Goal: Task Accomplishment & Management: Complete application form

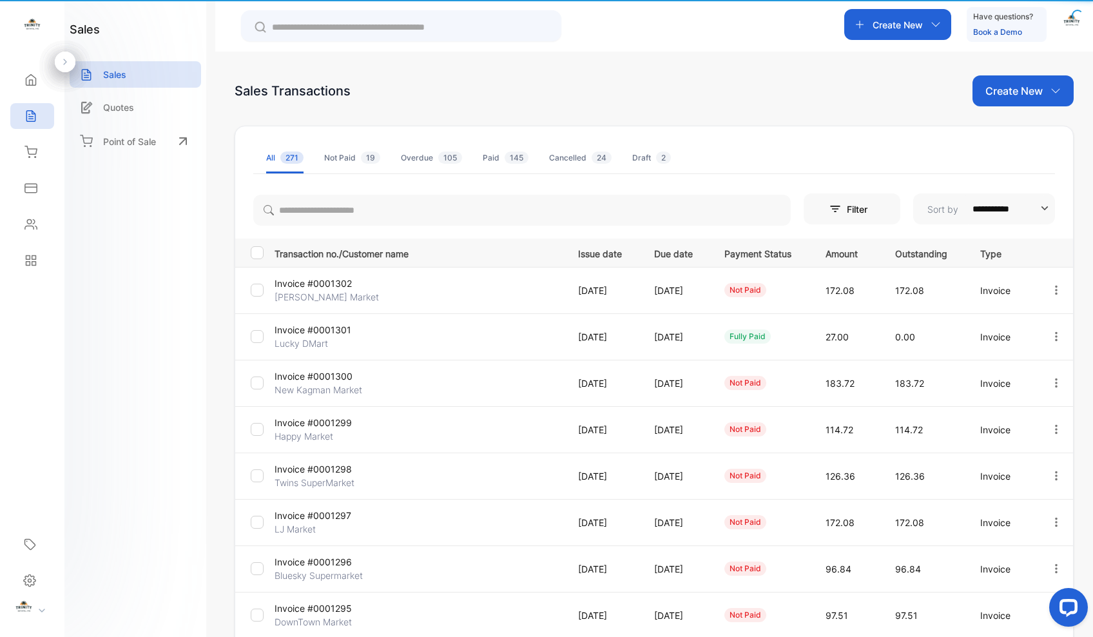
scroll to position [111, 0]
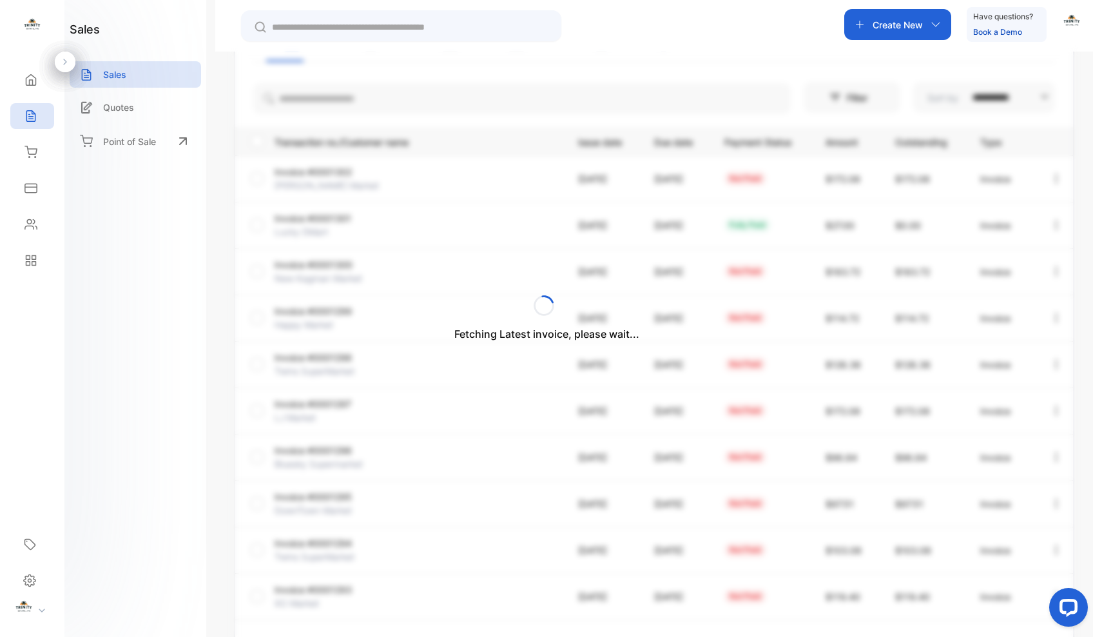
click at [416, 99] on div "Fetching Latest invoice, please wait..." at bounding box center [546, 318] width 1093 height 637
click at [416, 100] on input "search" at bounding box center [521, 98] width 537 height 31
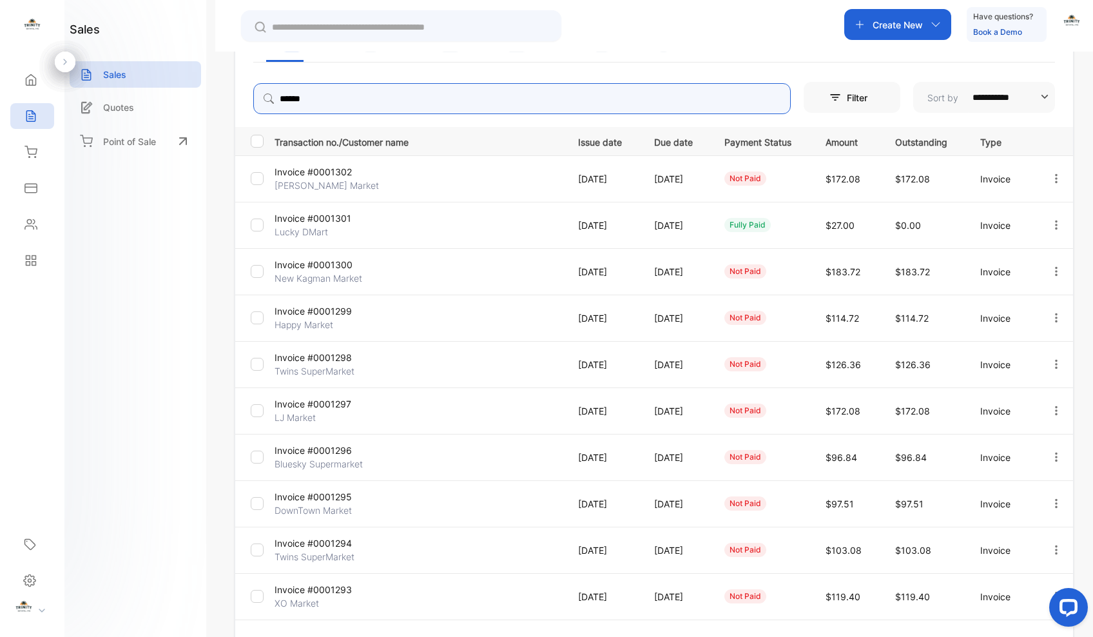
type input "******"
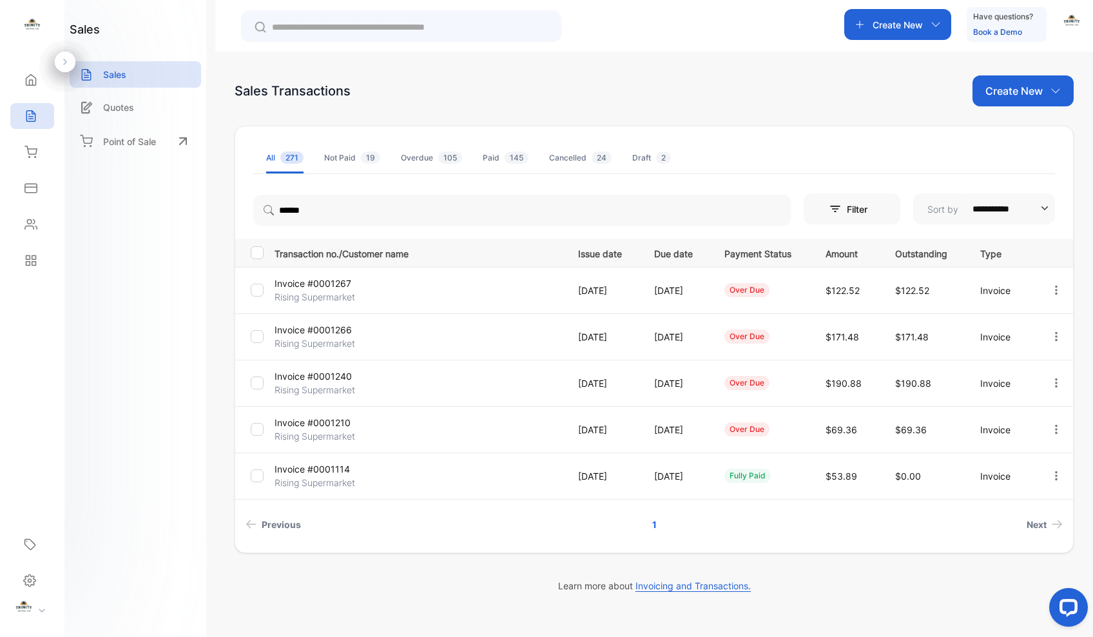
click at [342, 283] on p "Invoice #0001267" at bounding box center [323, 283] width 96 height 14
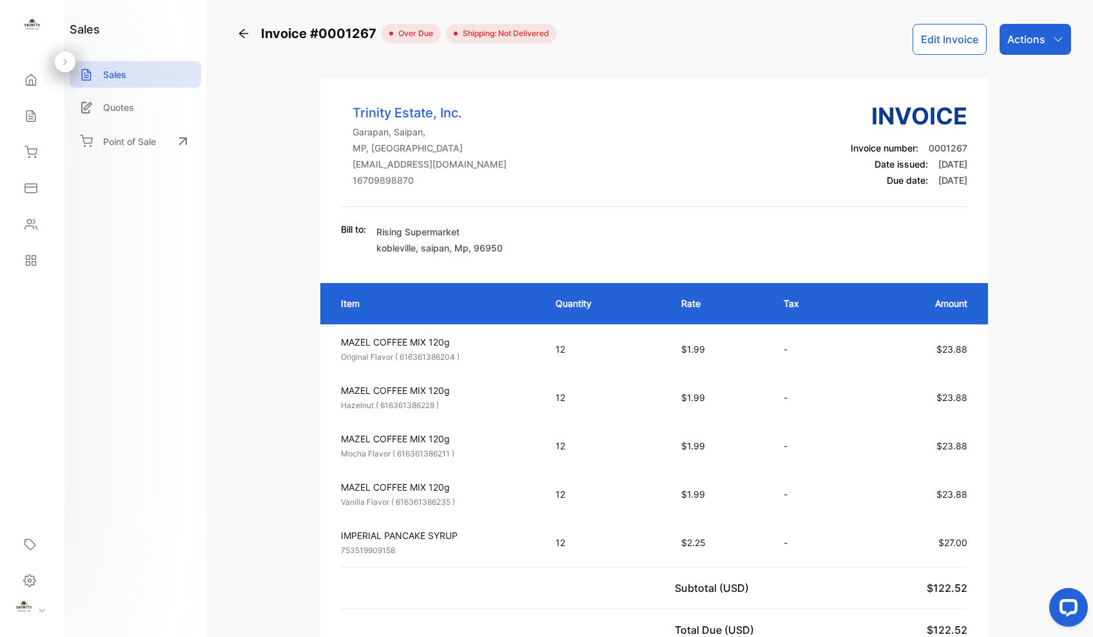
click at [244, 35] on icon at bounding box center [243, 33] width 13 height 13
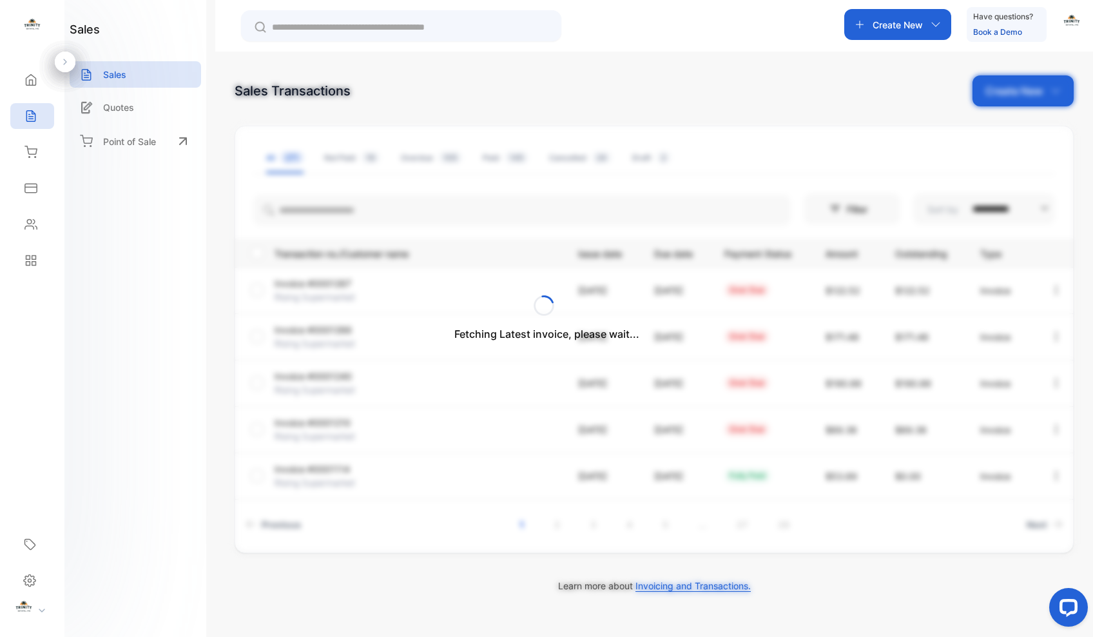
click at [457, 211] on div "Fetching Latest invoice, please wait..." at bounding box center [546, 318] width 1093 height 637
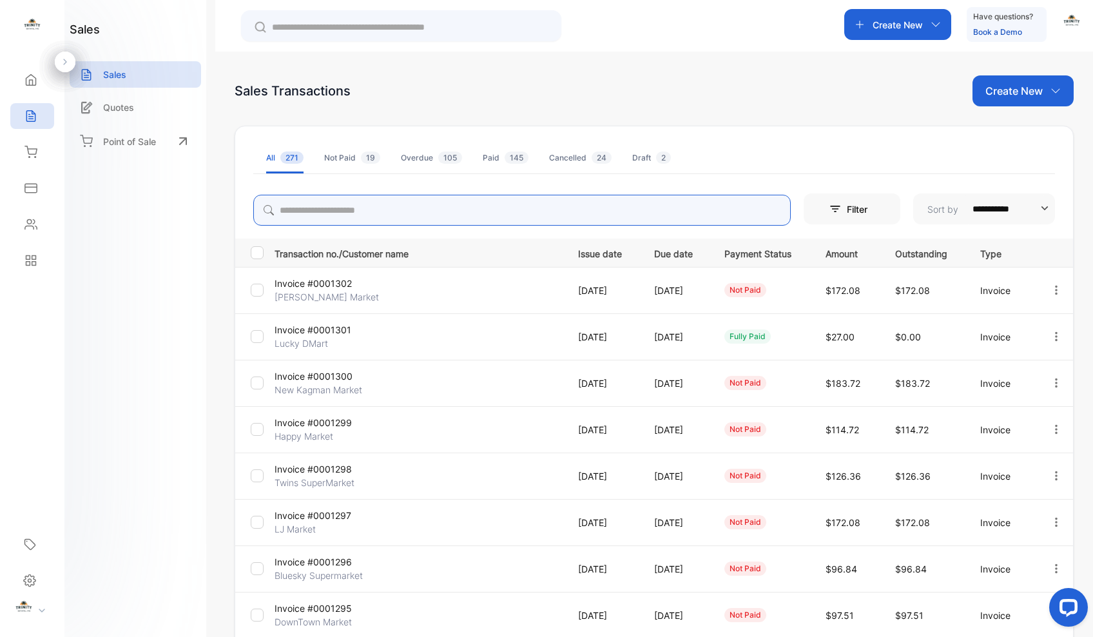
click at [454, 207] on input "search" at bounding box center [521, 210] width 537 height 31
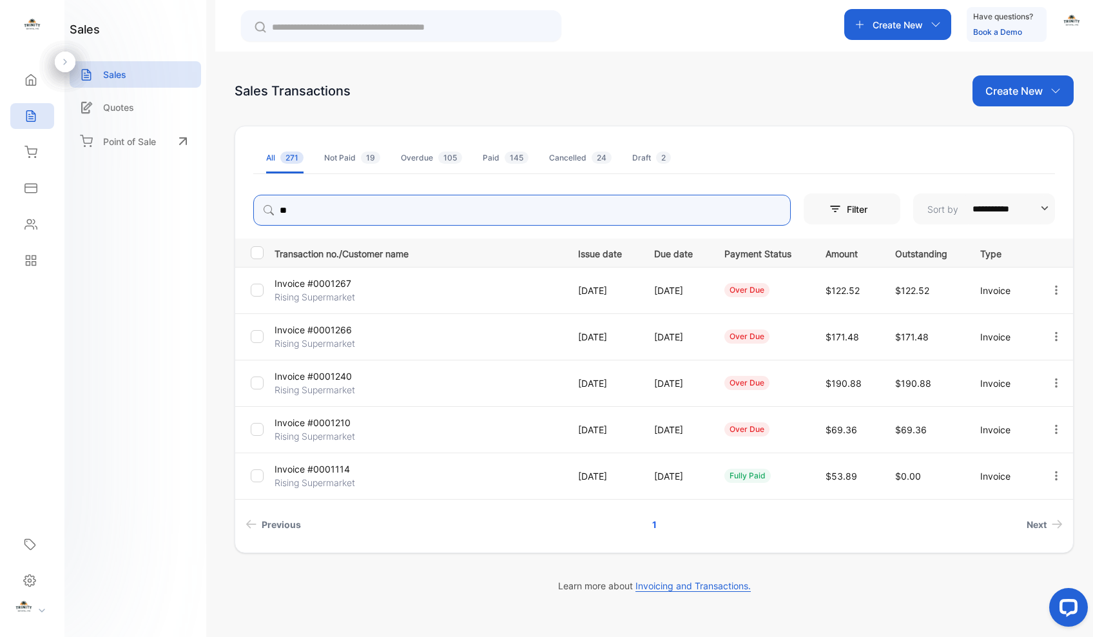
type input "*"
type input "*******"
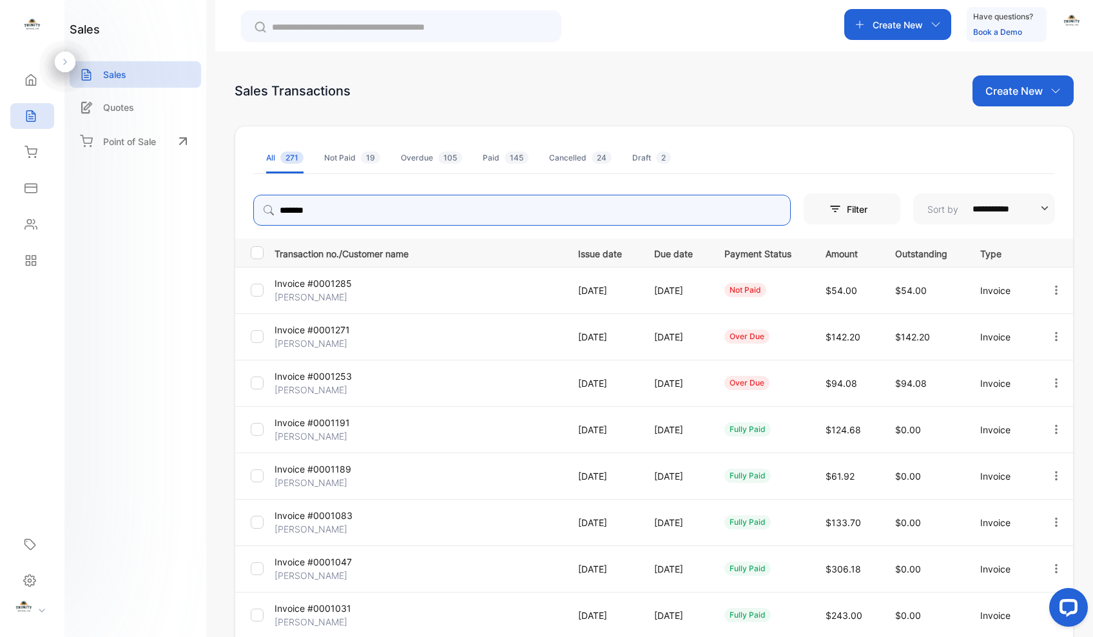
click at [934, 27] on icon "button" at bounding box center [936, 24] width 10 height 10
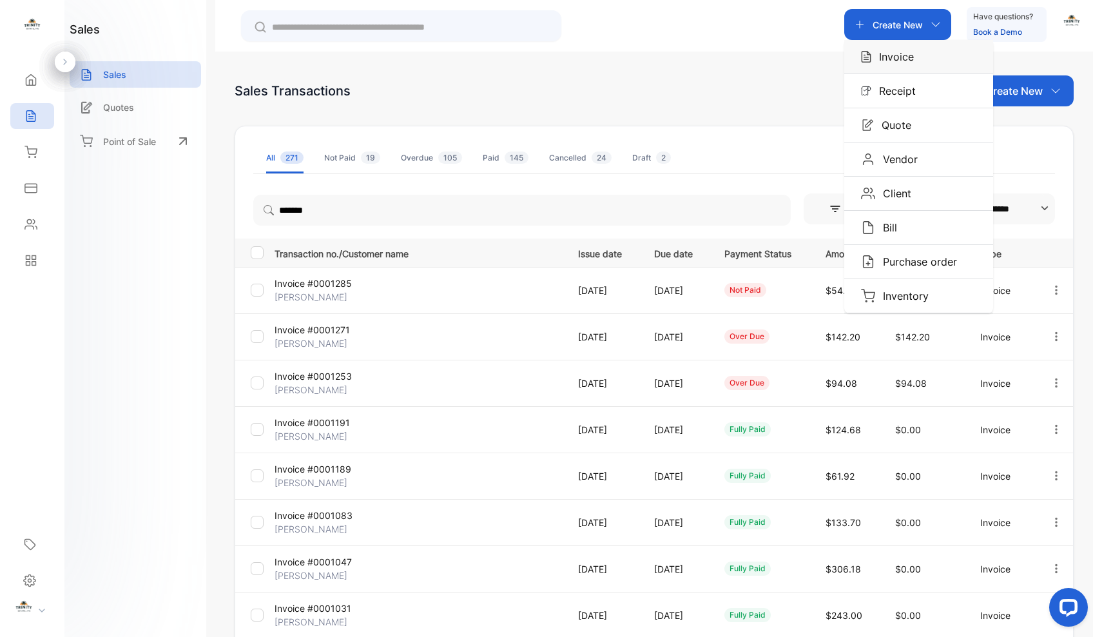
click at [907, 57] on p "Invoice" at bounding box center [892, 56] width 43 height 15
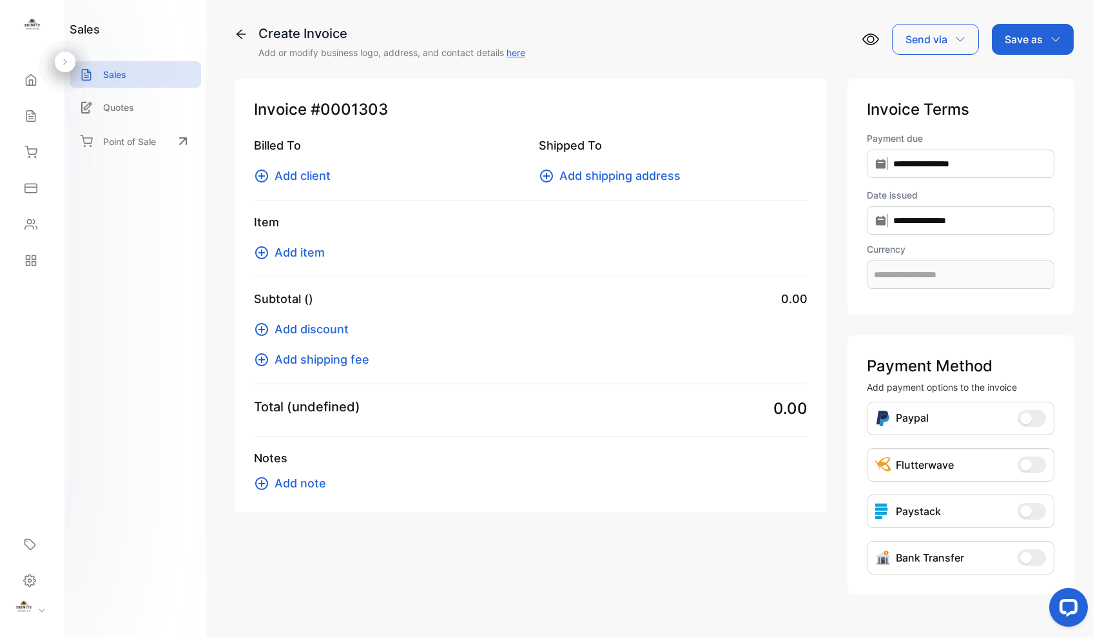
type input "**********"
click at [260, 177] on icon at bounding box center [261, 175] width 13 height 13
click at [32, 120] on icon at bounding box center [30, 116] width 13 height 13
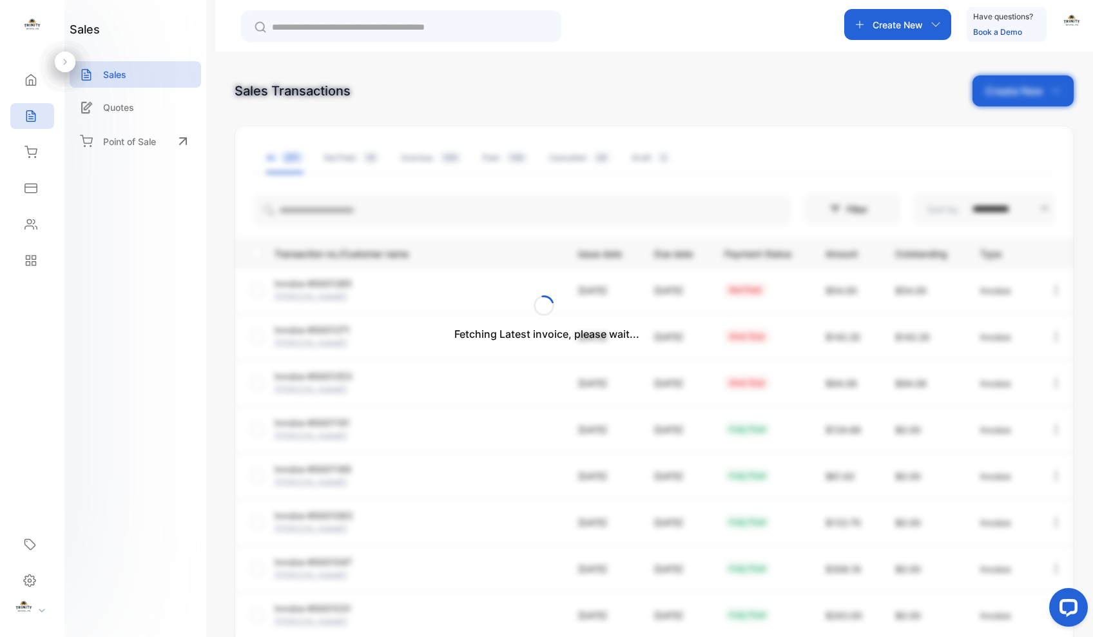
click at [508, 210] on div "Fetching Latest invoice, please wait..." at bounding box center [546, 318] width 1093 height 637
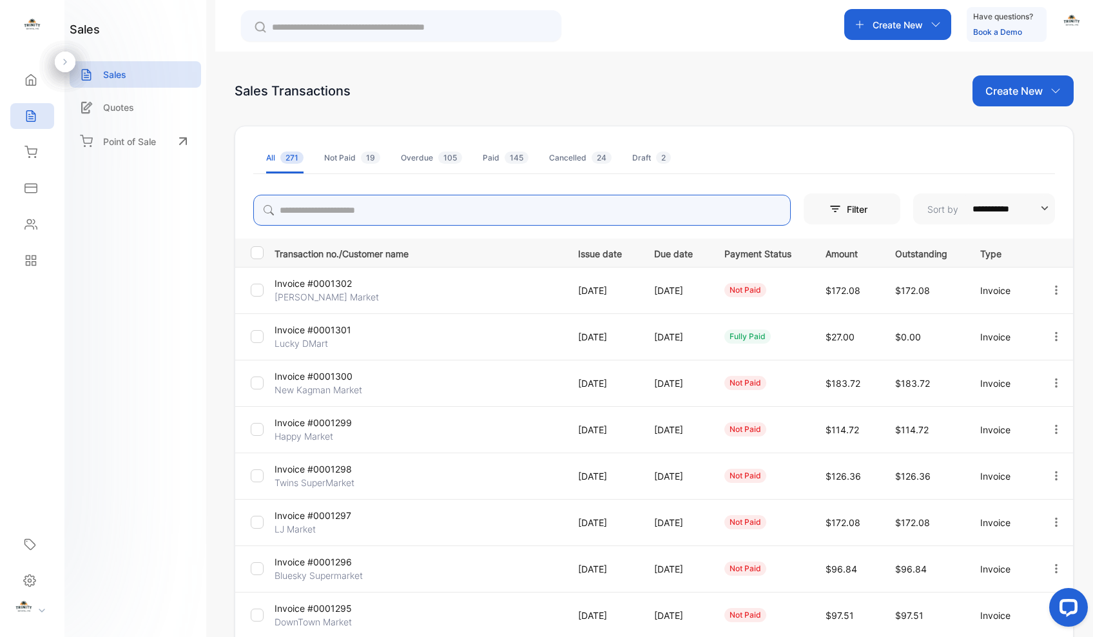
click at [500, 209] on input "search" at bounding box center [521, 210] width 537 height 31
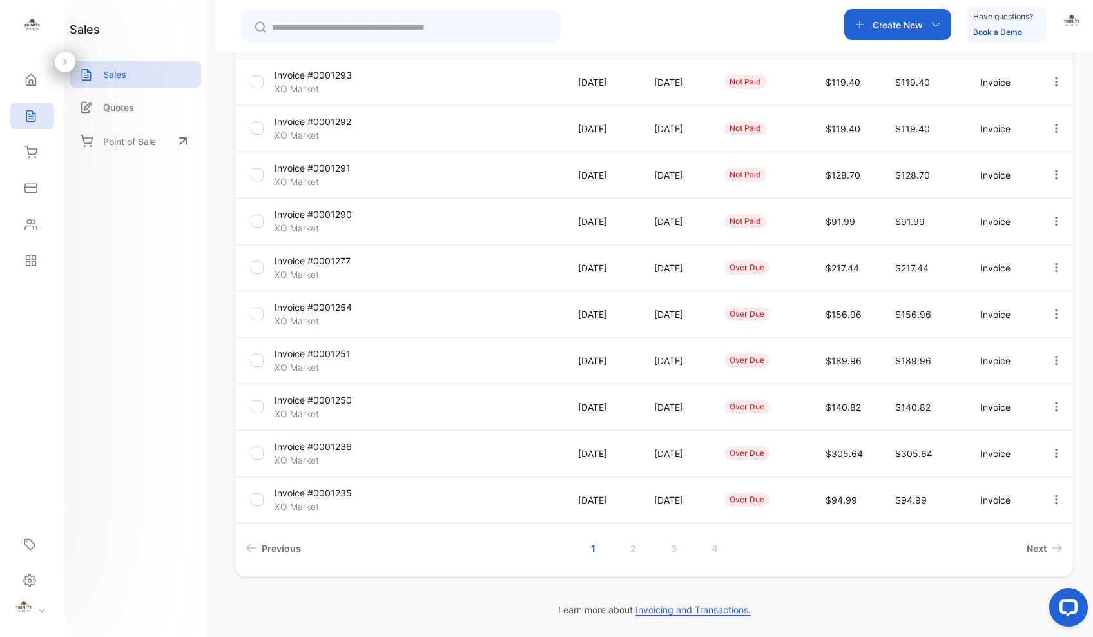
scroll to position [208, 0]
click at [629, 551] on link "2" at bounding box center [633, 548] width 37 height 24
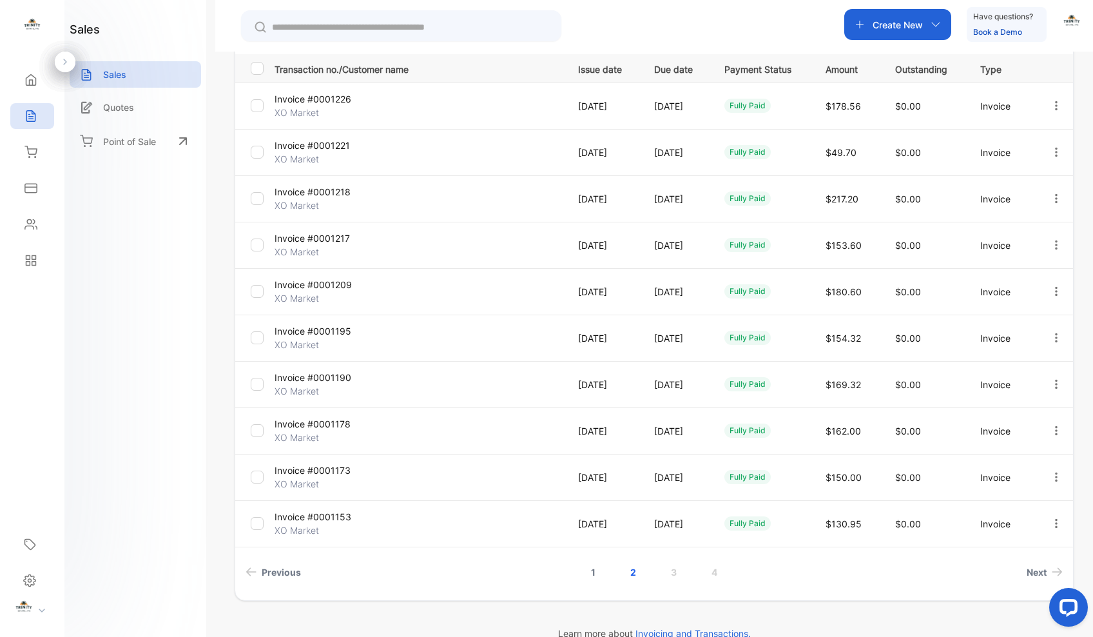
click at [589, 572] on link "1" at bounding box center [592, 572] width 35 height 24
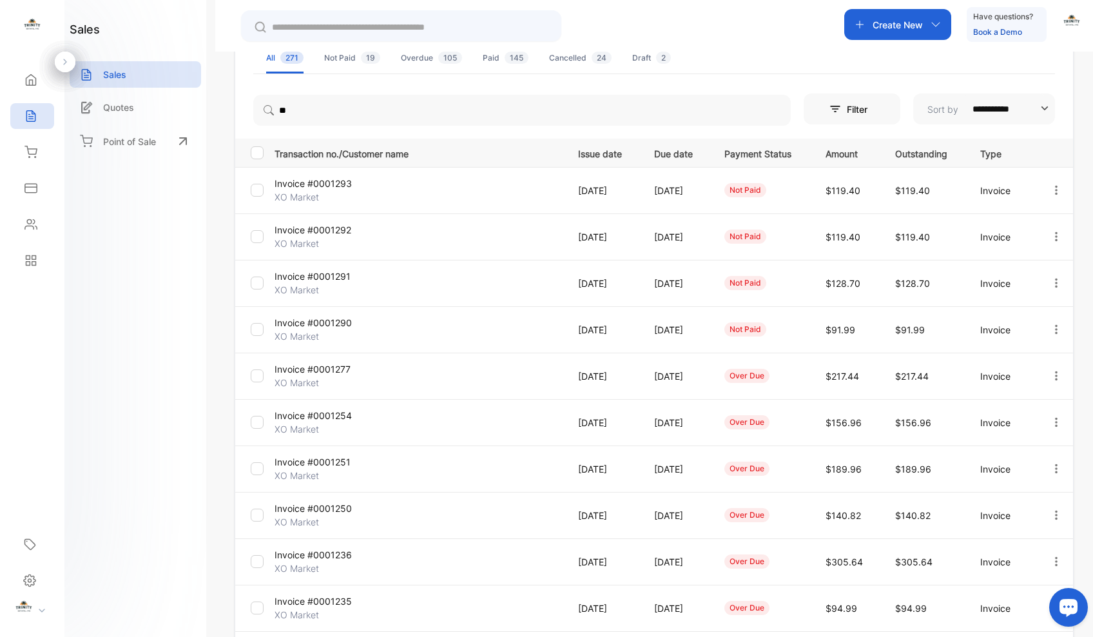
scroll to position [77, 0]
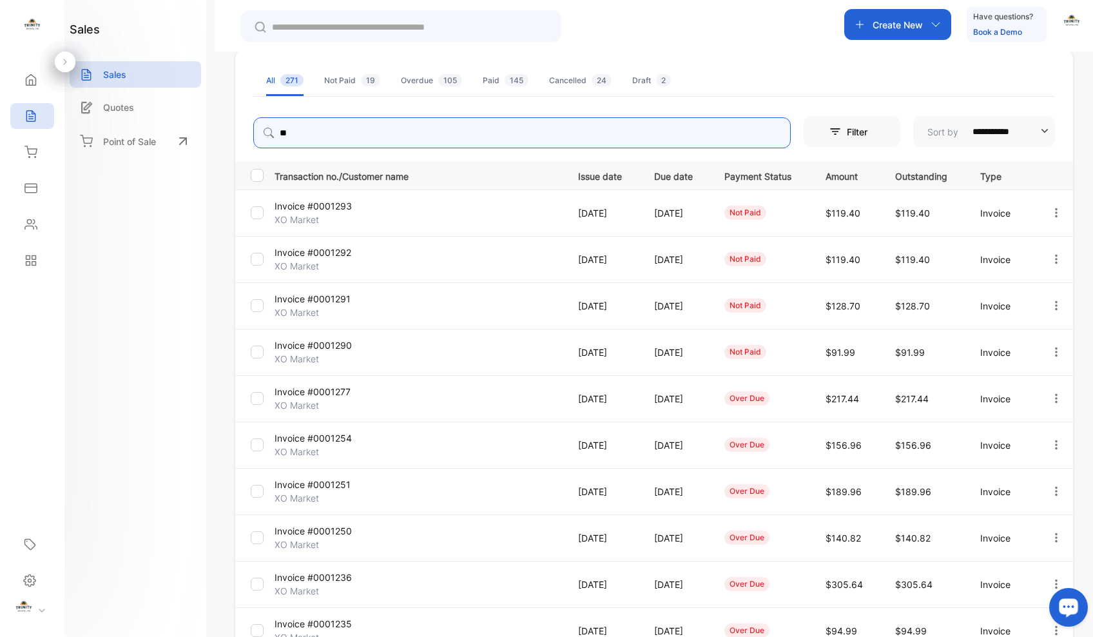
click at [608, 136] on input "**" at bounding box center [521, 132] width 537 height 31
type input "*"
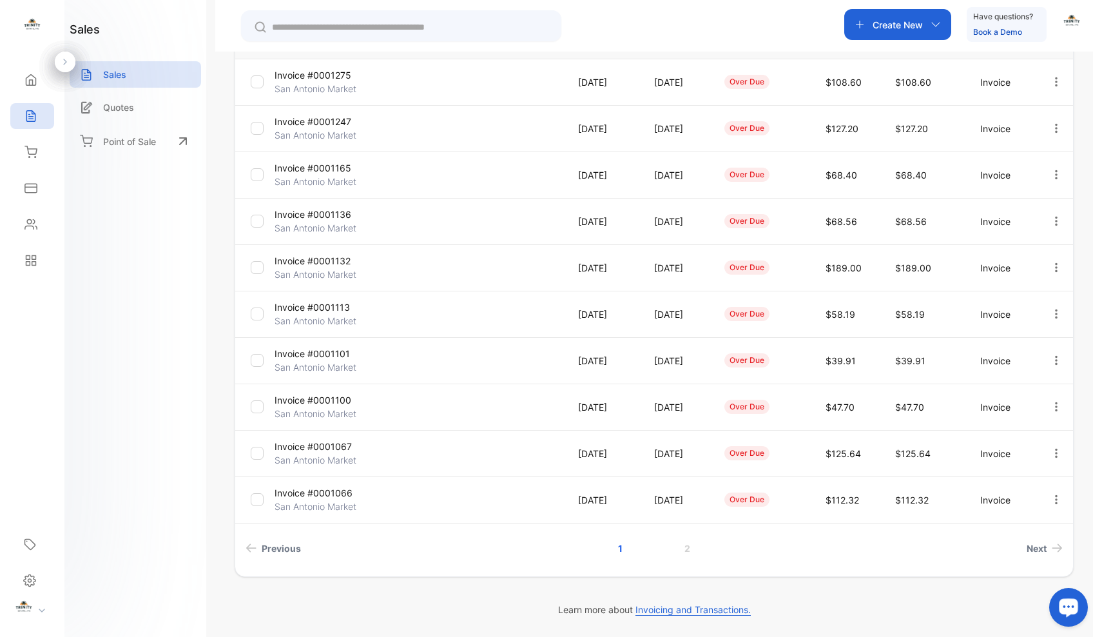
scroll to position [208, 0]
type input "**********"
click at [684, 546] on div "Fetching Latest invoice, please wait..." at bounding box center [546, 318] width 1093 height 637
click at [683, 548] on div "Fetching Latest invoice, please wait..." at bounding box center [546, 318] width 1093 height 637
click at [686, 546] on link "2" at bounding box center [687, 548] width 37 height 24
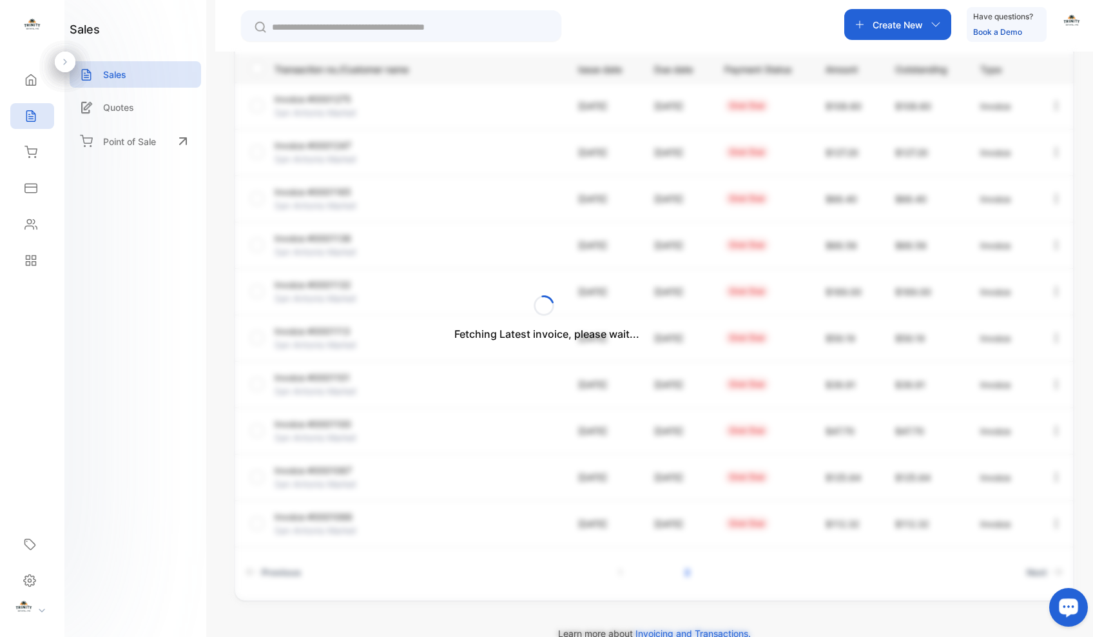
scroll to position [0, 0]
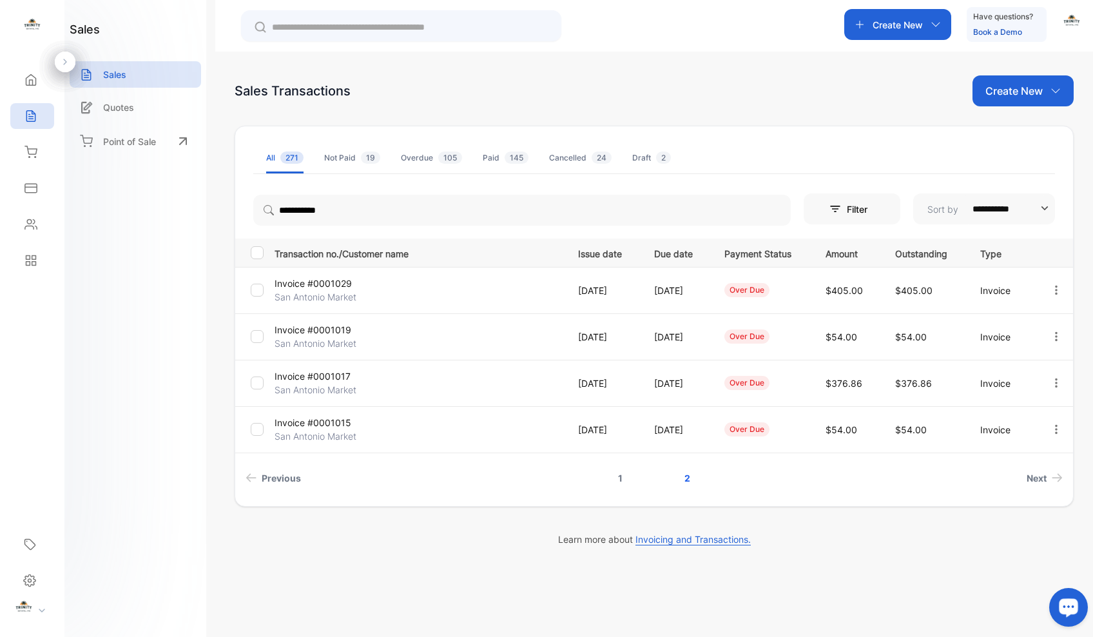
click at [621, 470] on link "1" at bounding box center [620, 478] width 35 height 24
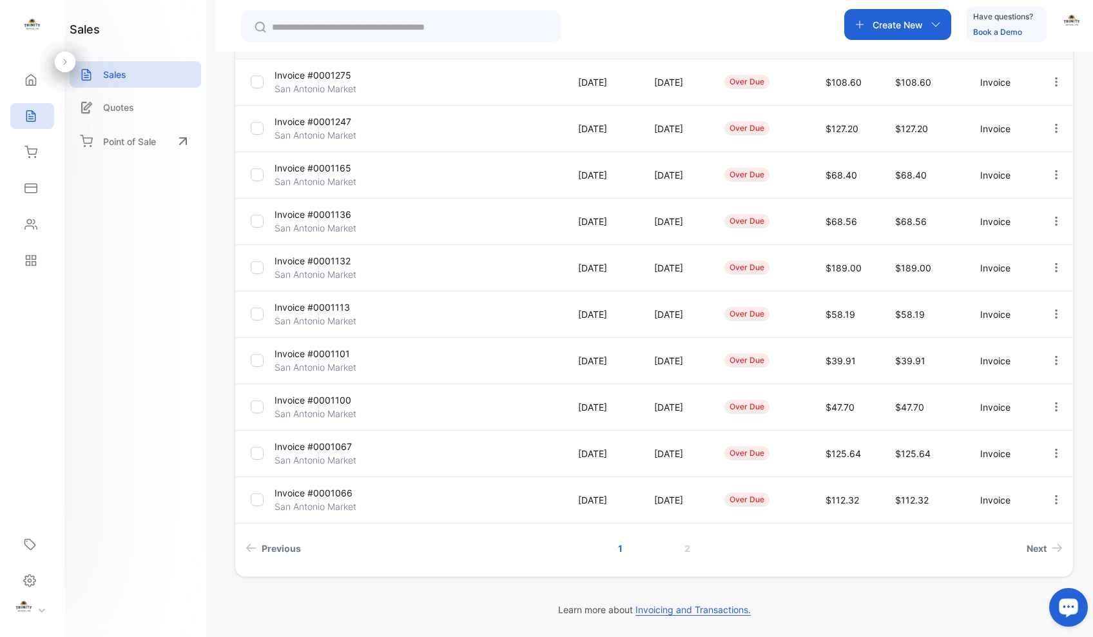
scroll to position [208, 0]
click at [686, 548] on link "2" at bounding box center [687, 548] width 37 height 24
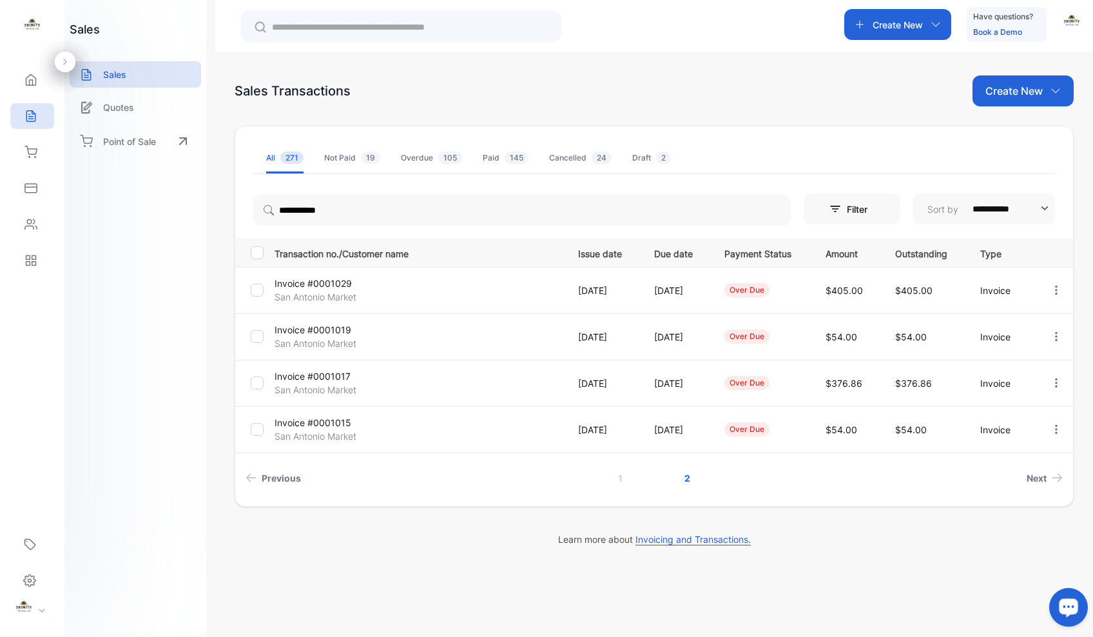
scroll to position [0, 0]
click at [619, 474] on link "1" at bounding box center [620, 478] width 35 height 24
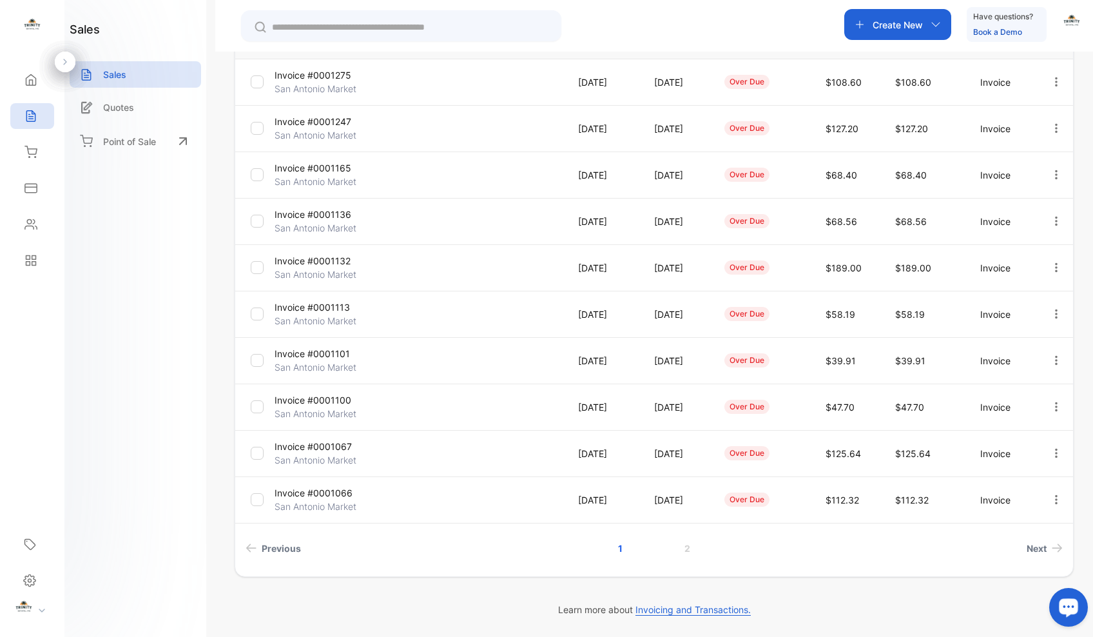
scroll to position [208, 0]
click at [342, 168] on p "Invoice #0001165" at bounding box center [323, 168] width 96 height 14
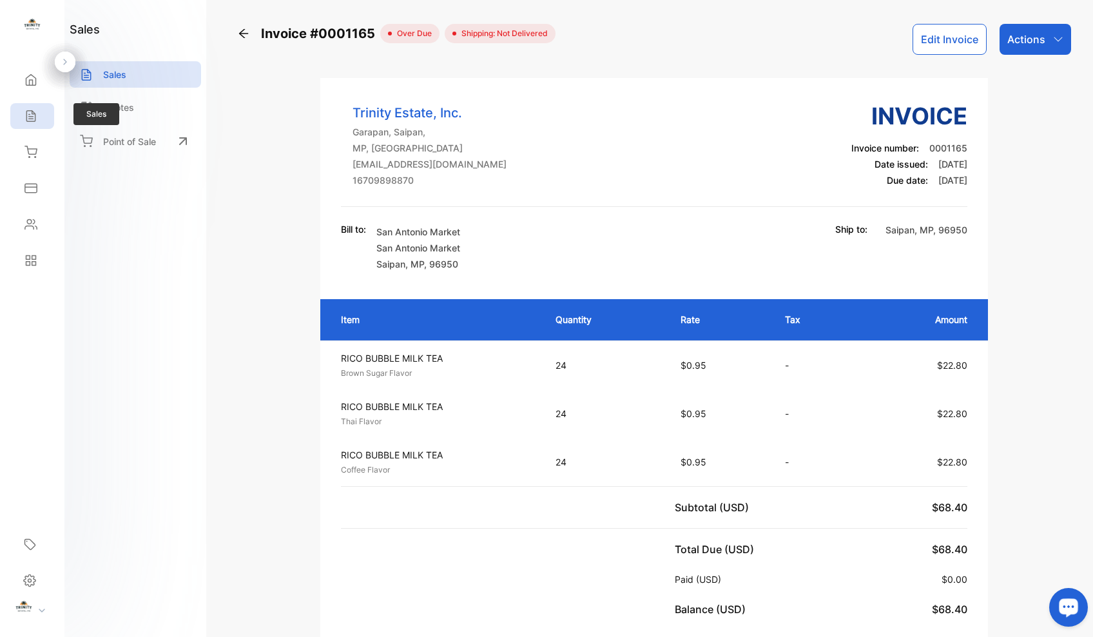
click at [32, 111] on icon at bounding box center [30, 116] width 8 height 11
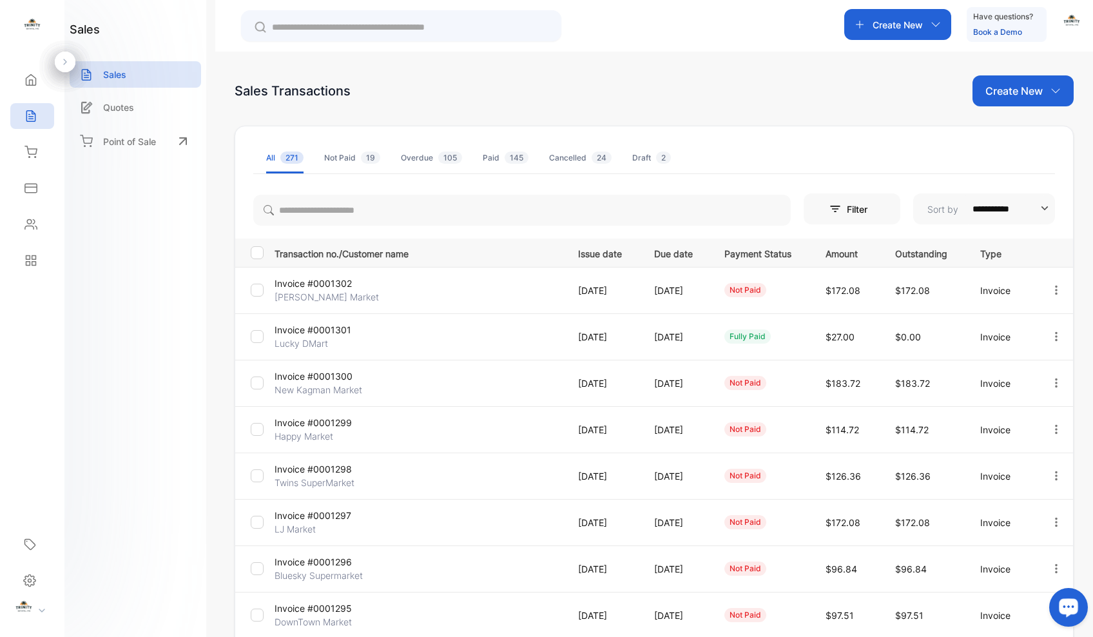
click at [936, 21] on icon "button" at bounding box center [936, 24] width 10 height 10
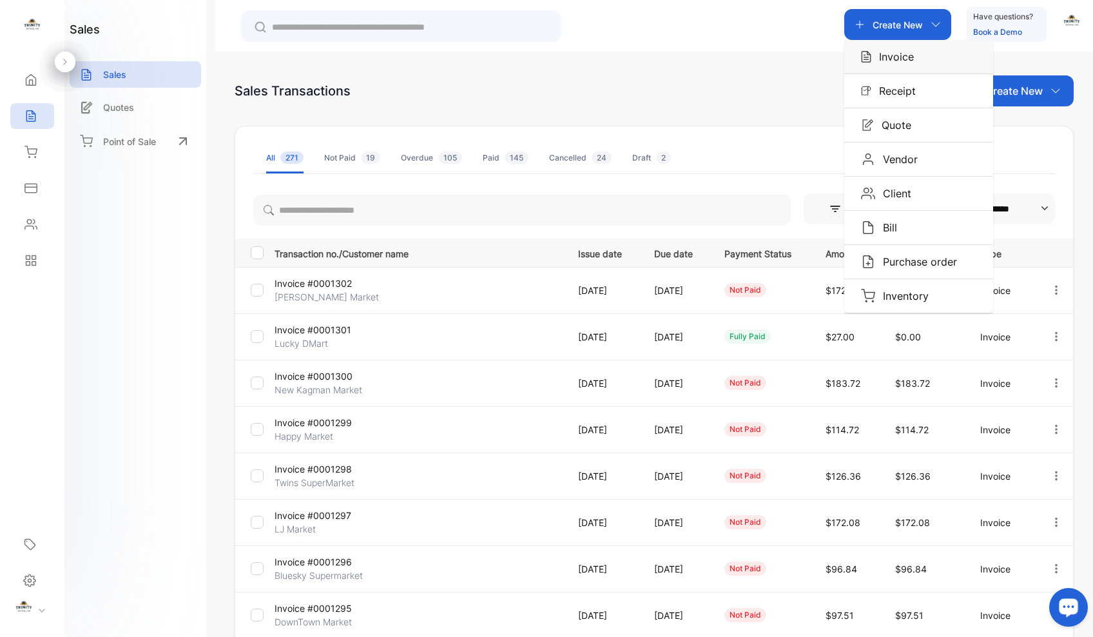
click at [892, 57] on p "Invoice" at bounding box center [892, 56] width 43 height 15
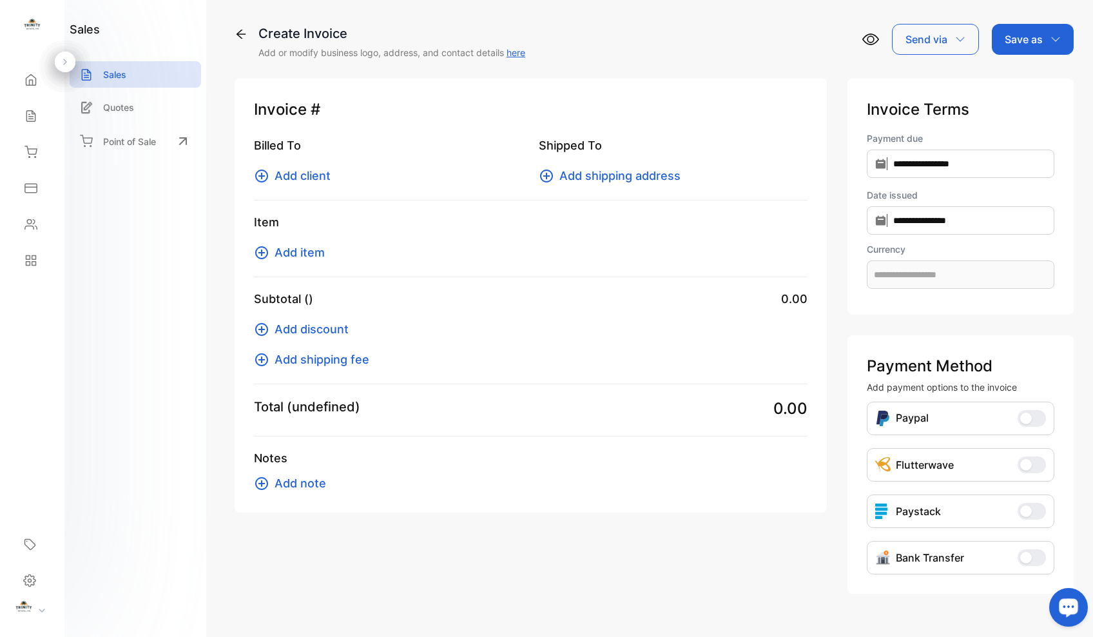
type input "**********"
click at [264, 176] on icon at bounding box center [261, 175] width 13 height 13
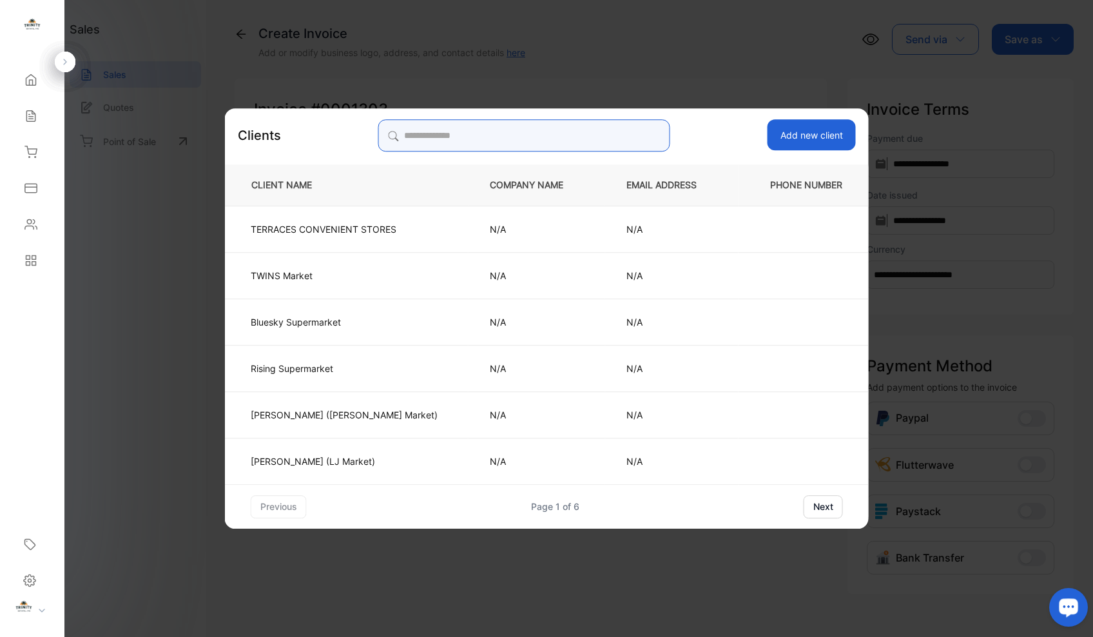
click at [469, 142] on input "search" at bounding box center [524, 135] width 292 height 32
type input "**"
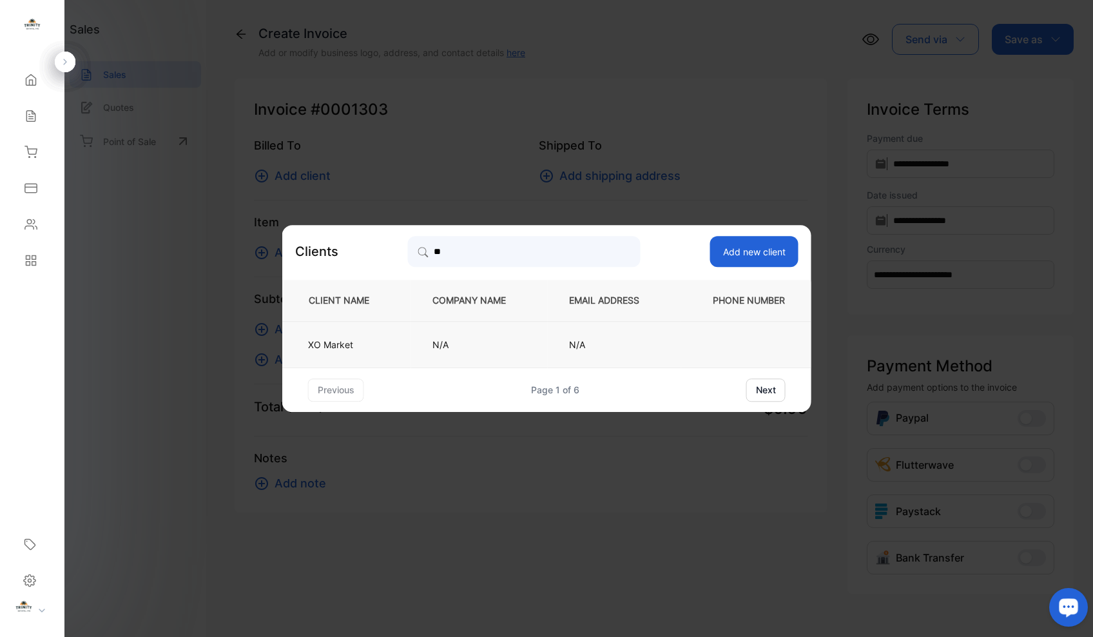
click at [329, 346] on p "XO Market" at bounding box center [344, 345] width 72 height 14
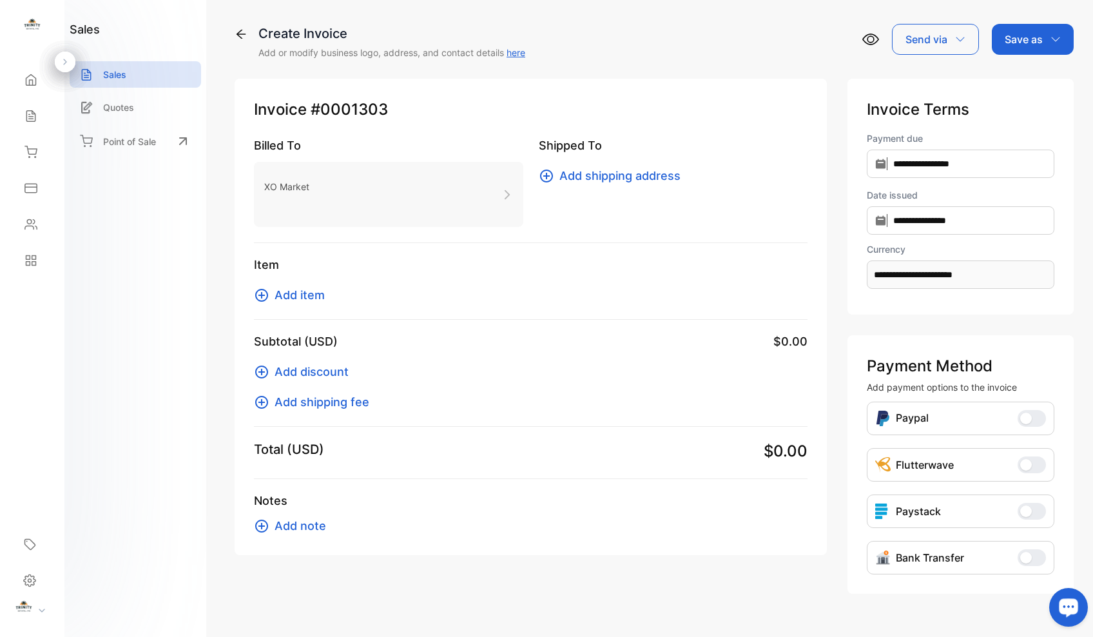
click at [262, 295] on icon at bounding box center [261, 295] width 13 height 13
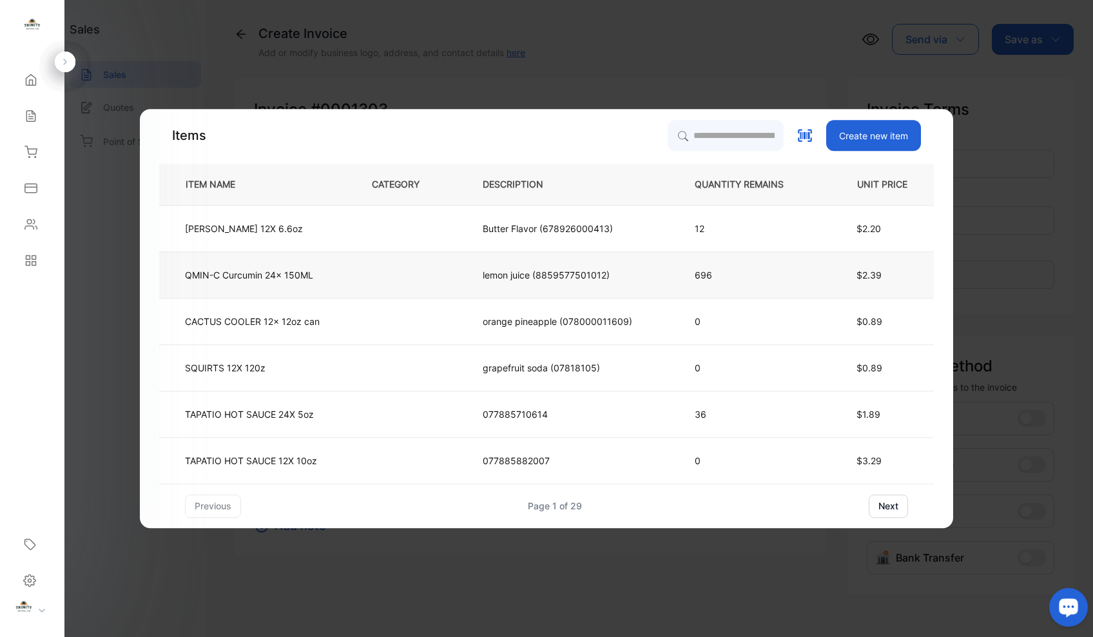
click at [297, 280] on p "QMIN-C Curcumin 24x 150ML" at bounding box center [249, 275] width 128 height 14
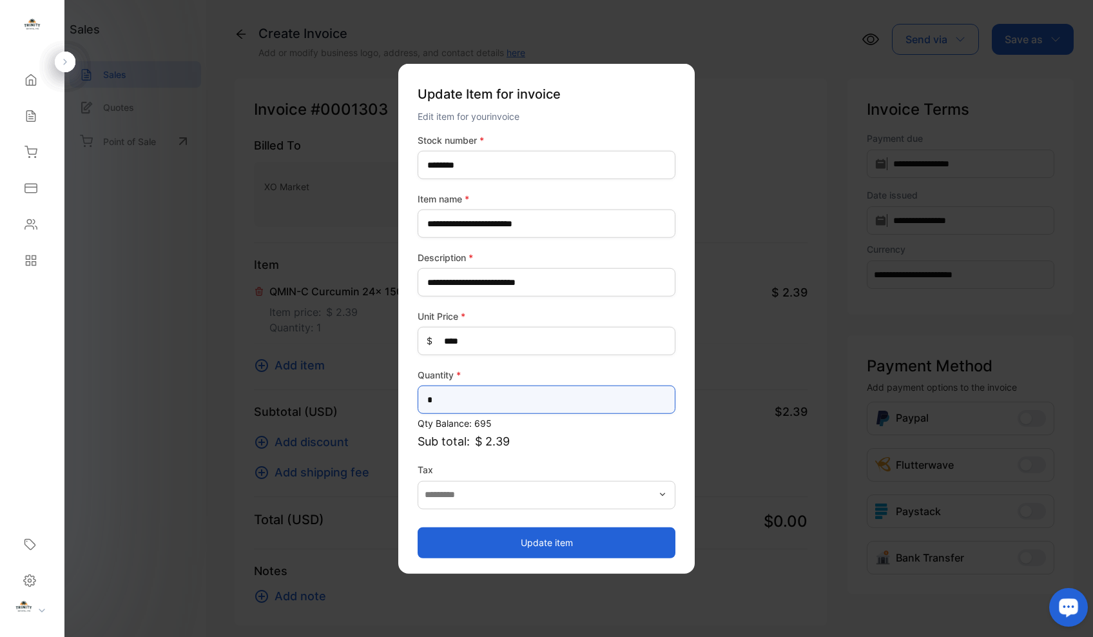
click at [445, 403] on input "*" at bounding box center [547, 399] width 258 height 28
type input "**"
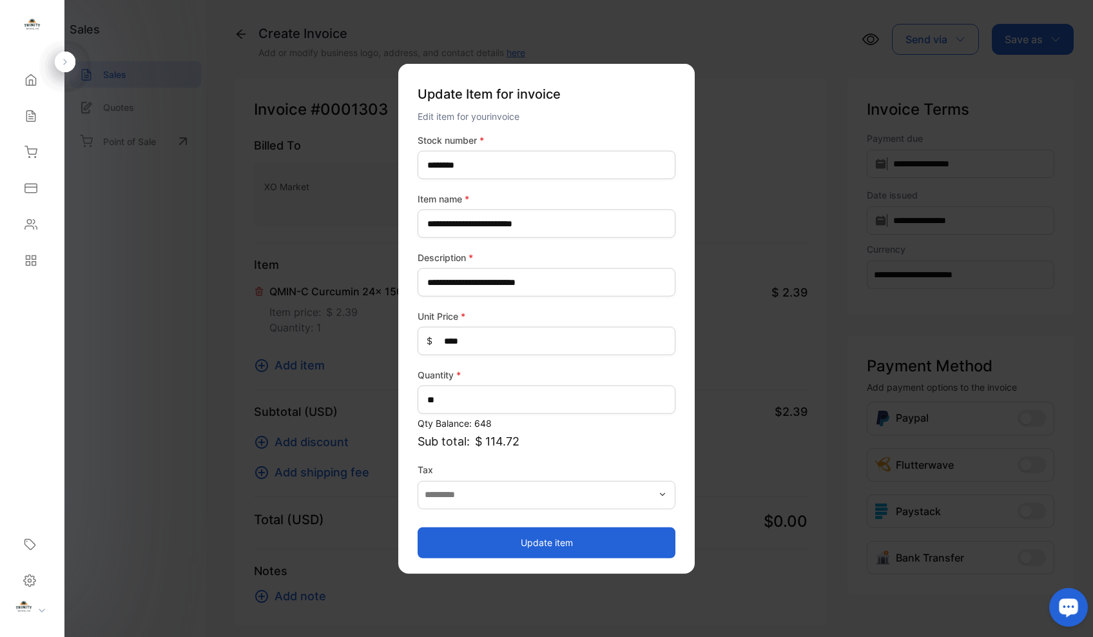
click at [541, 543] on button "Update item" at bounding box center [547, 542] width 258 height 31
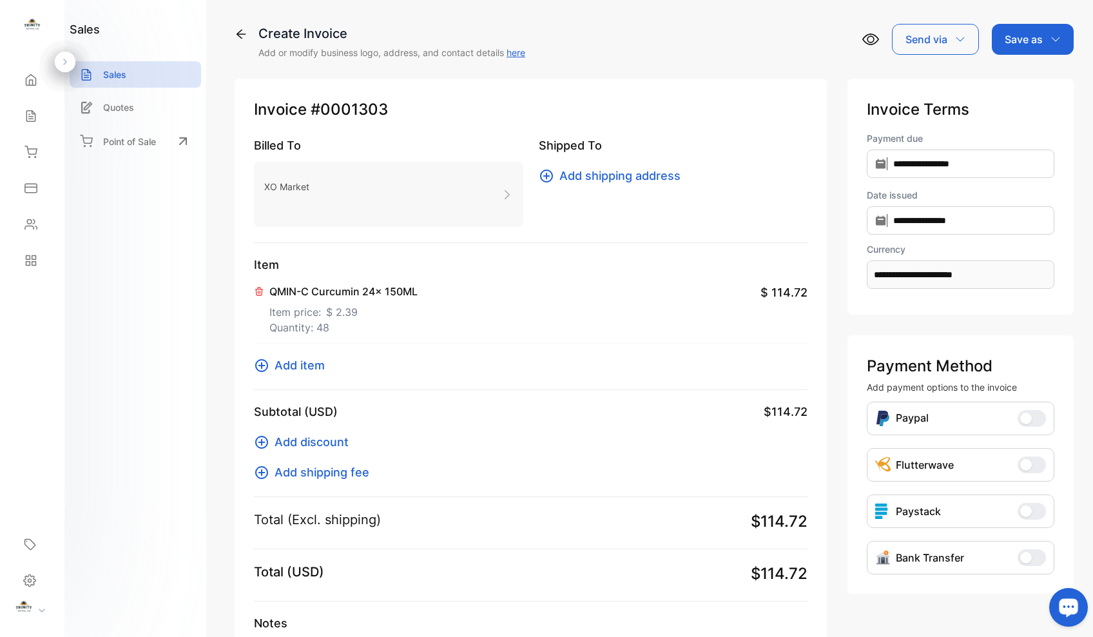
click at [265, 367] on icon at bounding box center [261, 365] width 15 height 15
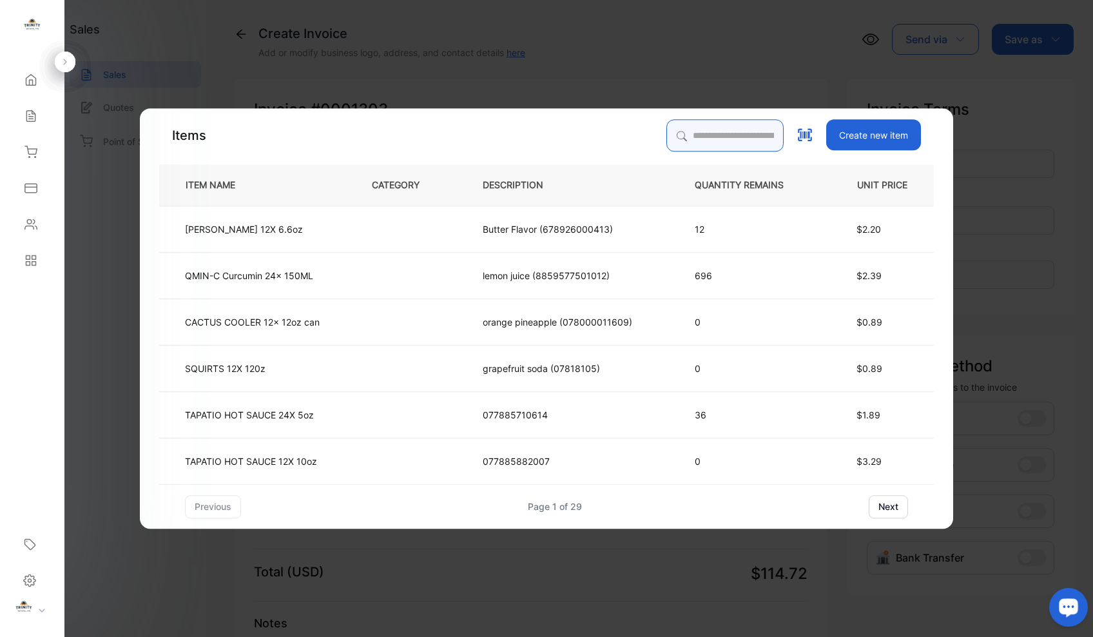
click at [708, 143] on input "search" at bounding box center [724, 135] width 117 height 32
type input "**********"
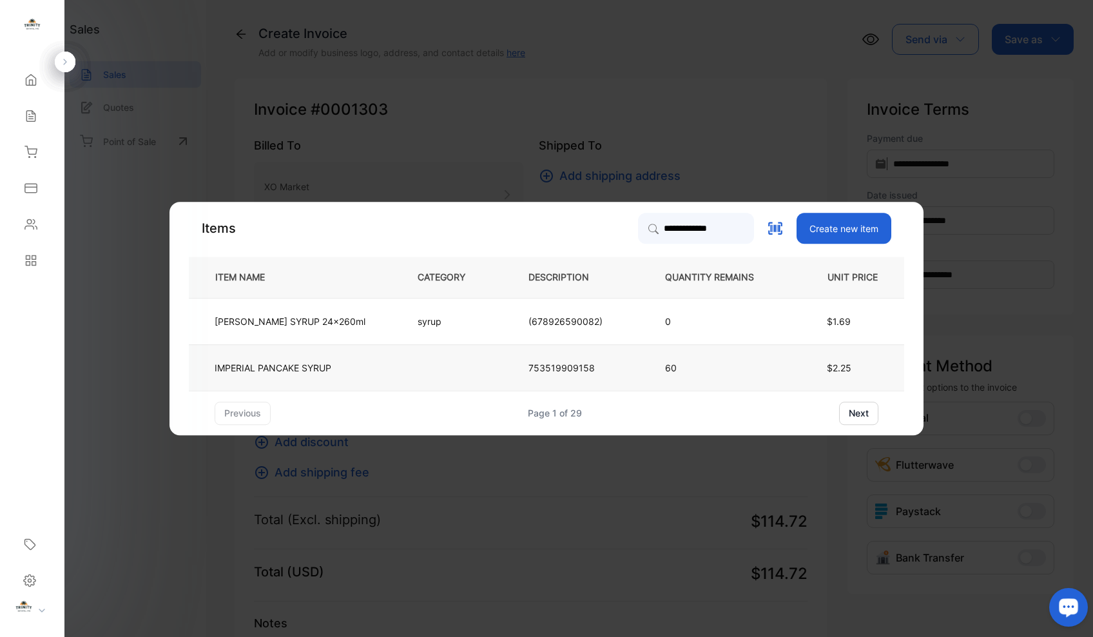
click at [304, 370] on p "IMPERIAL PANCAKE SYRUP" at bounding box center [273, 368] width 117 height 14
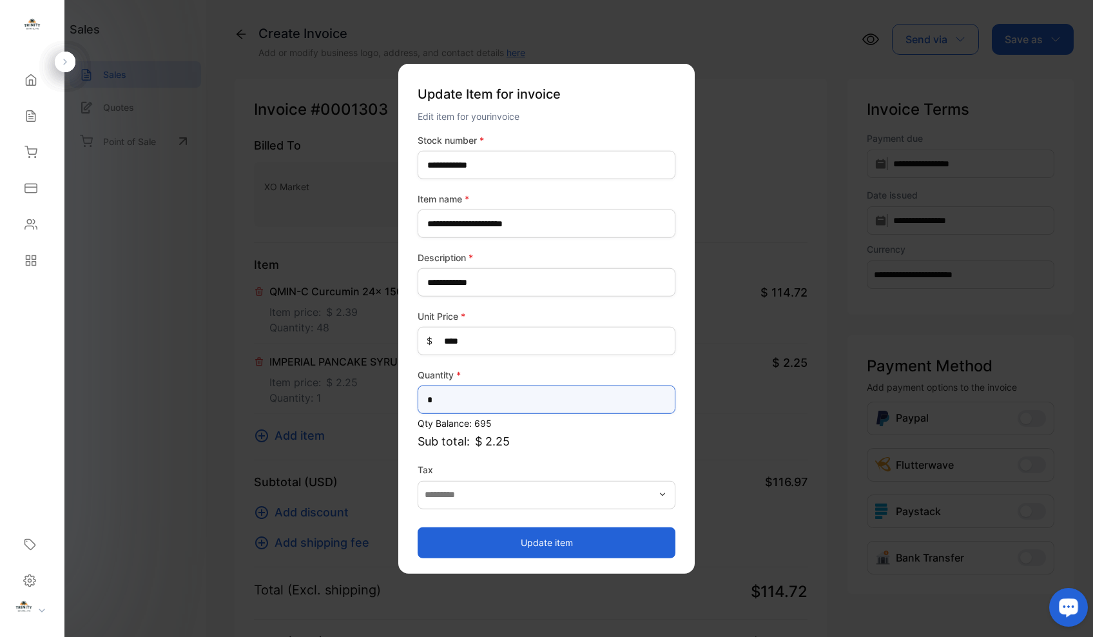
click at [512, 402] on input "*" at bounding box center [547, 399] width 258 height 28
type input "**"
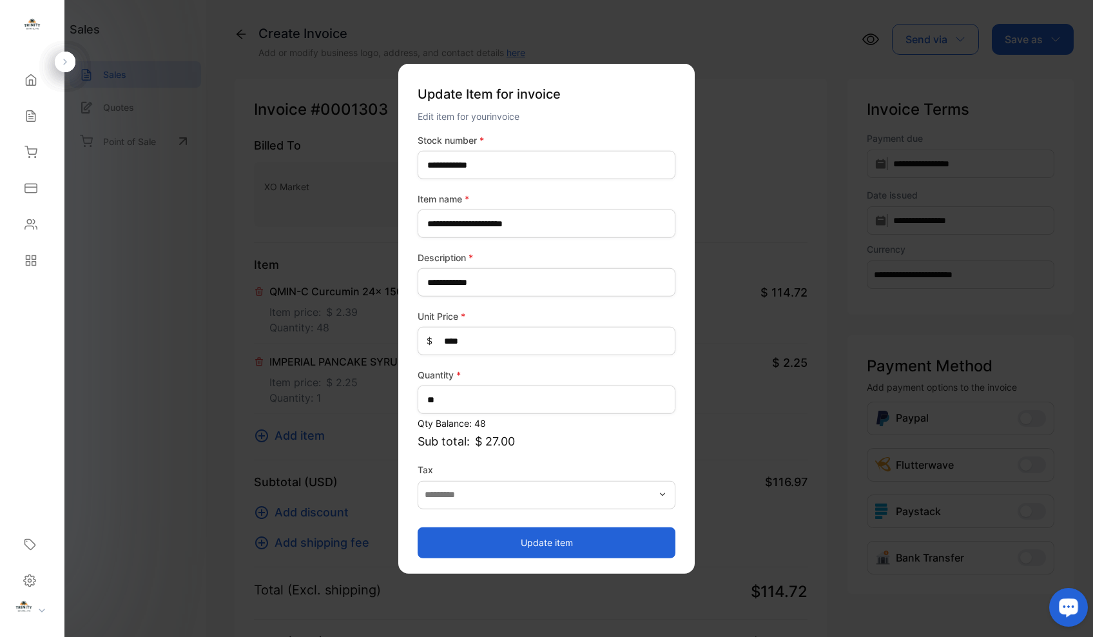
click at [556, 542] on button "Update item" at bounding box center [547, 542] width 258 height 31
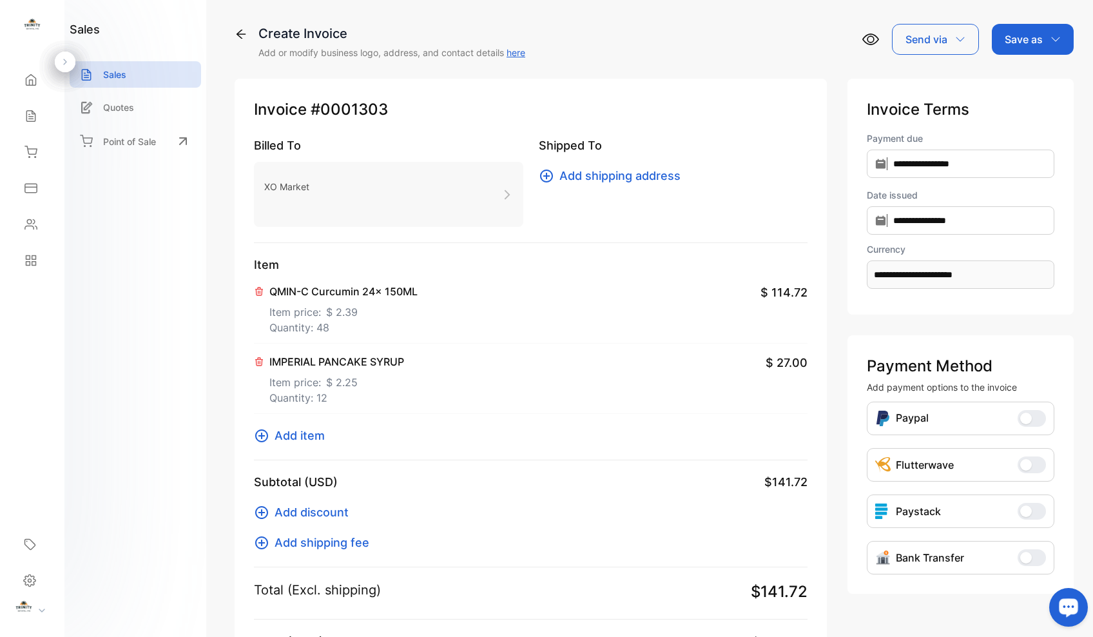
click at [264, 440] on icon at bounding box center [261, 435] width 15 height 15
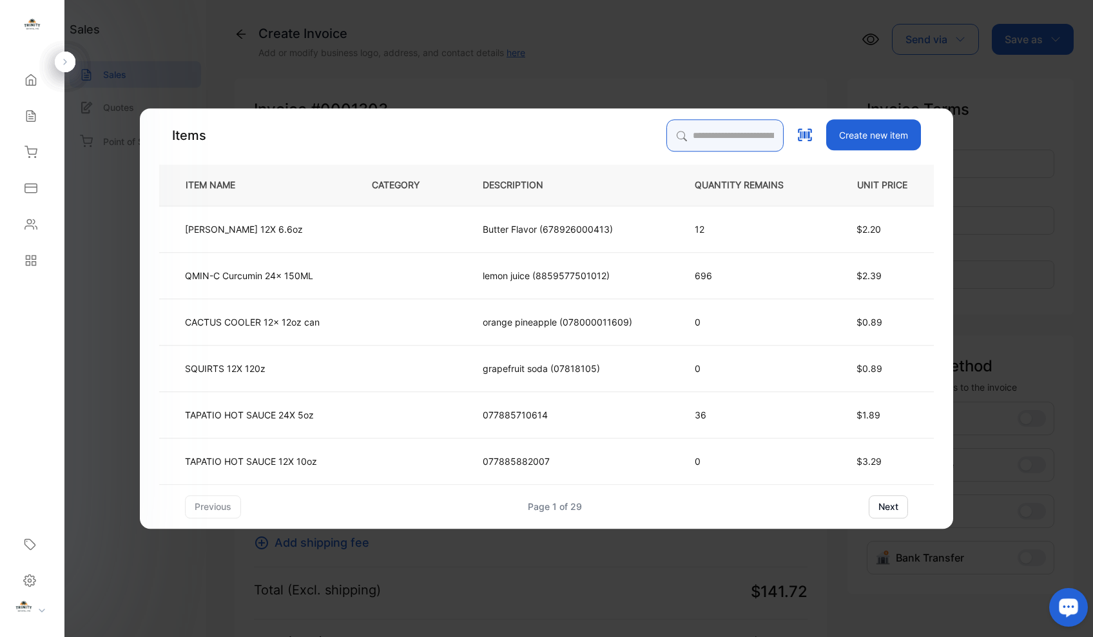
click at [715, 144] on input "search" at bounding box center [724, 135] width 117 height 32
type input "****"
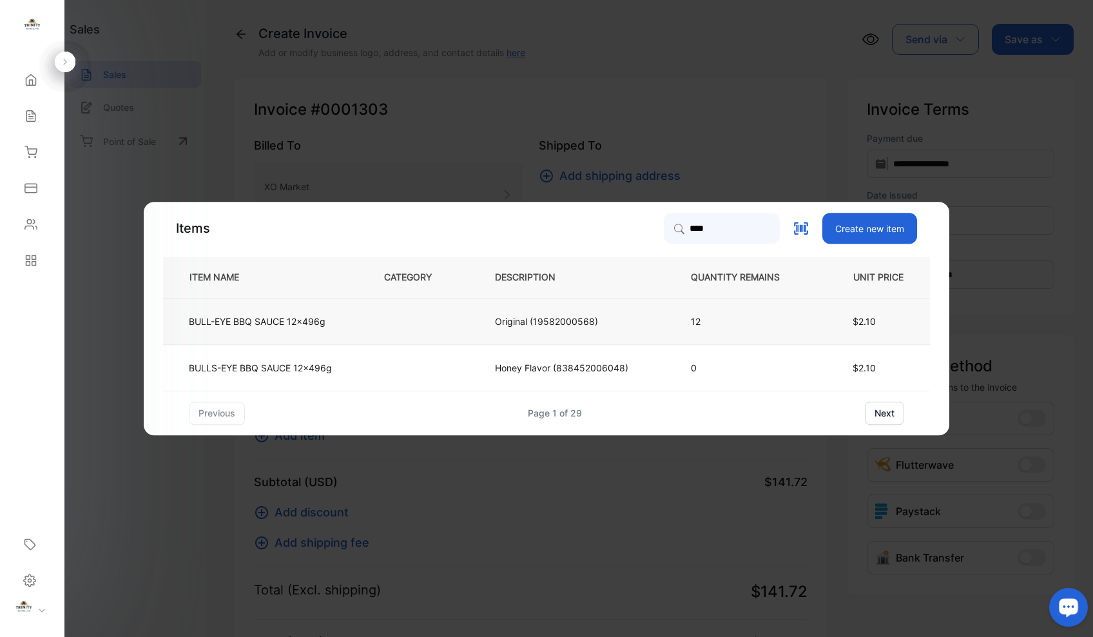
click at [309, 327] on p "BULL-EYE BBQ SAUCE 12x496g" at bounding box center [257, 321] width 137 height 14
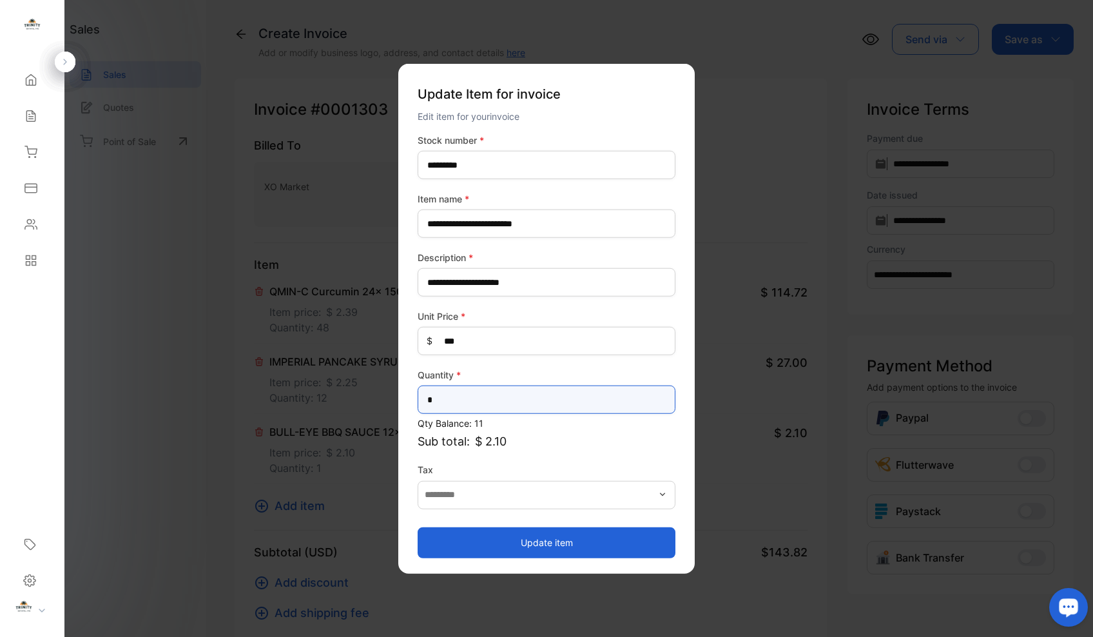
click at [472, 400] on input "*" at bounding box center [547, 399] width 258 height 28
type input "**"
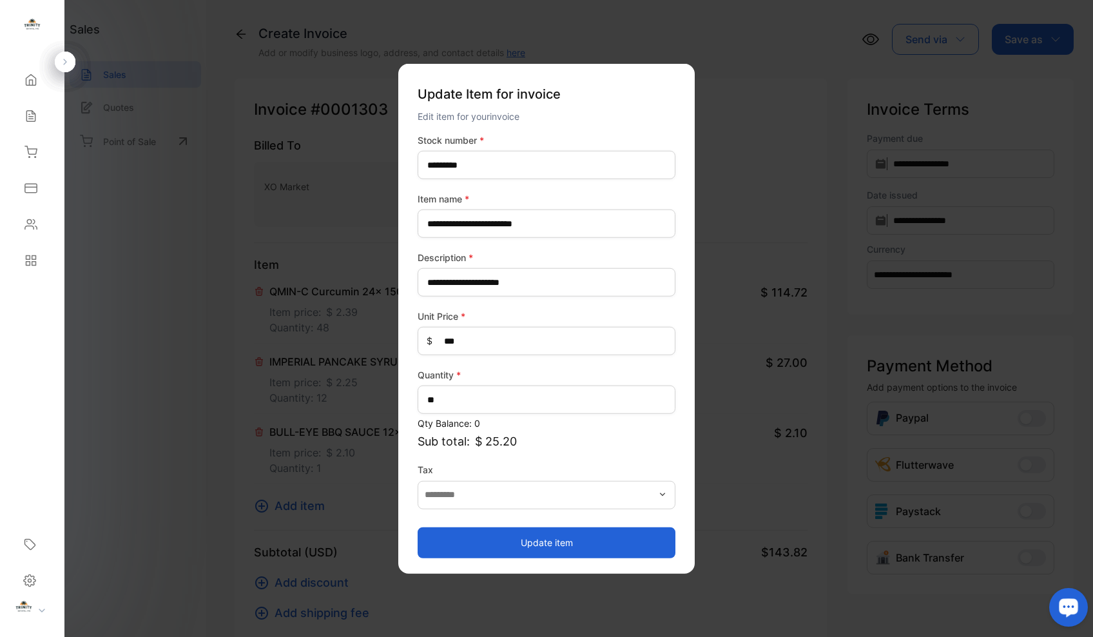
click at [538, 541] on button "Update item" at bounding box center [547, 542] width 258 height 31
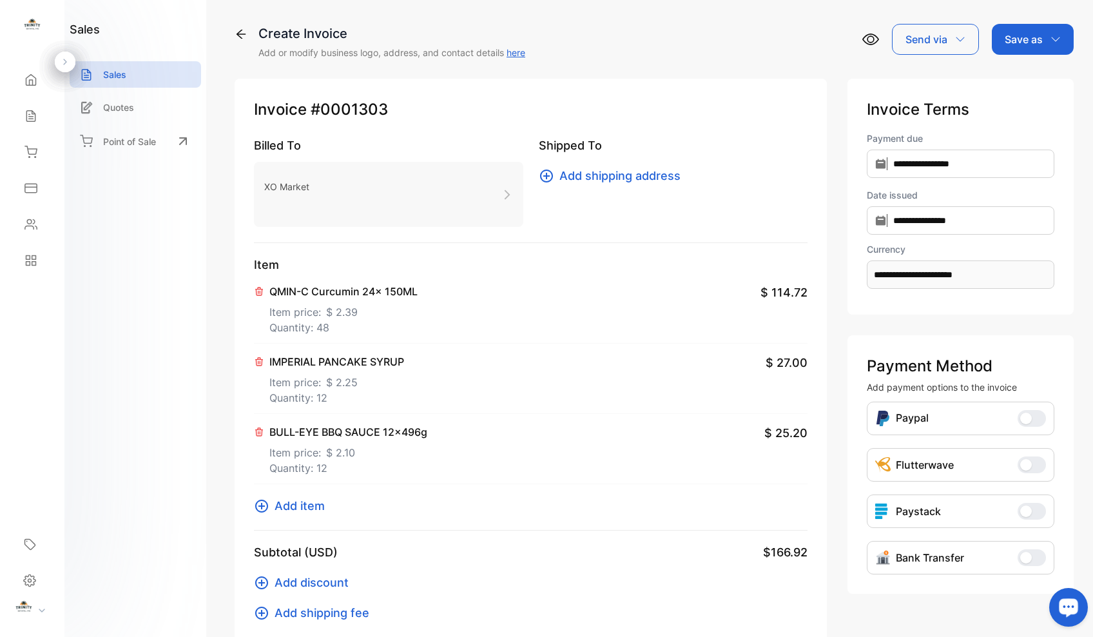
click at [1052, 40] on icon "button" at bounding box center [1055, 39] width 10 height 10
click at [1022, 126] on div "Draft" at bounding box center [1029, 123] width 74 height 26
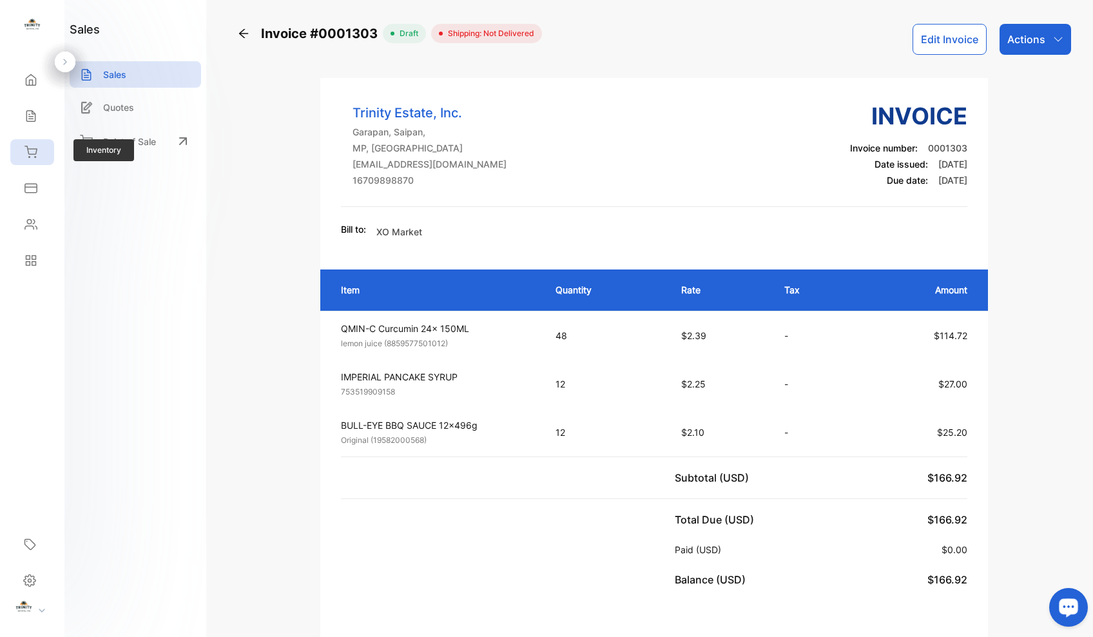
click at [29, 157] on icon at bounding box center [31, 151] width 12 height 11
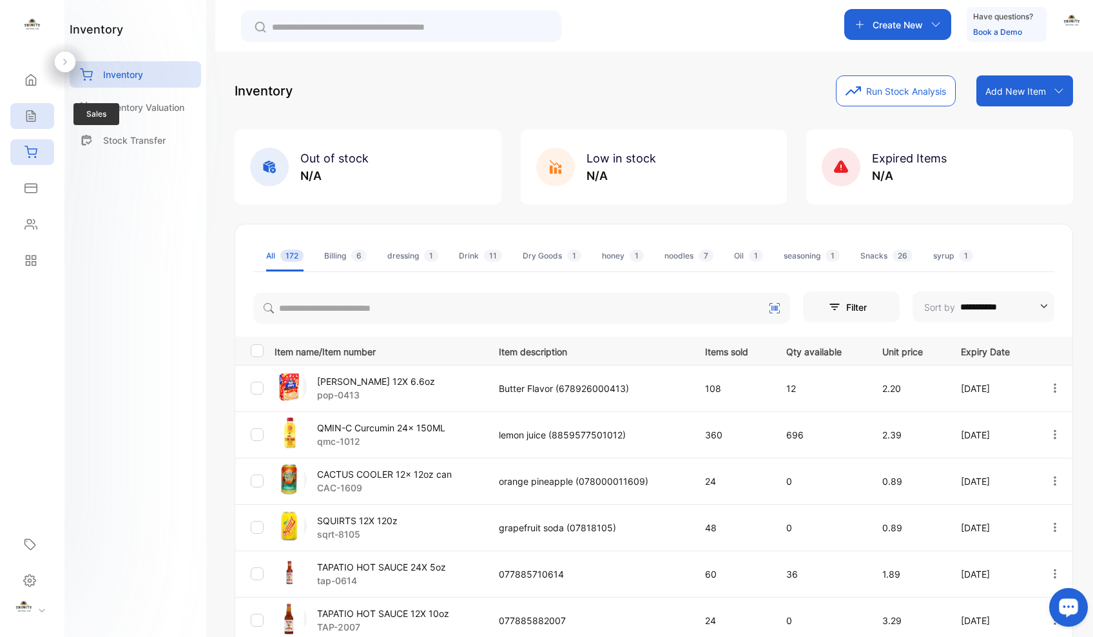
click at [34, 119] on icon at bounding box center [30, 116] width 13 height 13
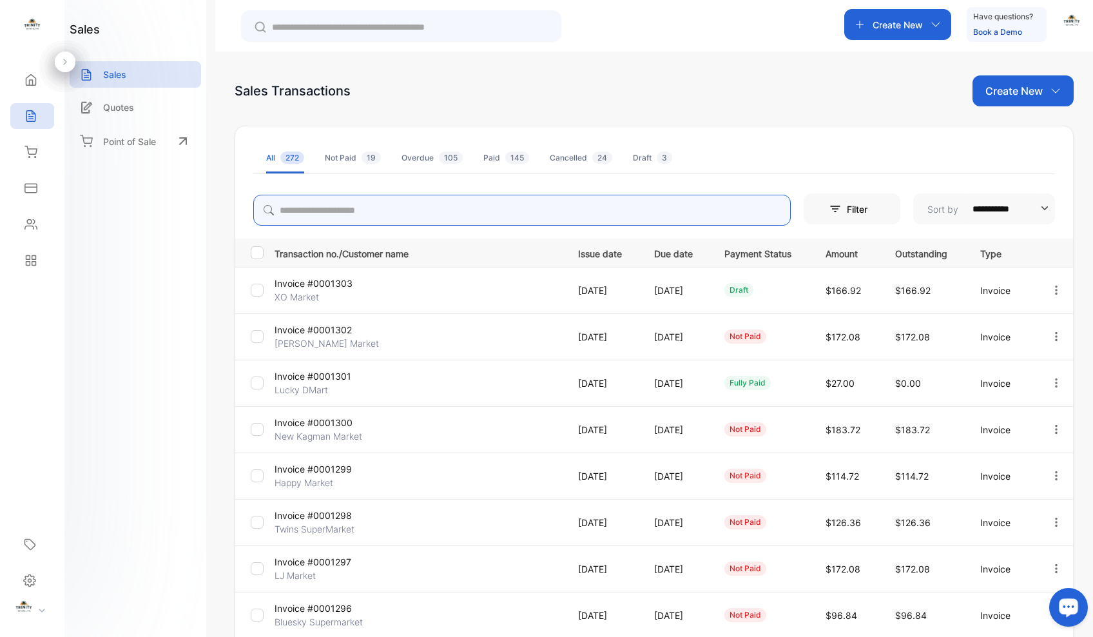
click at [450, 211] on input "search" at bounding box center [521, 210] width 537 height 31
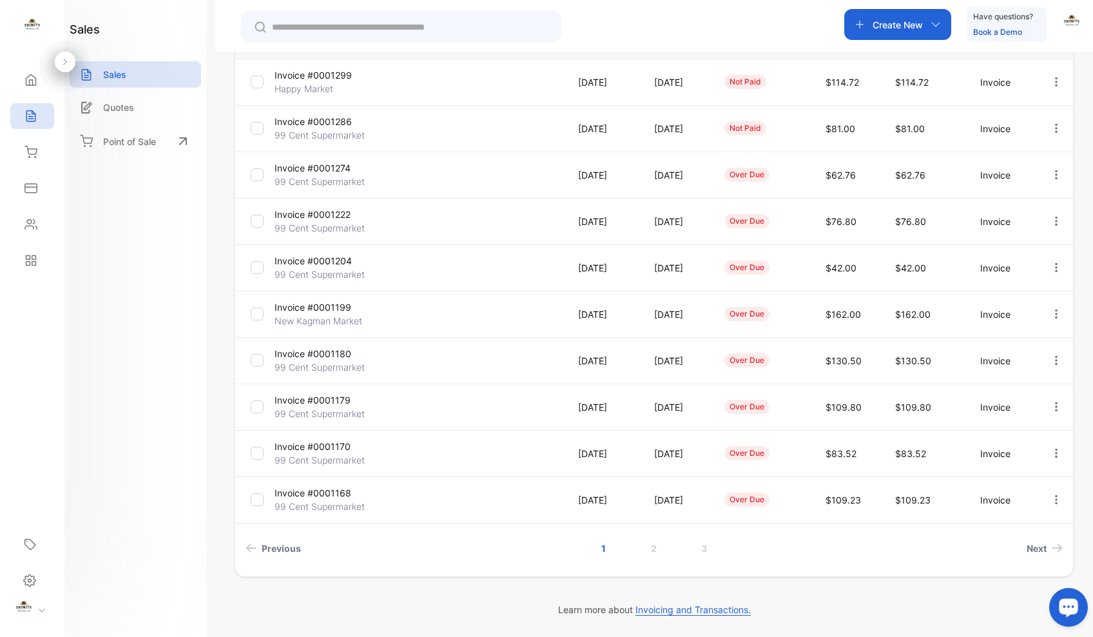
scroll to position [208, 0]
type input "**"
click at [703, 552] on link "3" at bounding box center [704, 548] width 37 height 24
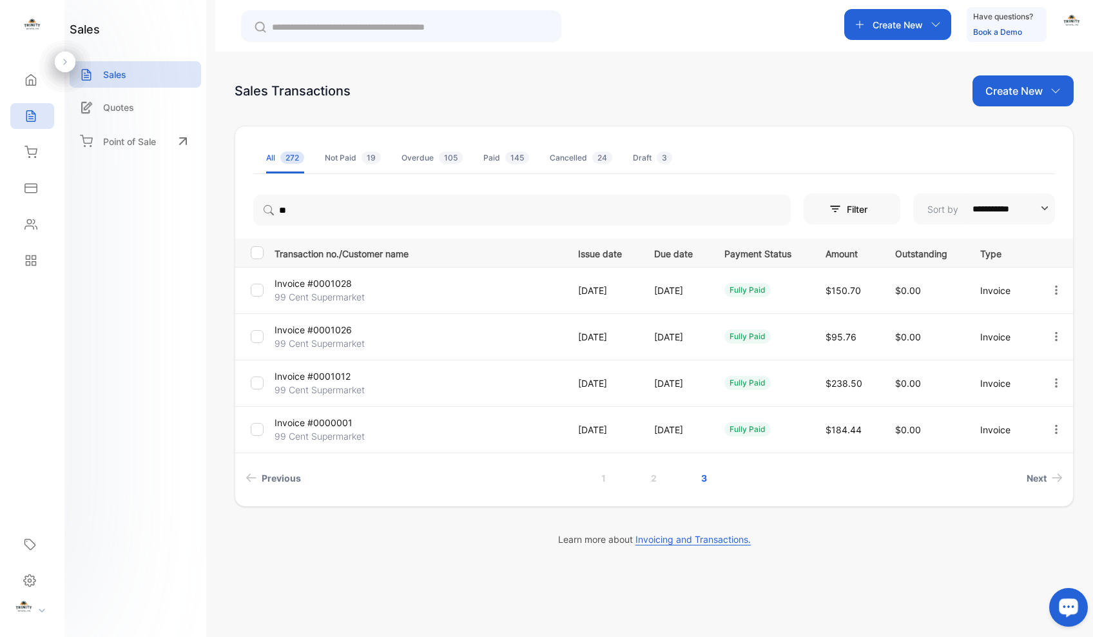
scroll to position [0, 0]
click at [653, 478] on link "2" at bounding box center [653, 478] width 37 height 24
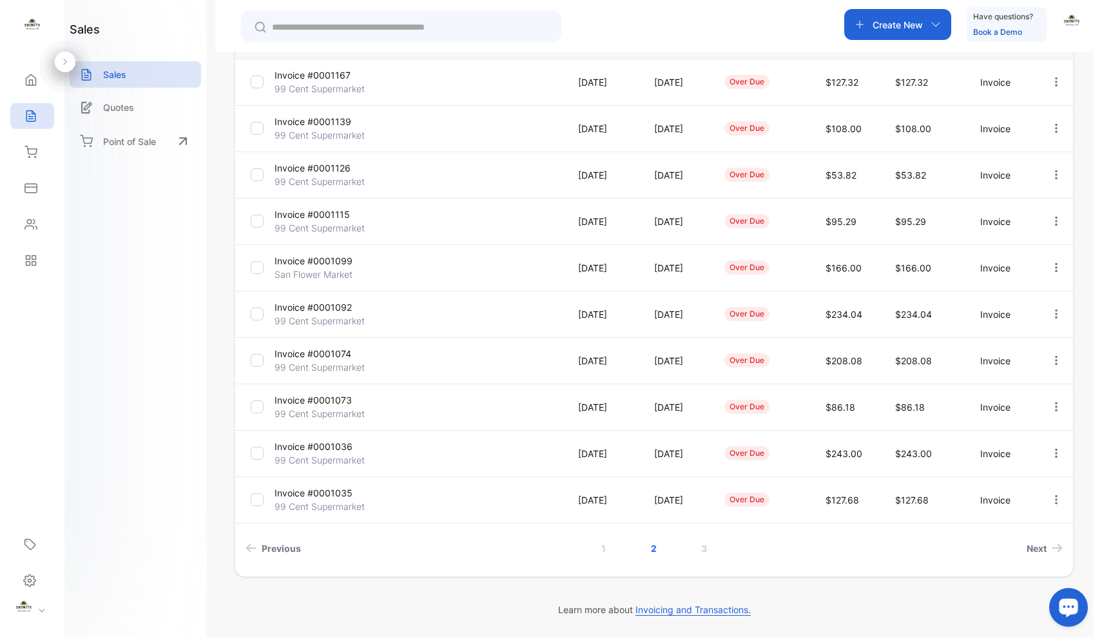
scroll to position [208, 0]
click at [342, 262] on p "Invoice #0001099" at bounding box center [323, 261] width 96 height 14
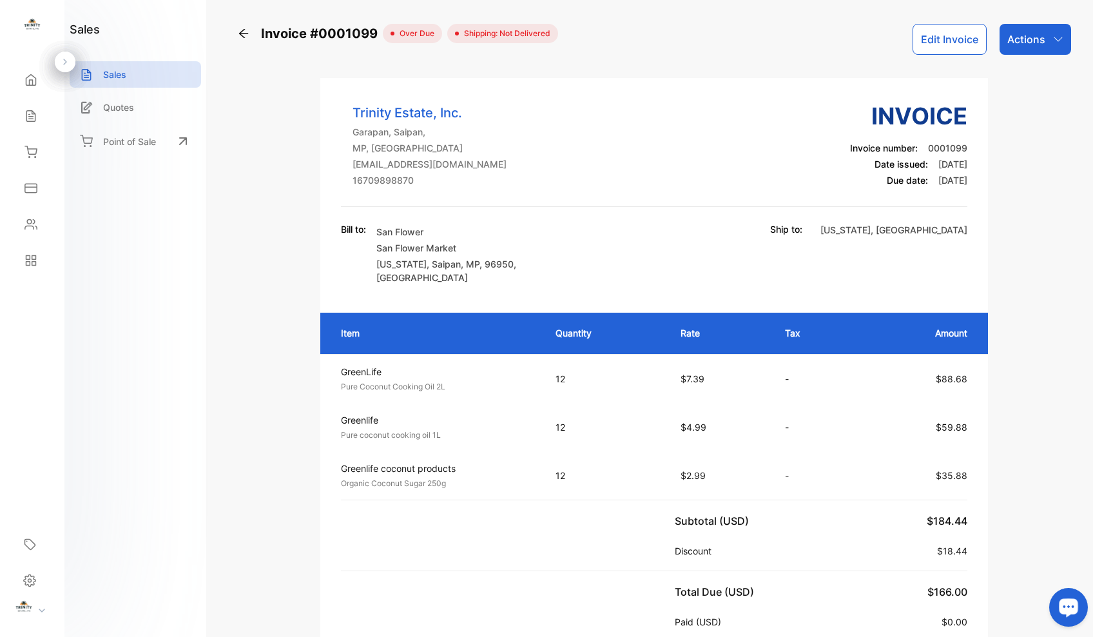
click at [244, 35] on icon at bounding box center [243, 33] width 13 height 13
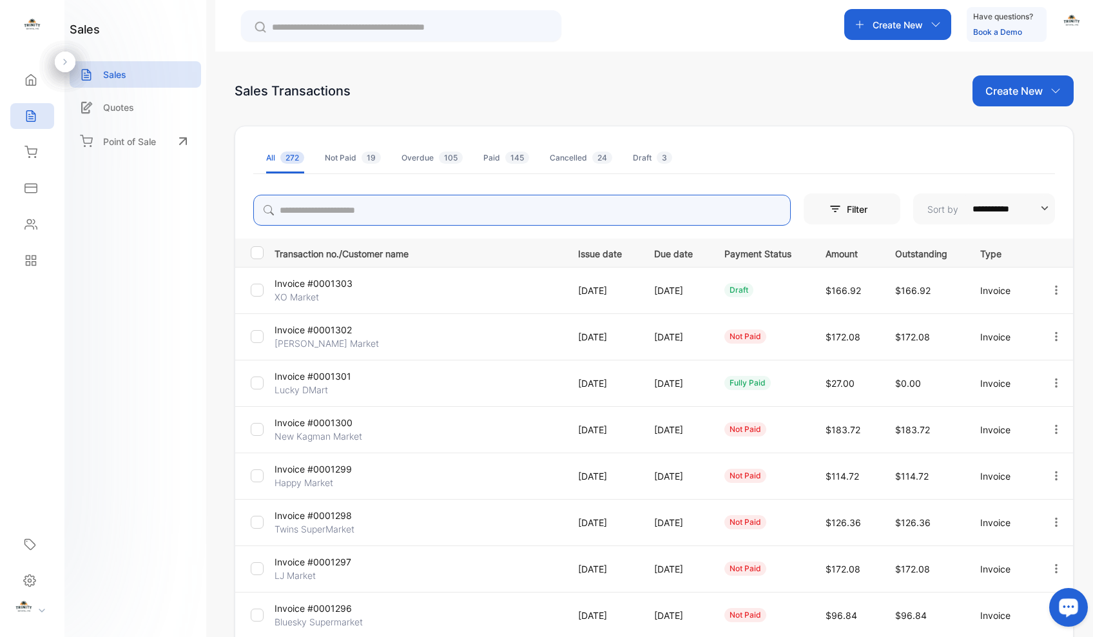
click at [474, 208] on input "search" at bounding box center [521, 210] width 537 height 31
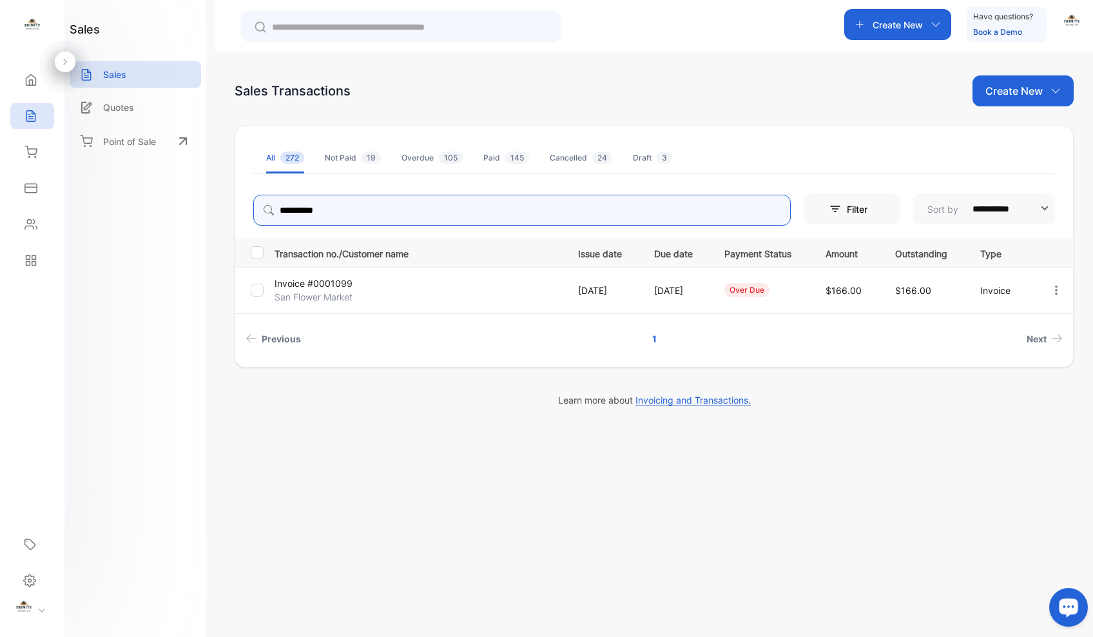
type input "**********"
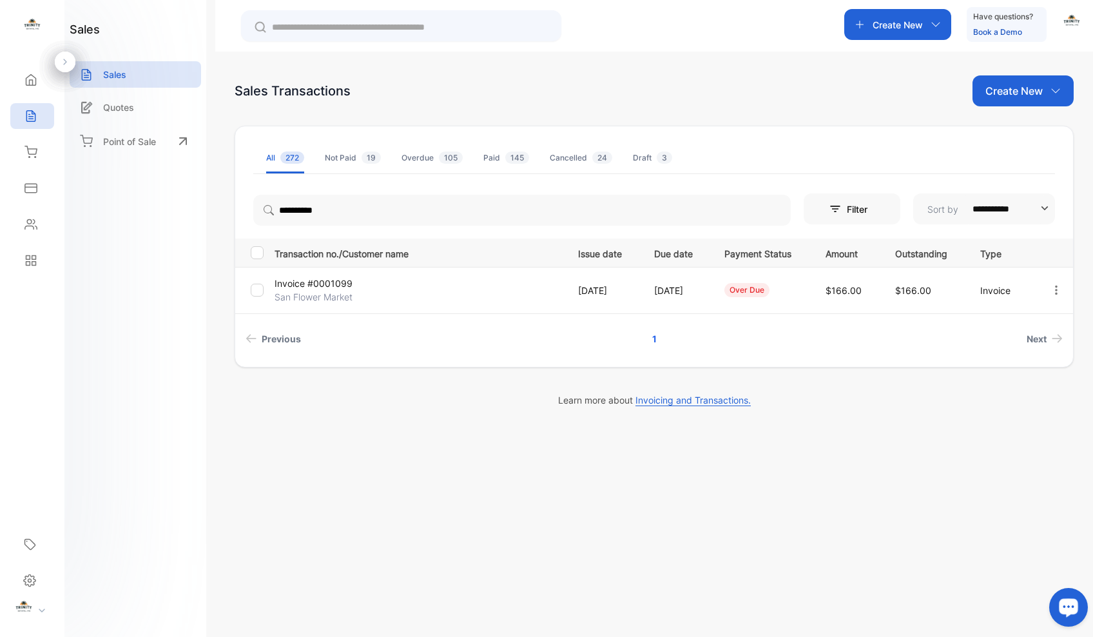
click at [338, 281] on p "Invoice #0001099" at bounding box center [323, 283] width 96 height 14
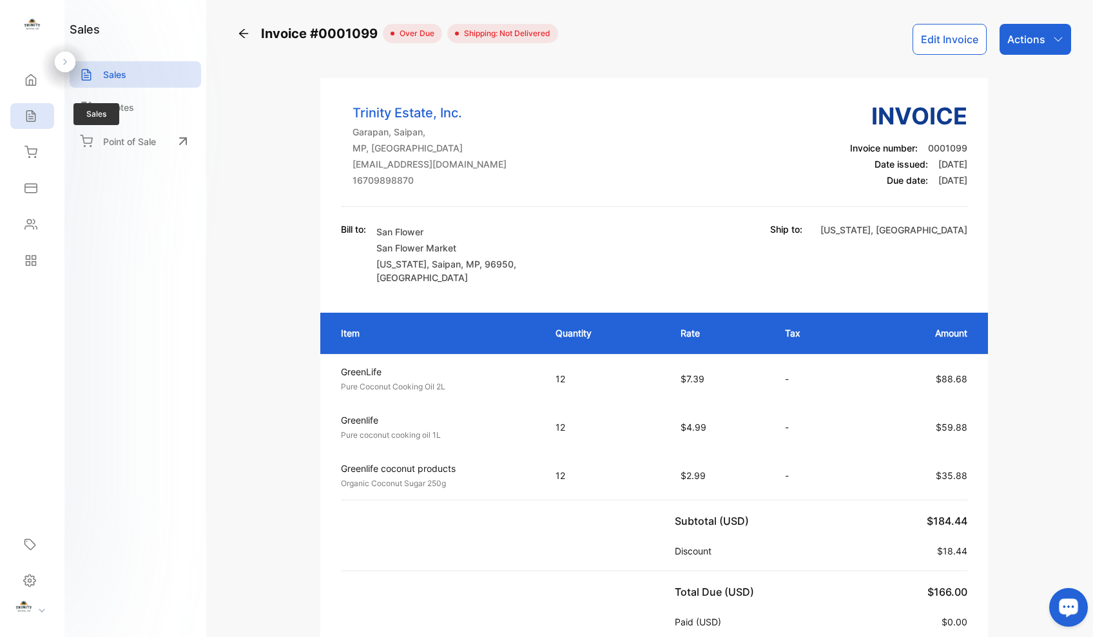
click at [37, 119] on div "Sales" at bounding box center [32, 116] width 44 height 26
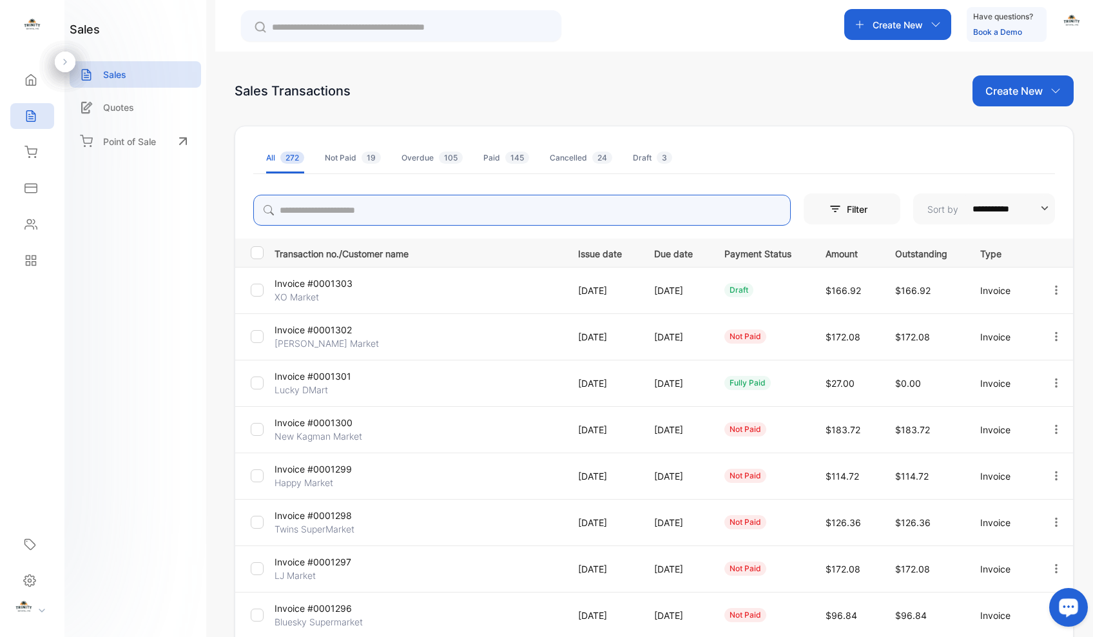
click at [527, 220] on input "search" at bounding box center [521, 210] width 537 height 31
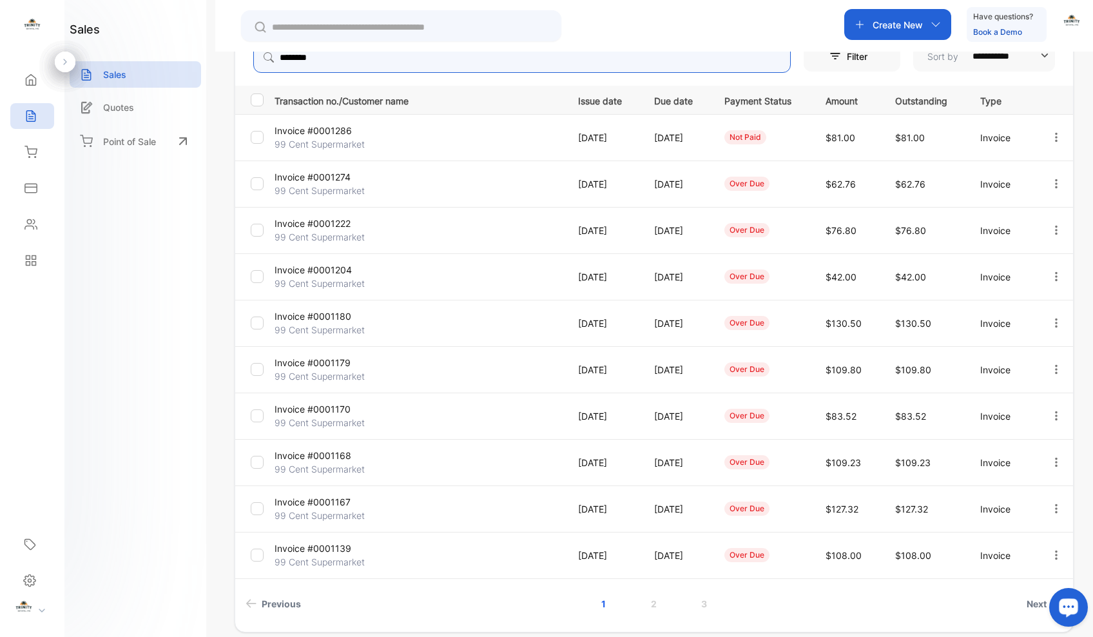
scroll to position [172, 0]
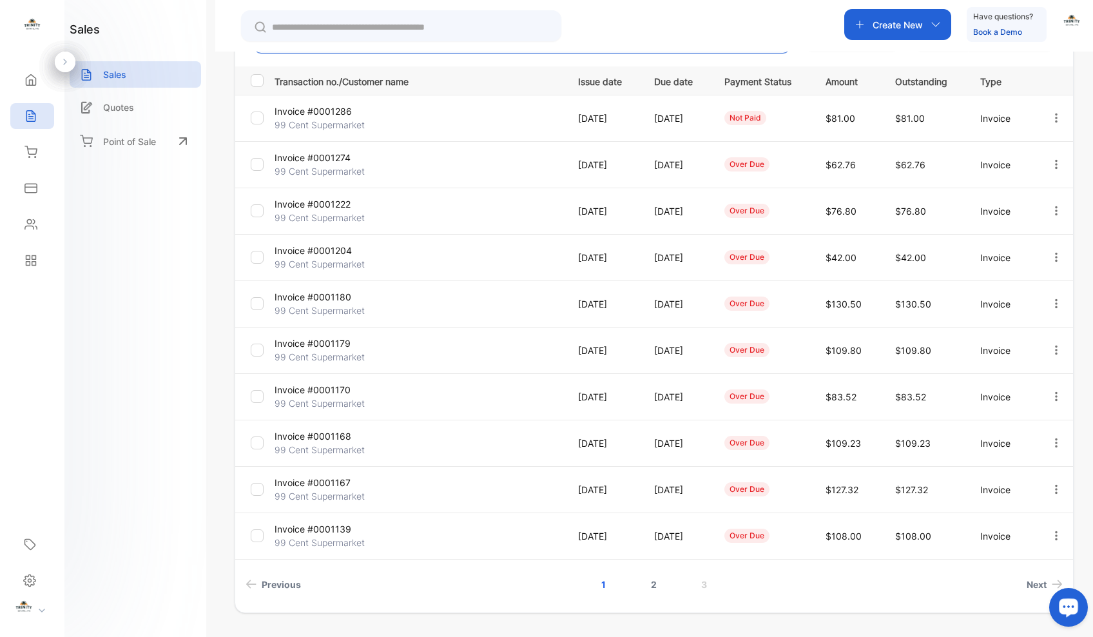
type input "*******"
click at [650, 583] on link "2" at bounding box center [653, 584] width 37 height 24
click at [603, 585] on link "1" at bounding box center [603, 584] width 35 height 24
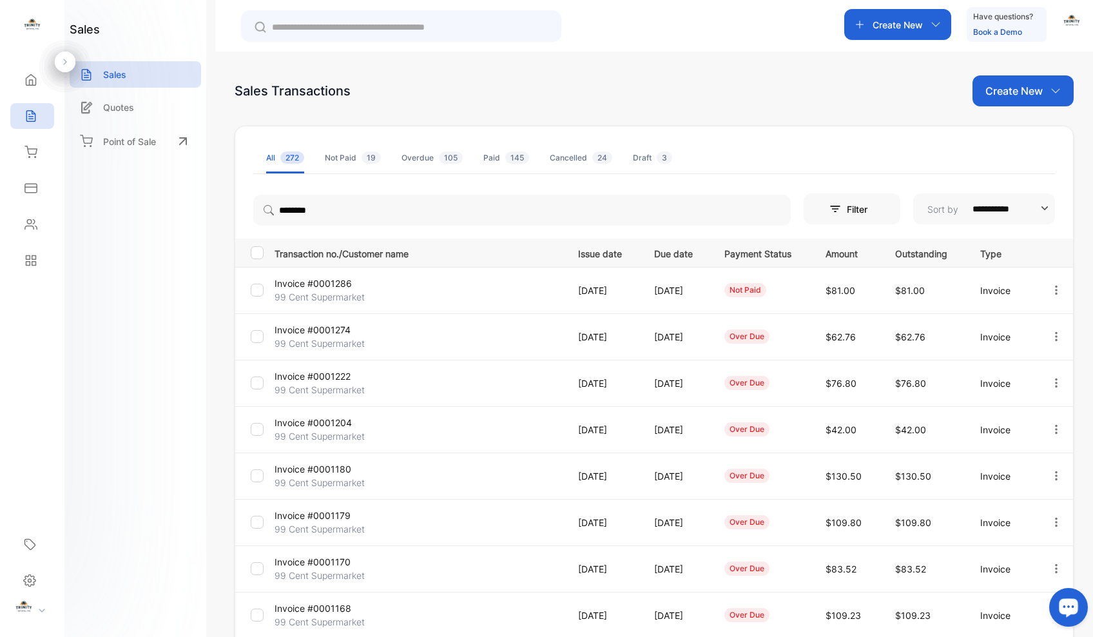
scroll to position [0, 0]
click at [943, 22] on div "Create New" at bounding box center [897, 24] width 107 height 31
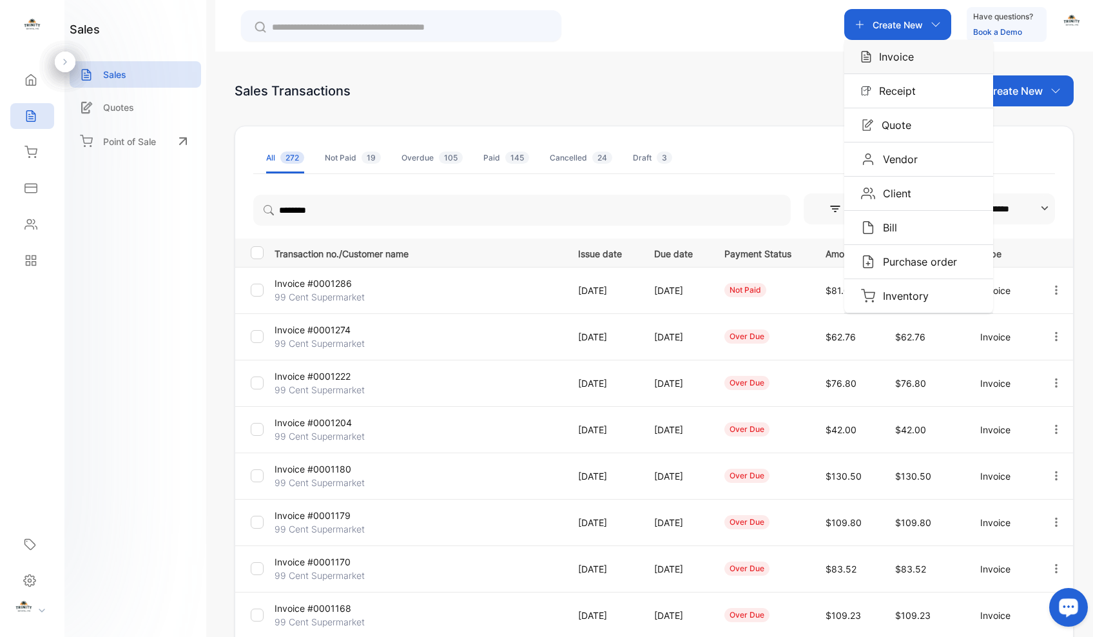
click at [905, 59] on p "Invoice" at bounding box center [892, 56] width 43 height 15
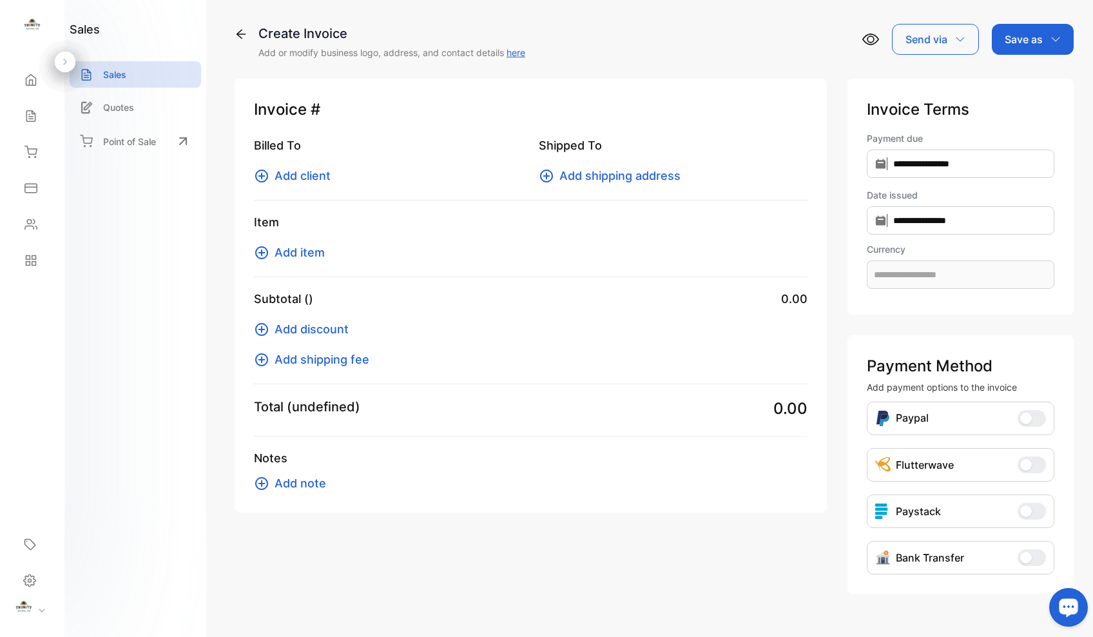
type input "**********"
click at [263, 175] on icon at bounding box center [261, 175] width 13 height 13
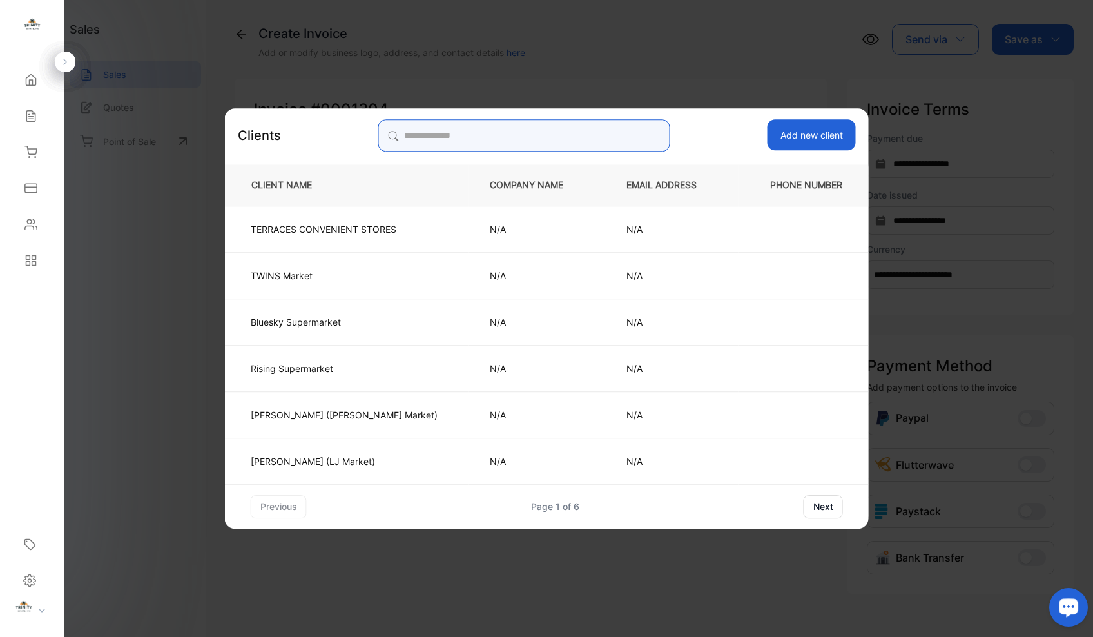
click at [450, 142] on input "search" at bounding box center [524, 135] width 292 height 32
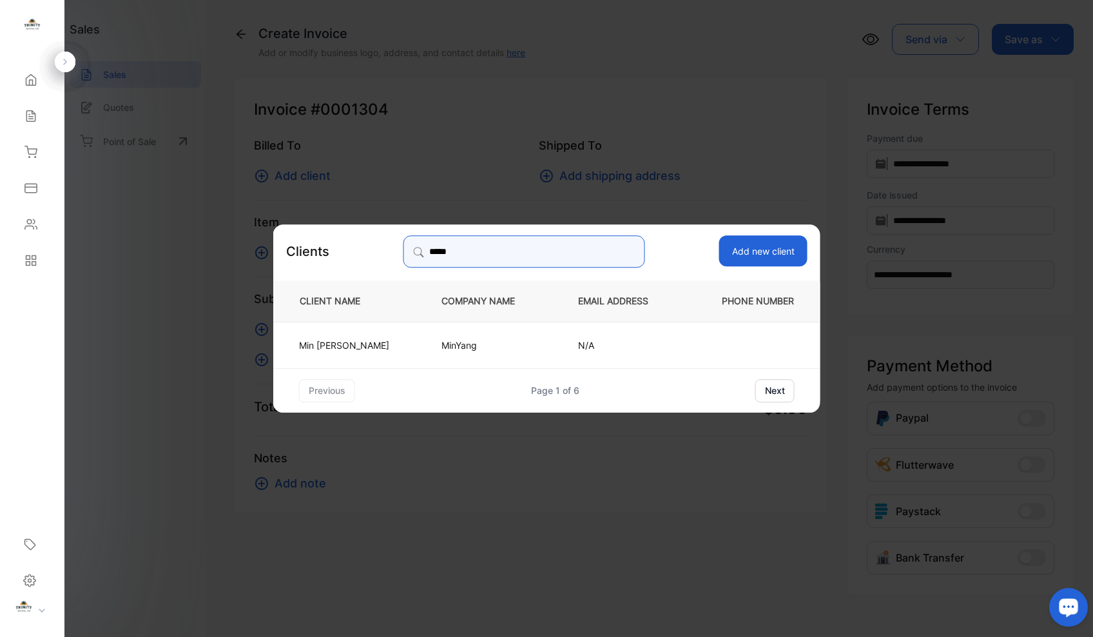
type input "****"
drag, startPoint x: 450, startPoint y: 142, endPoint x: 329, endPoint y: 352, distance: 242.5
click at [329, 352] on td "[PERSON_NAME]" at bounding box center [346, 344] width 147 height 46
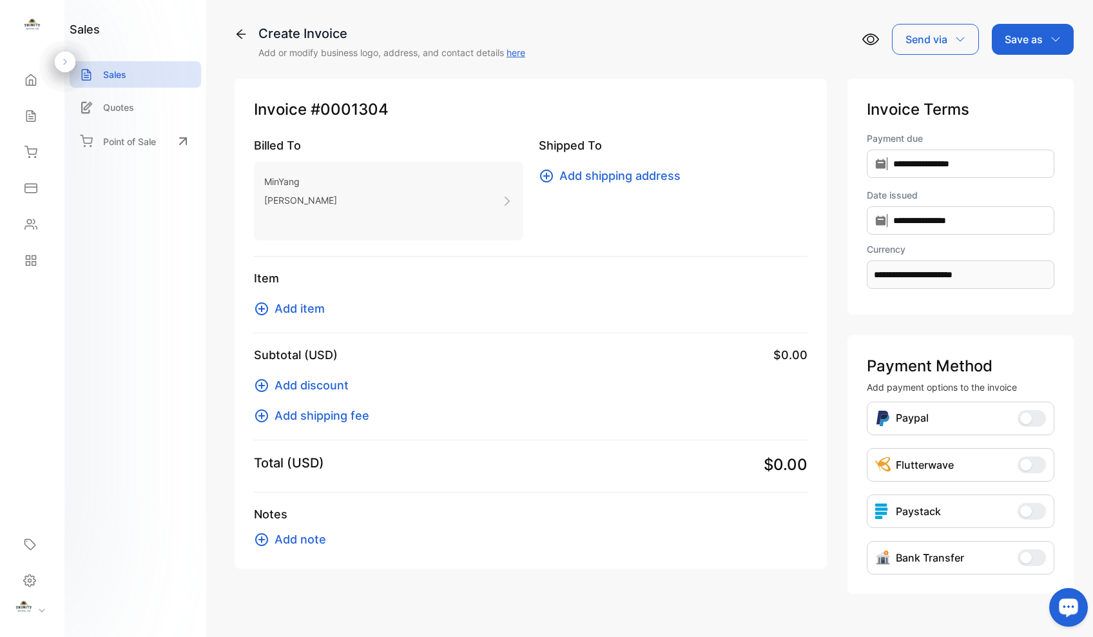
click at [263, 311] on icon at bounding box center [261, 308] width 15 height 15
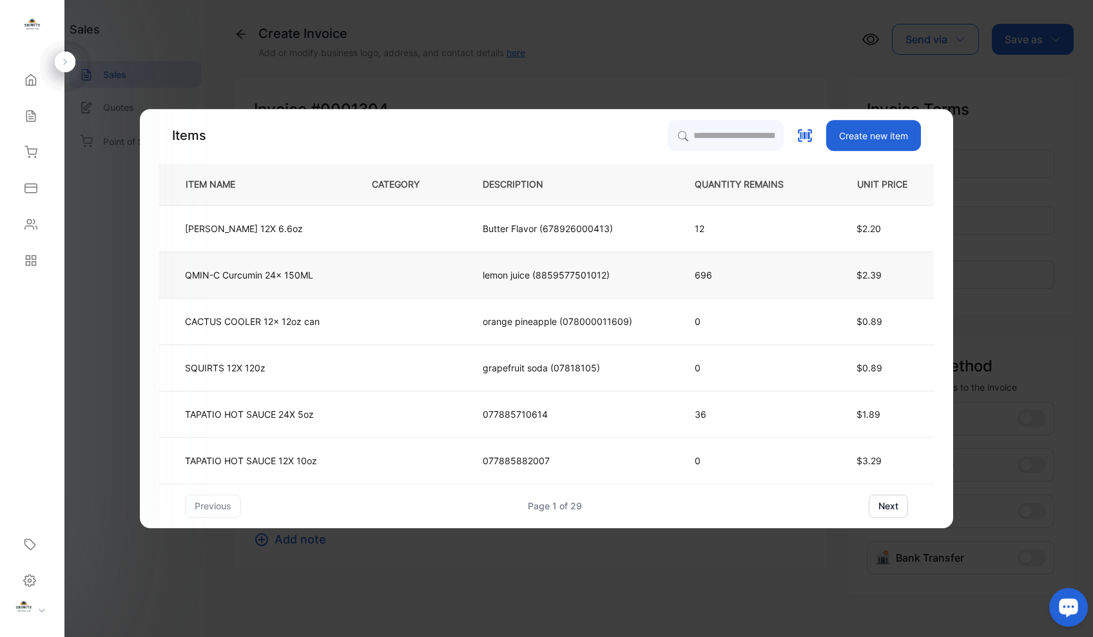
click at [296, 271] on p "QMIN-C Curcumin 24x 150ML" at bounding box center [249, 275] width 128 height 14
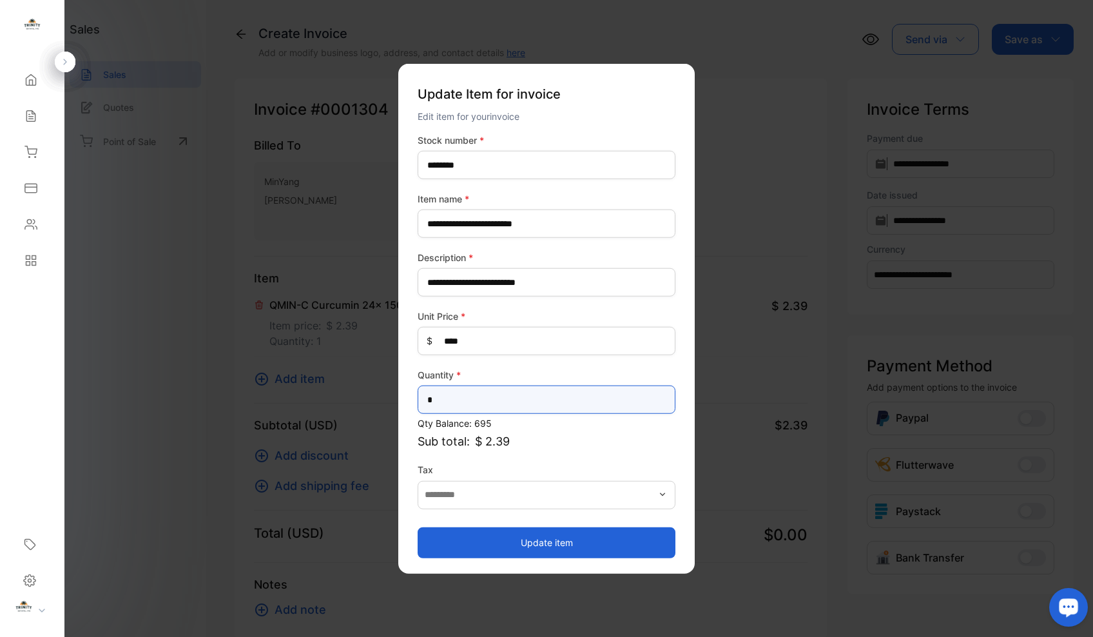
click at [450, 402] on input "*" at bounding box center [547, 399] width 258 height 28
type input "*"
type input "**"
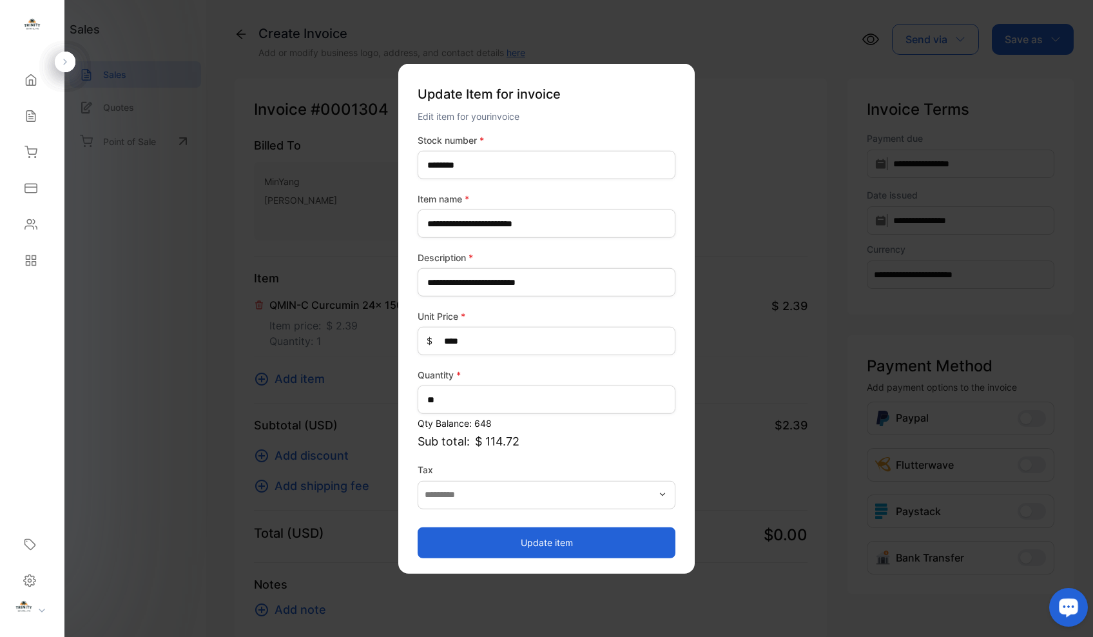
click at [527, 544] on button "Update item" at bounding box center [547, 542] width 258 height 31
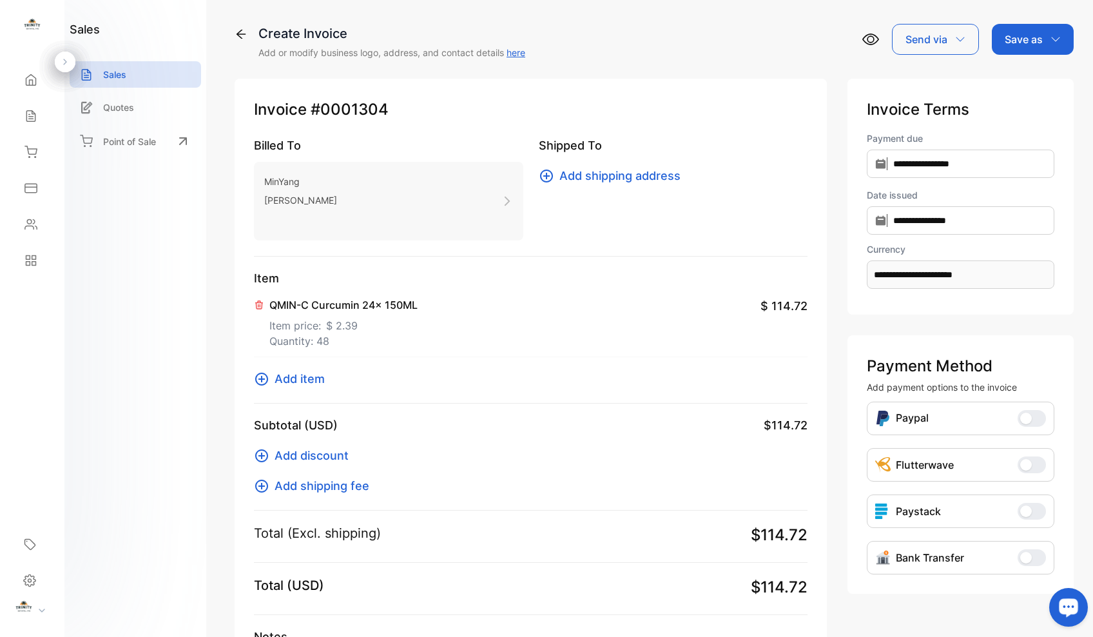
click at [262, 381] on icon at bounding box center [261, 378] width 13 height 13
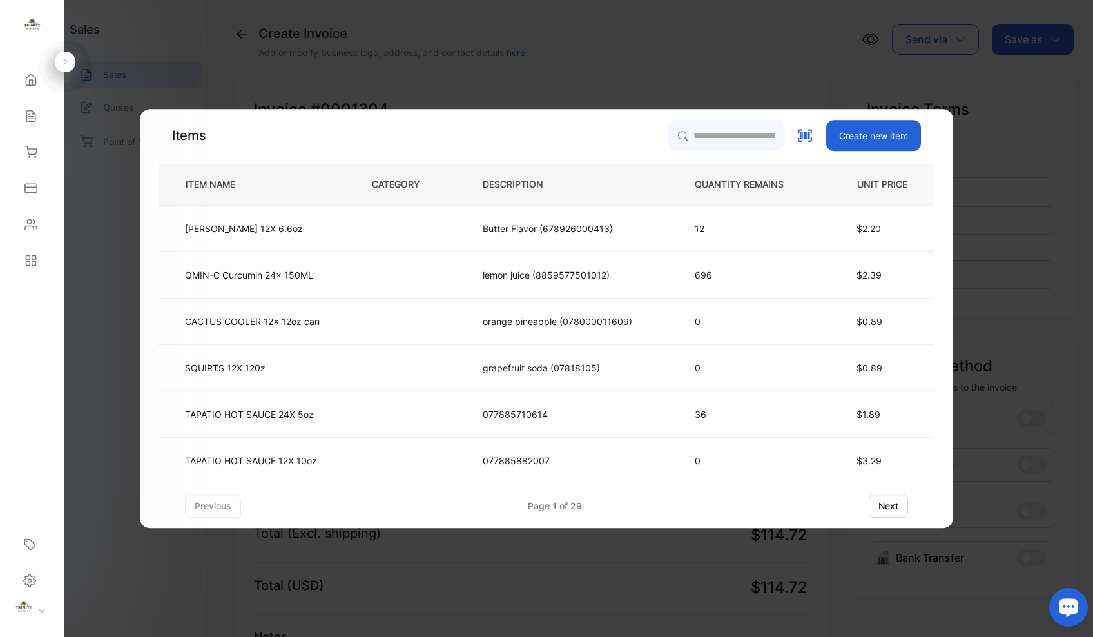
click at [892, 510] on button "next" at bounding box center [888, 505] width 39 height 23
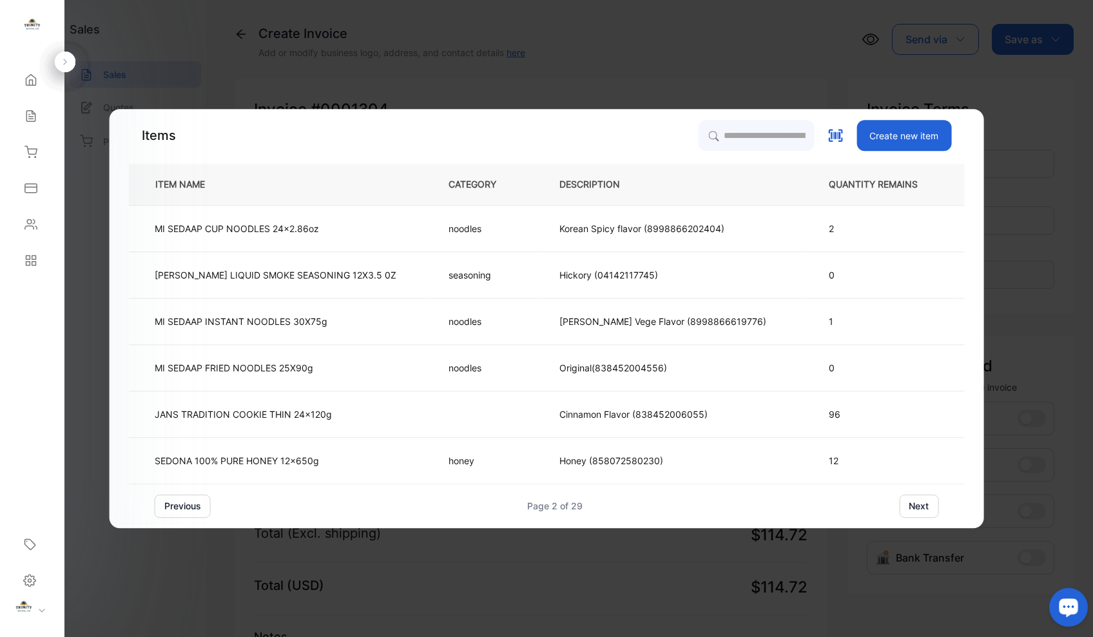
click at [920, 509] on button "next" at bounding box center [918, 505] width 39 height 23
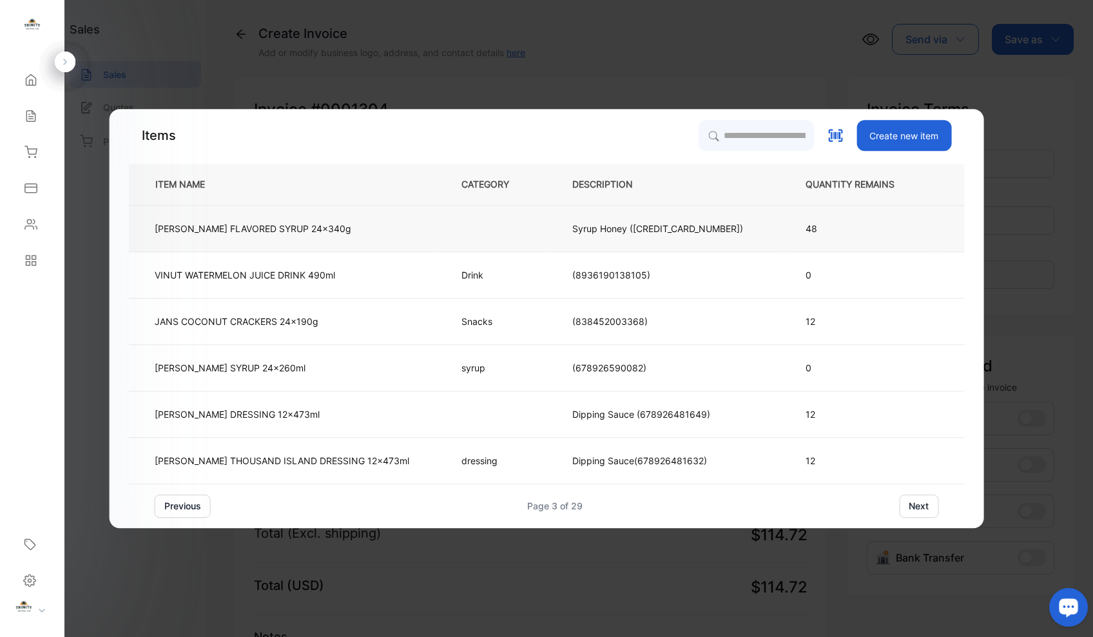
click at [344, 233] on p "[PERSON_NAME] FLAVORED SYRUP 24x340g" at bounding box center [253, 229] width 197 height 14
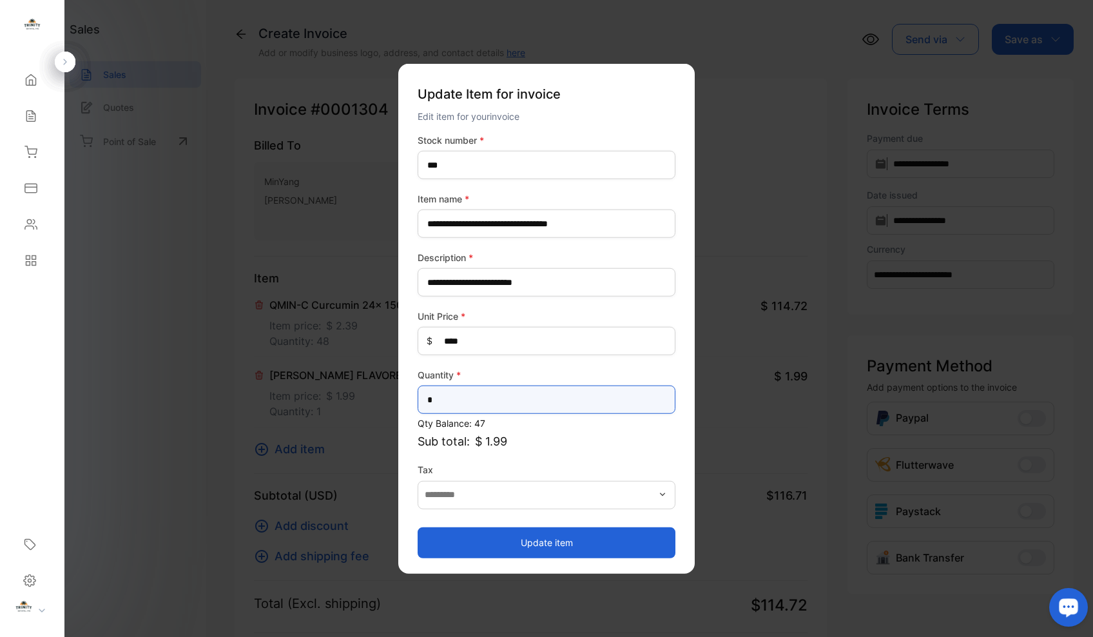
click at [482, 401] on input "*" at bounding box center [547, 399] width 258 height 28
type input "**"
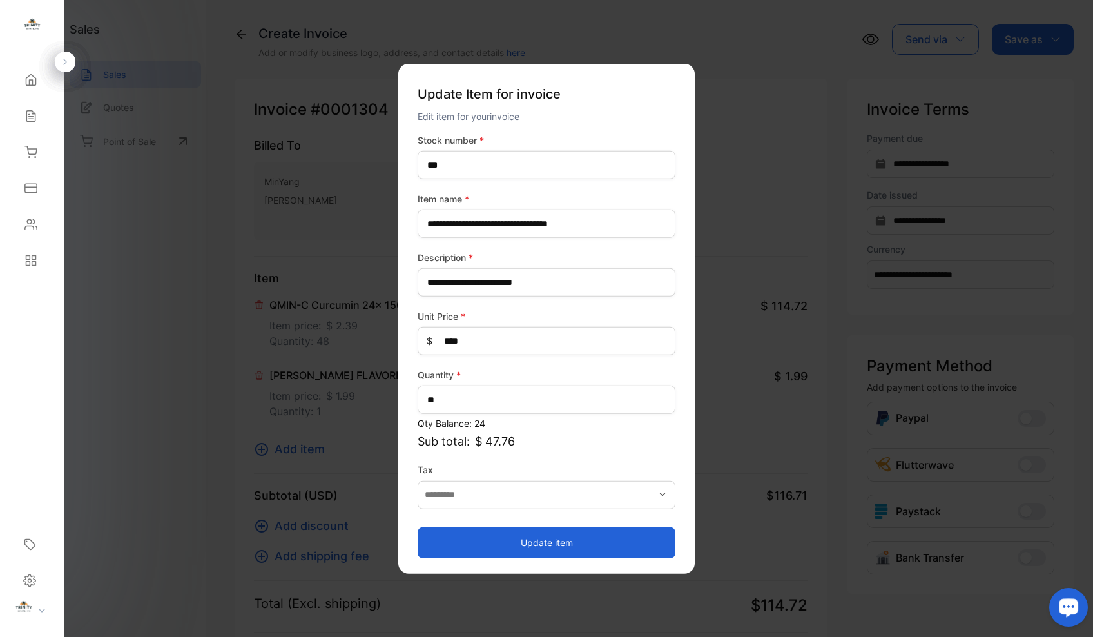
click at [536, 545] on button "Update item" at bounding box center [547, 542] width 258 height 31
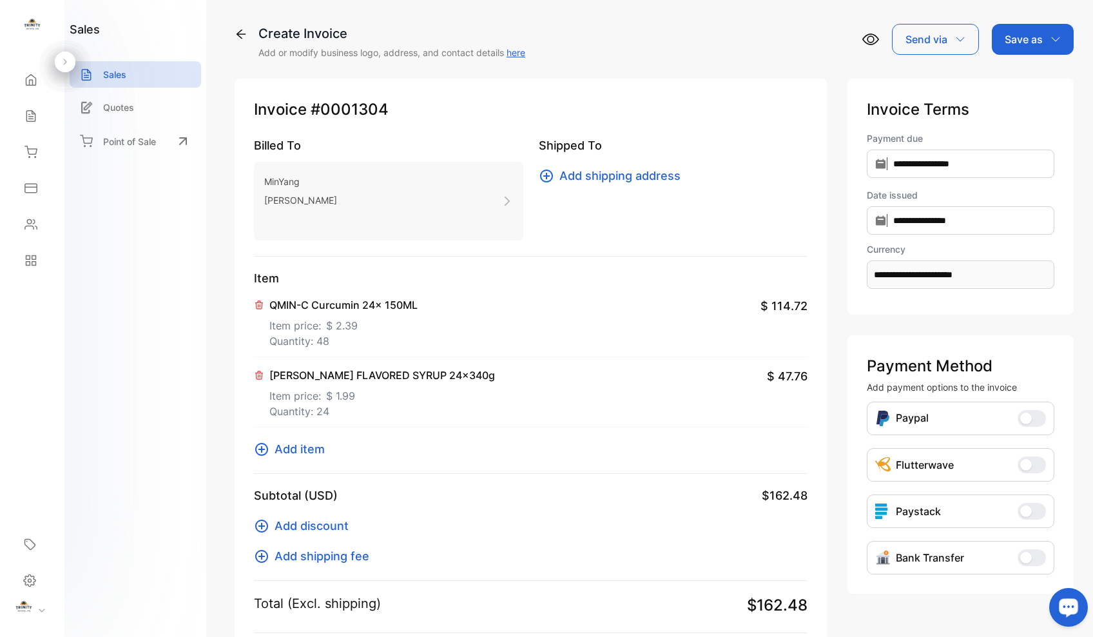
click at [264, 449] on icon at bounding box center [261, 449] width 13 height 13
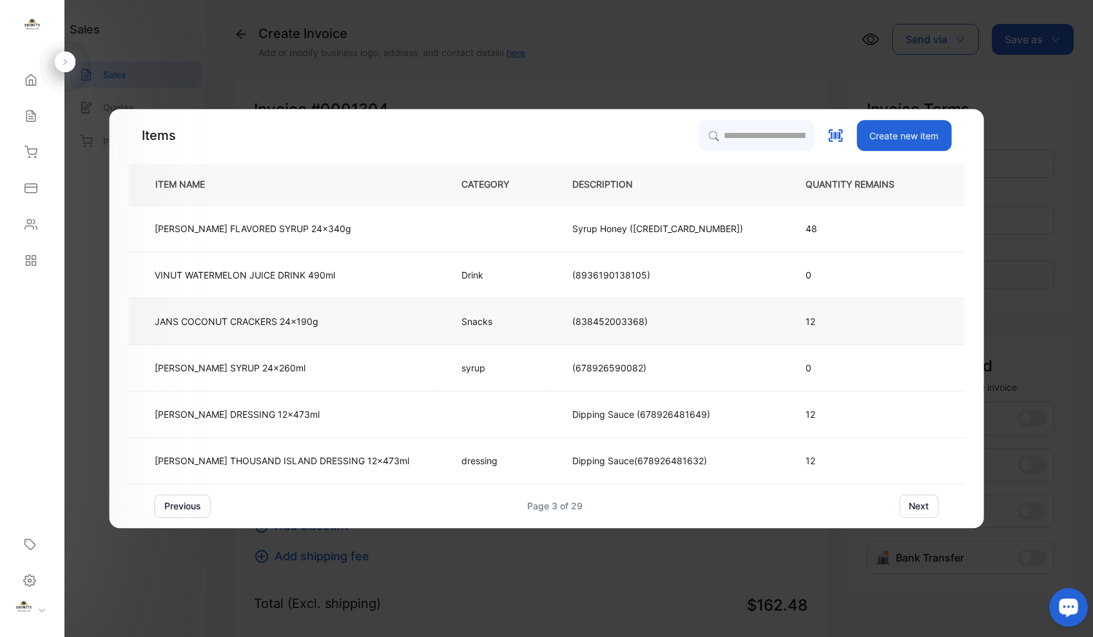
click at [287, 328] on p "JANS COCONUT CRACKERS 24x190g" at bounding box center [237, 321] width 164 height 14
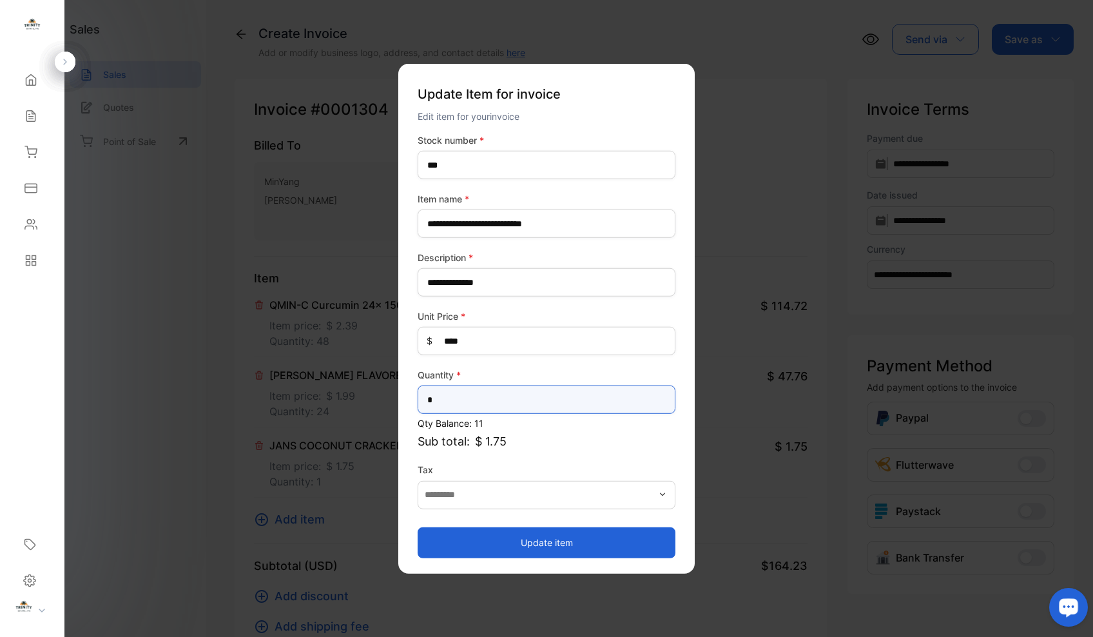
click at [458, 400] on input "*" at bounding box center [547, 399] width 258 height 28
type input "**"
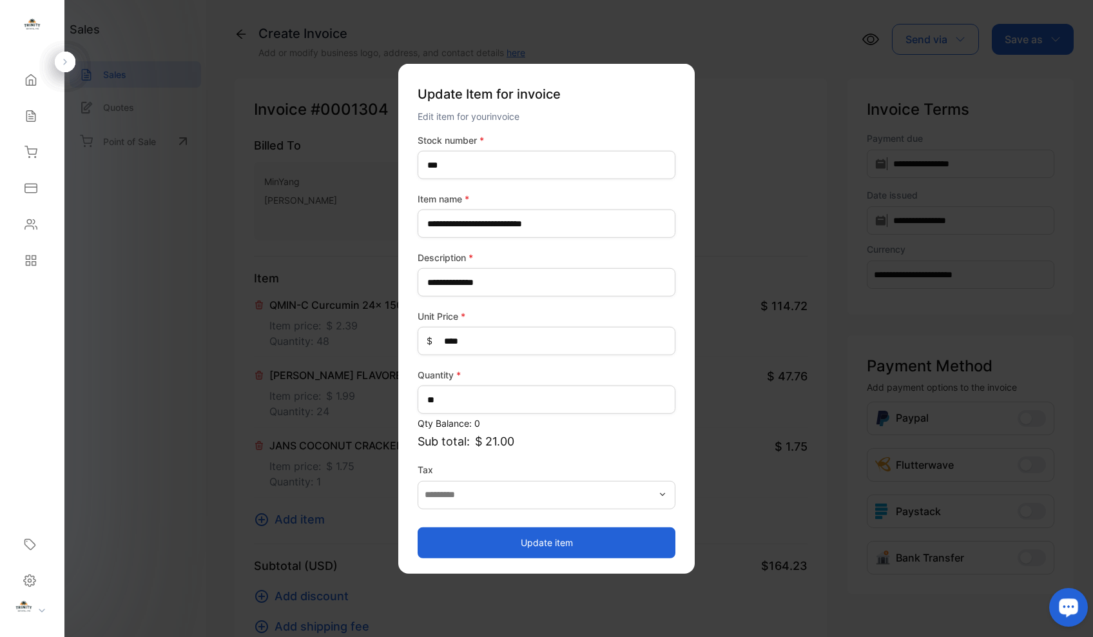
click at [531, 551] on button "Update item" at bounding box center [547, 542] width 258 height 31
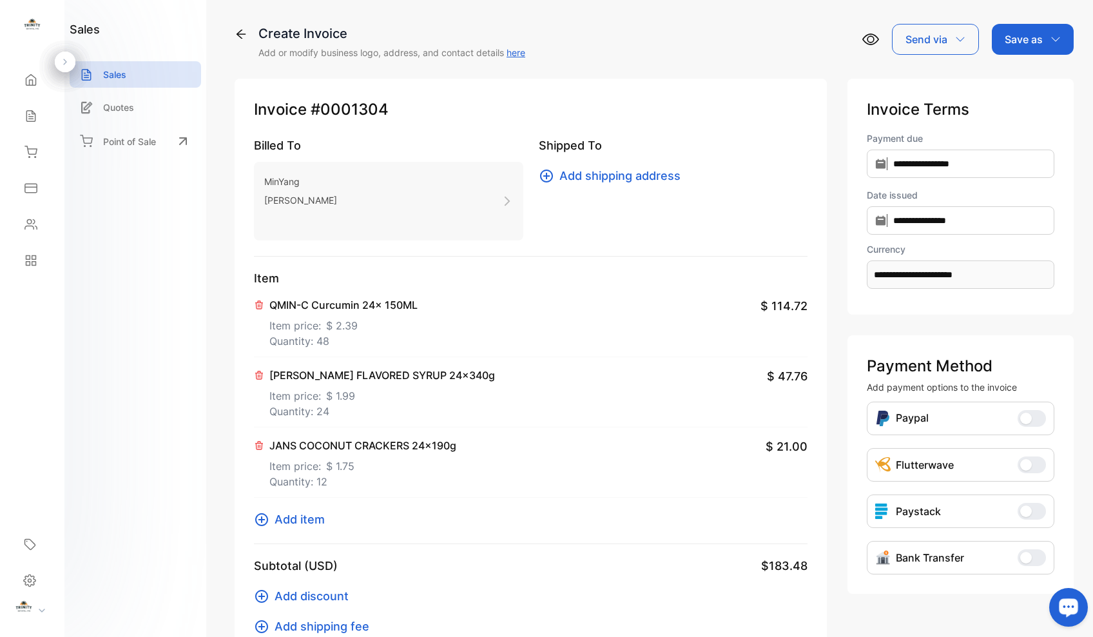
click at [263, 521] on icon at bounding box center [261, 519] width 15 height 15
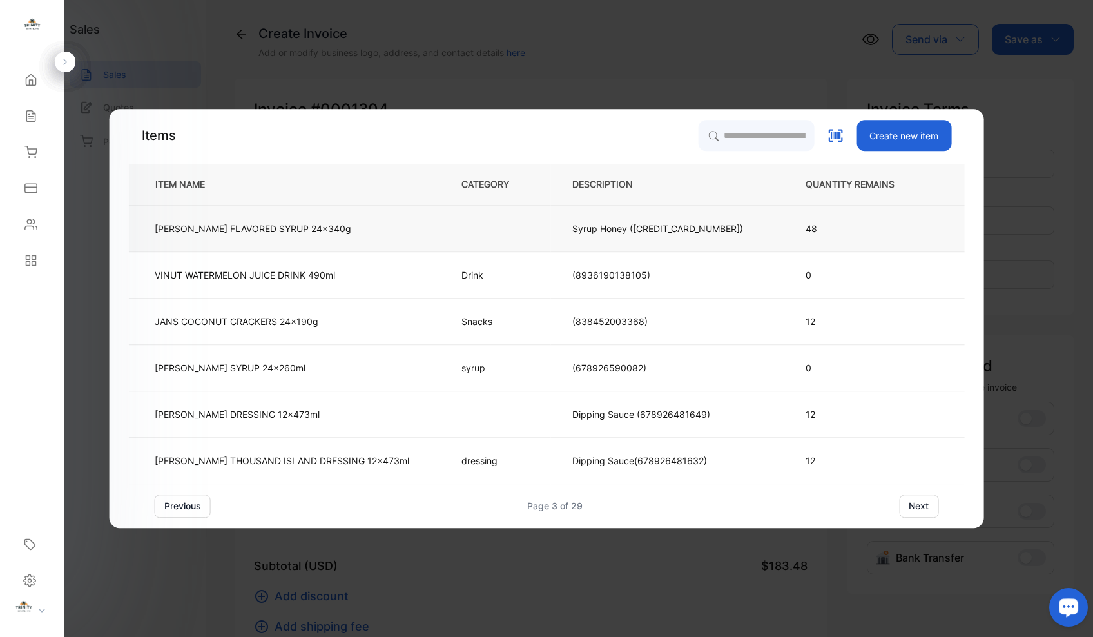
click at [269, 225] on p "[PERSON_NAME] FLAVORED SYRUP 24x340g" at bounding box center [253, 229] width 197 height 14
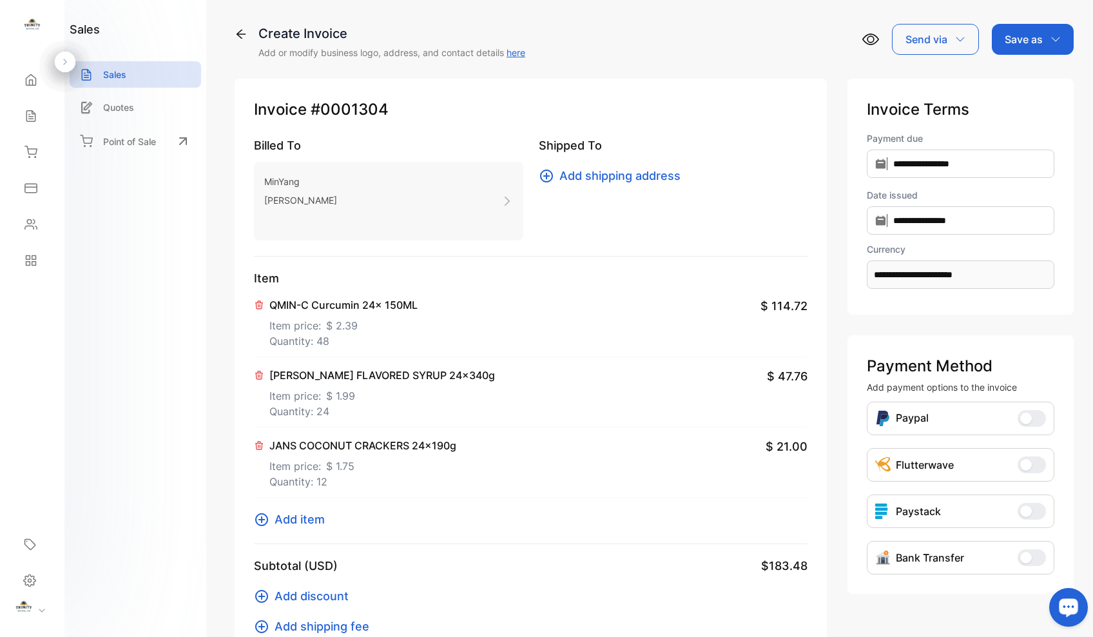
click at [263, 521] on icon at bounding box center [261, 519] width 15 height 15
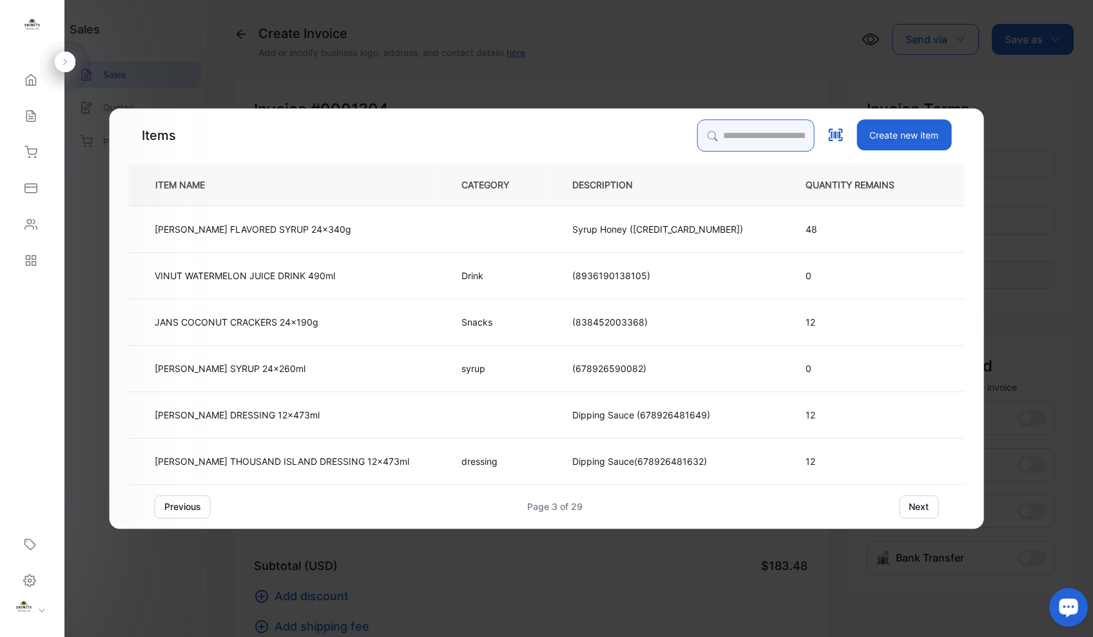
click at [728, 137] on input "search" at bounding box center [755, 135] width 117 height 32
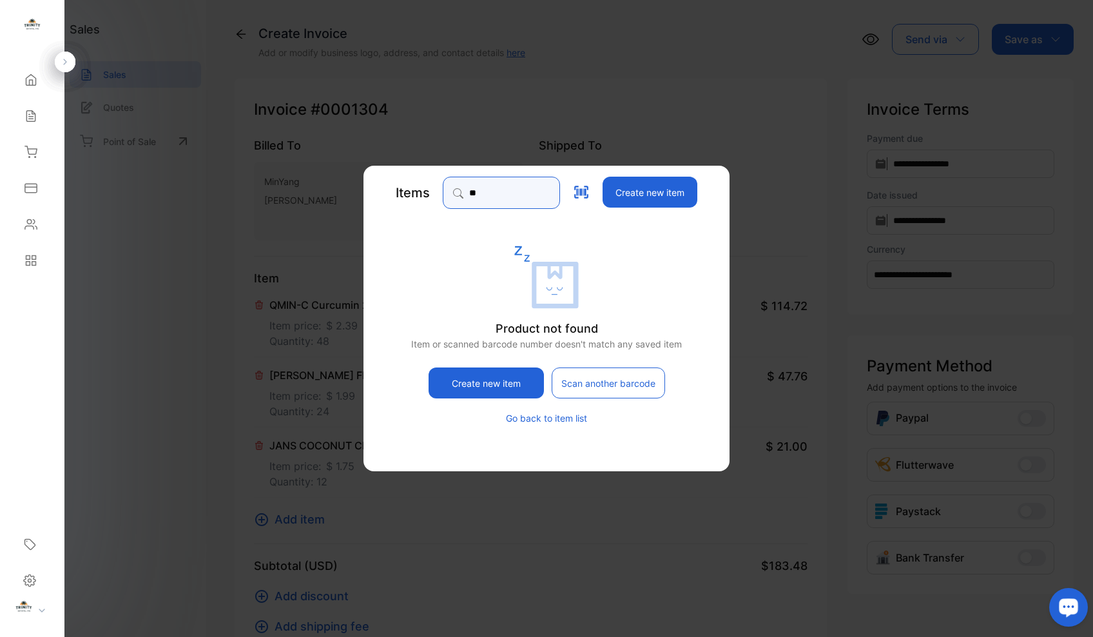
type input "*"
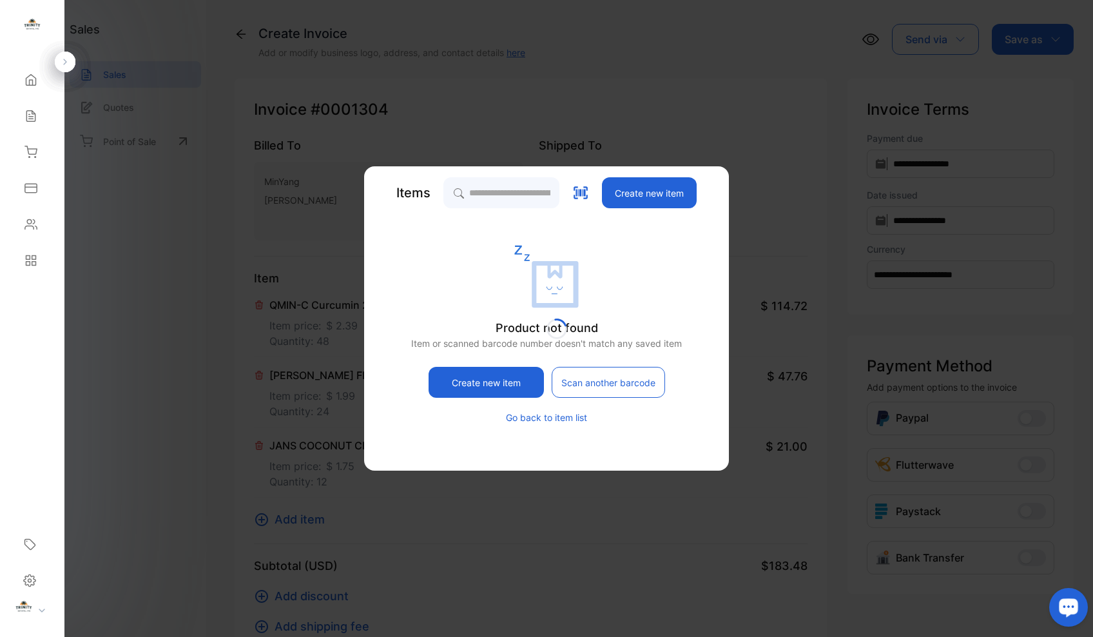
click at [541, 418] on button "Go back to item list" at bounding box center [546, 418] width 81 height 14
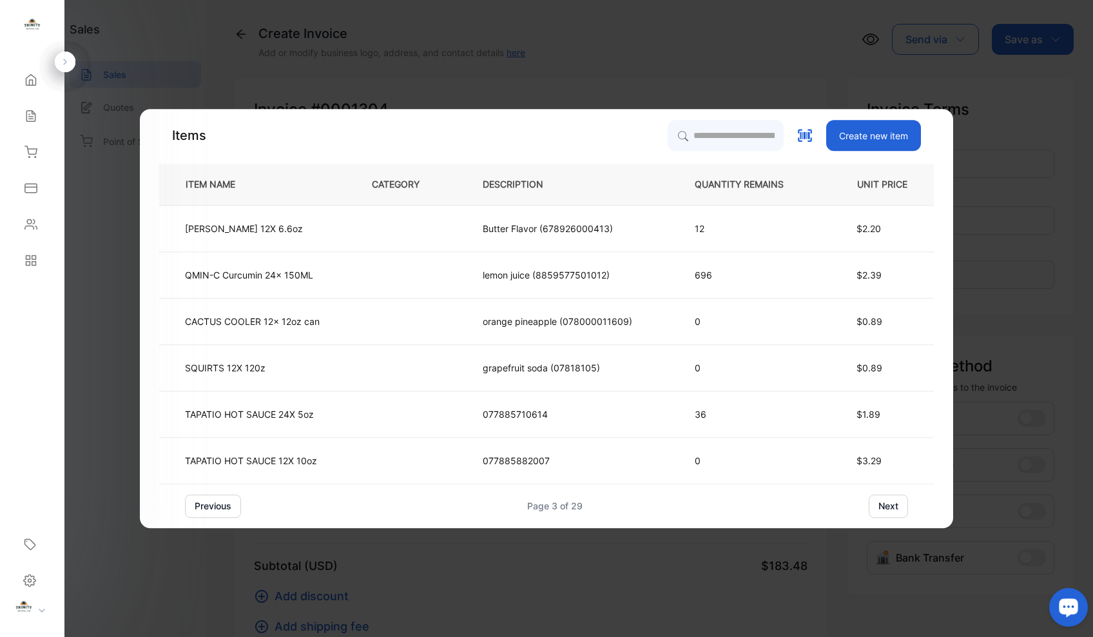
click at [893, 509] on button "next" at bounding box center [888, 505] width 39 height 23
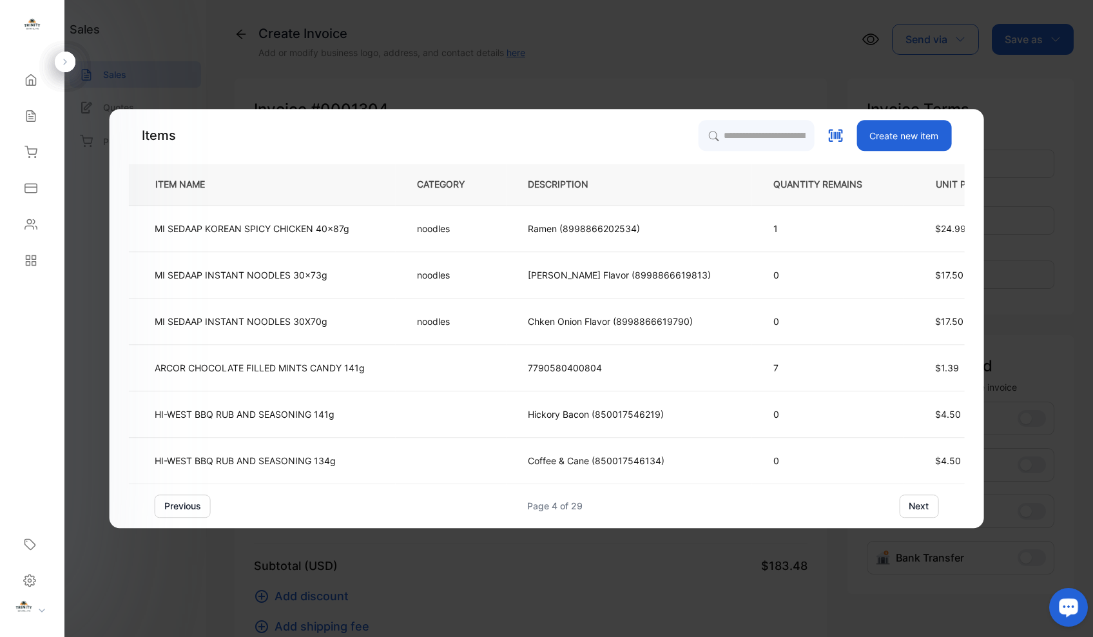
click at [913, 505] on button "next" at bounding box center [918, 505] width 39 height 23
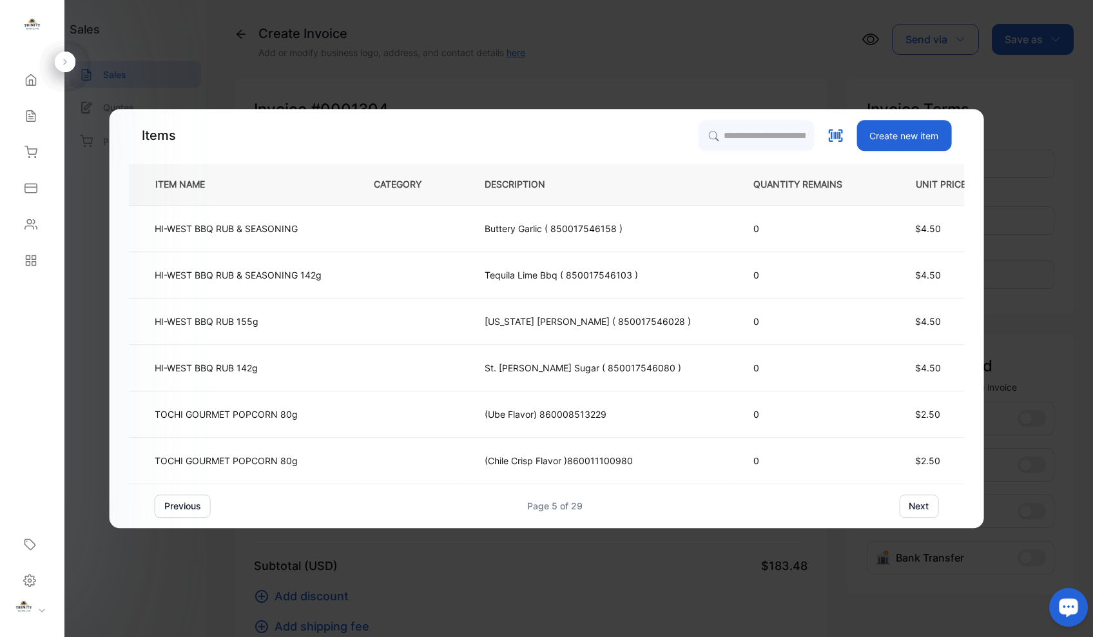
click at [919, 507] on button "next" at bounding box center [918, 505] width 39 height 23
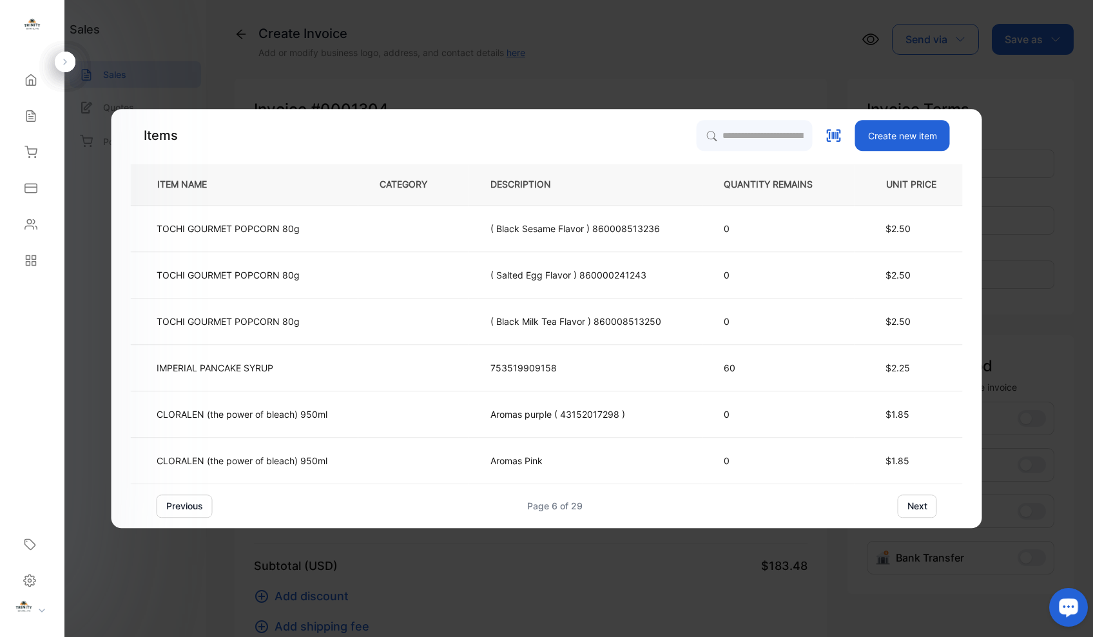
click at [919, 507] on button "next" at bounding box center [917, 505] width 39 height 23
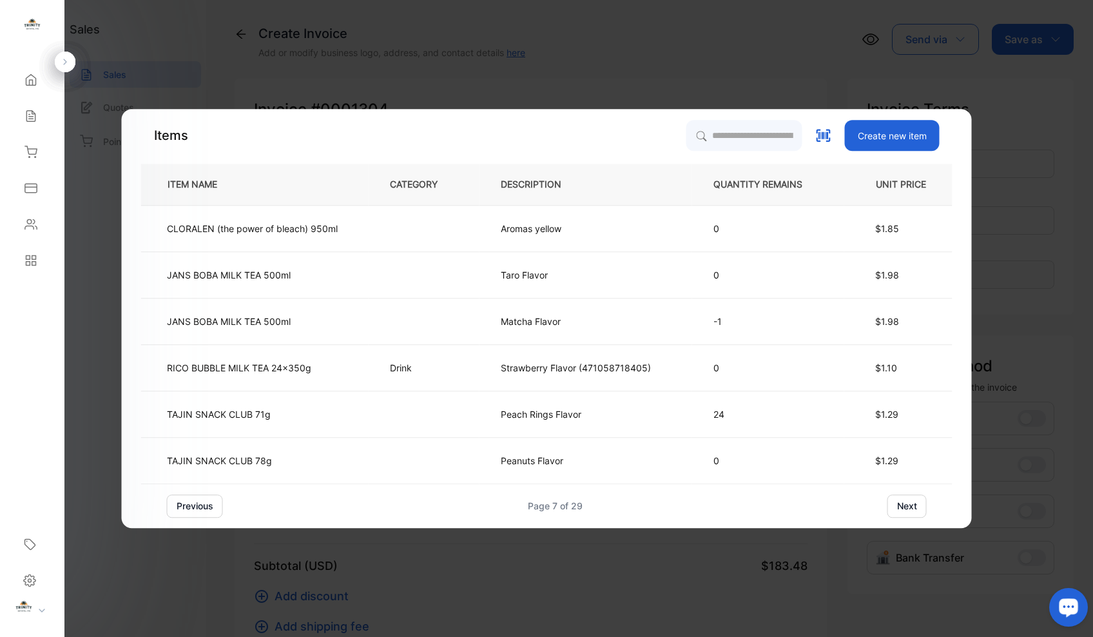
click at [919, 507] on button "next" at bounding box center [906, 505] width 39 height 23
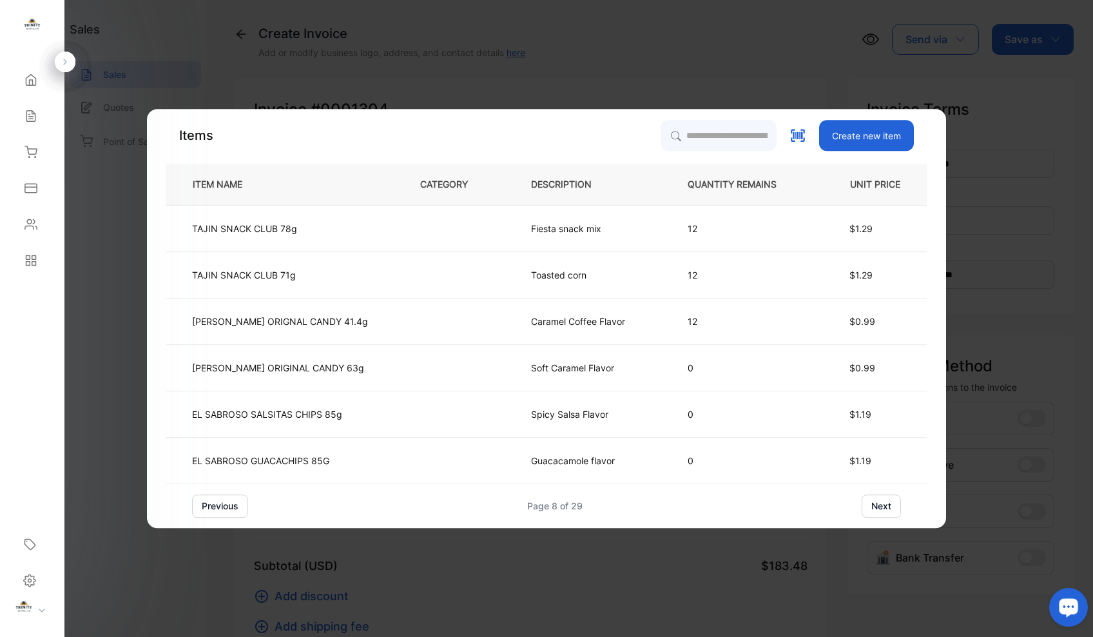
click at [876, 508] on button "next" at bounding box center [881, 505] width 39 height 23
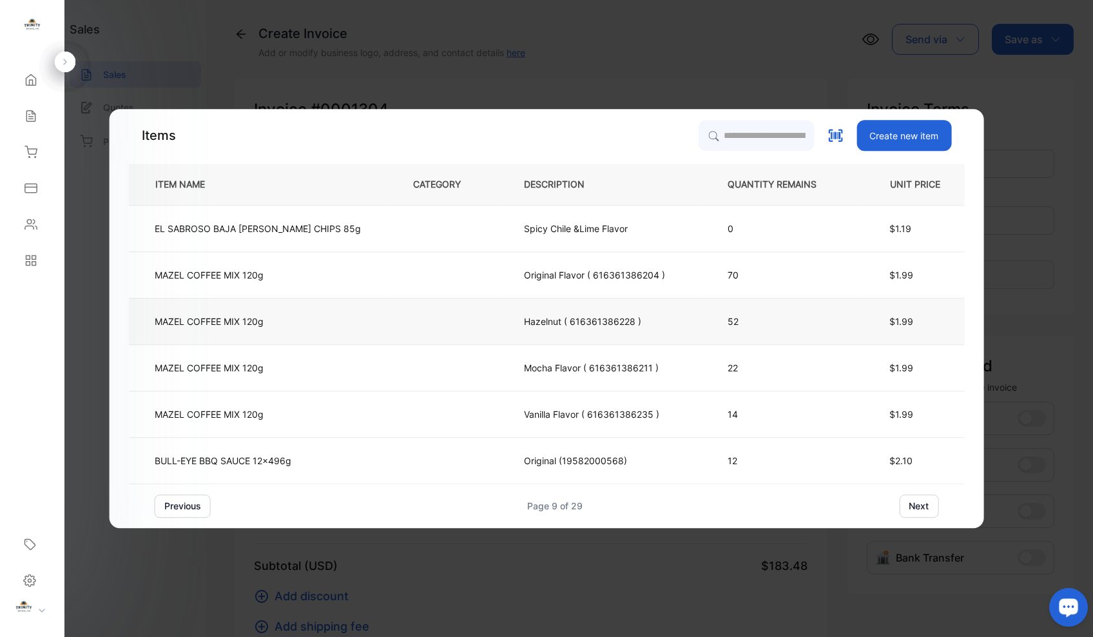
click at [242, 327] on p "MAZEL COFFEE MIX 120g" at bounding box center [209, 321] width 109 height 14
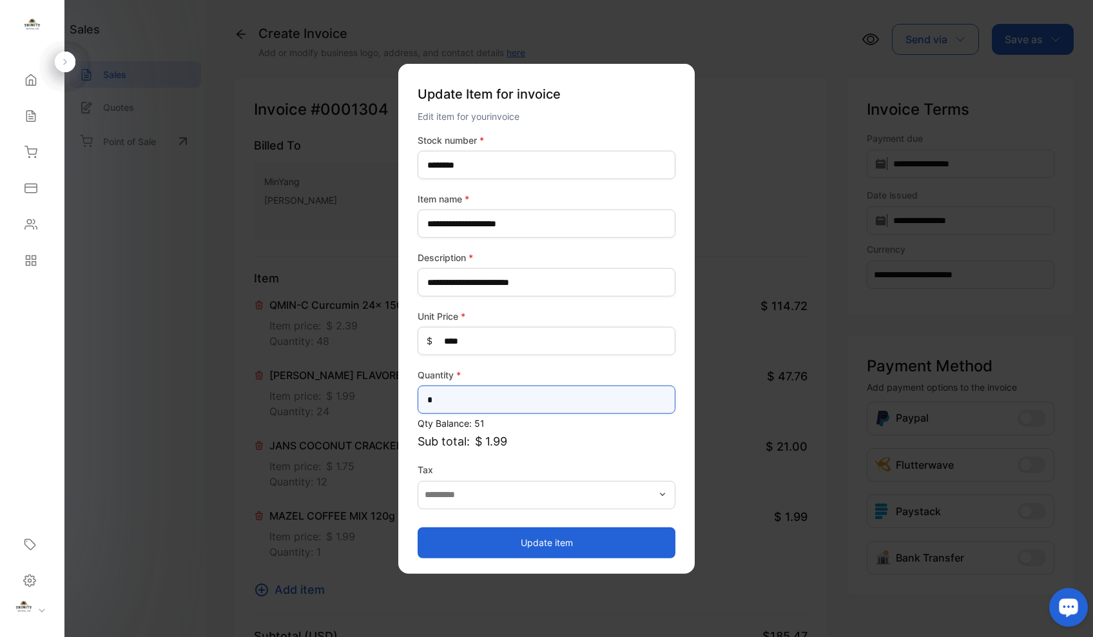
click at [452, 400] on input "*" at bounding box center [547, 399] width 258 height 28
type input "**"
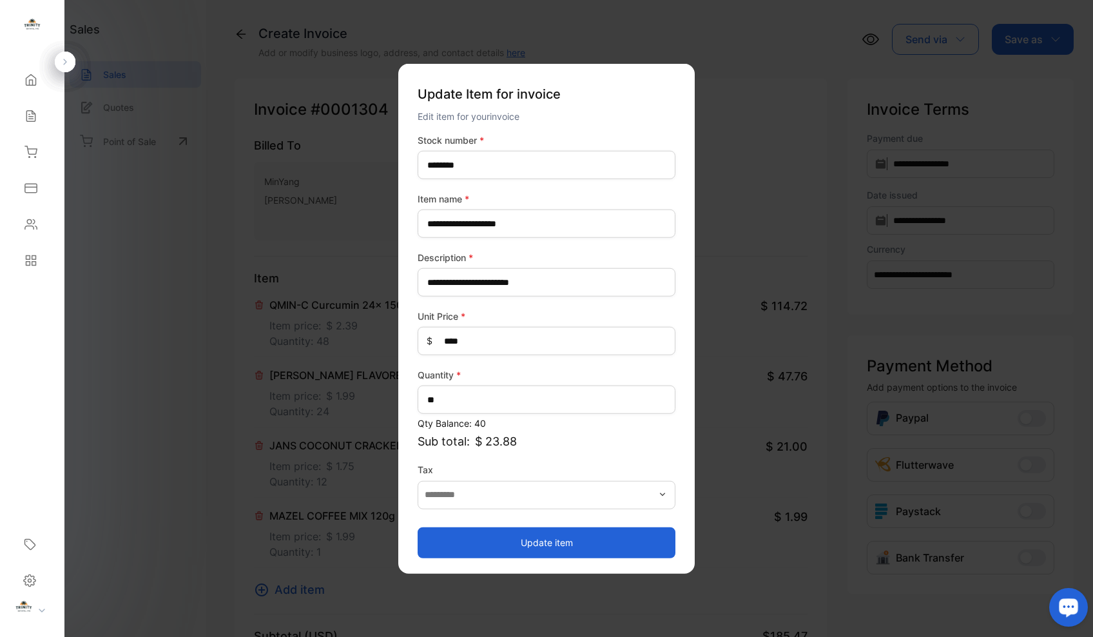
click at [530, 545] on button "Update item" at bounding box center [547, 542] width 258 height 31
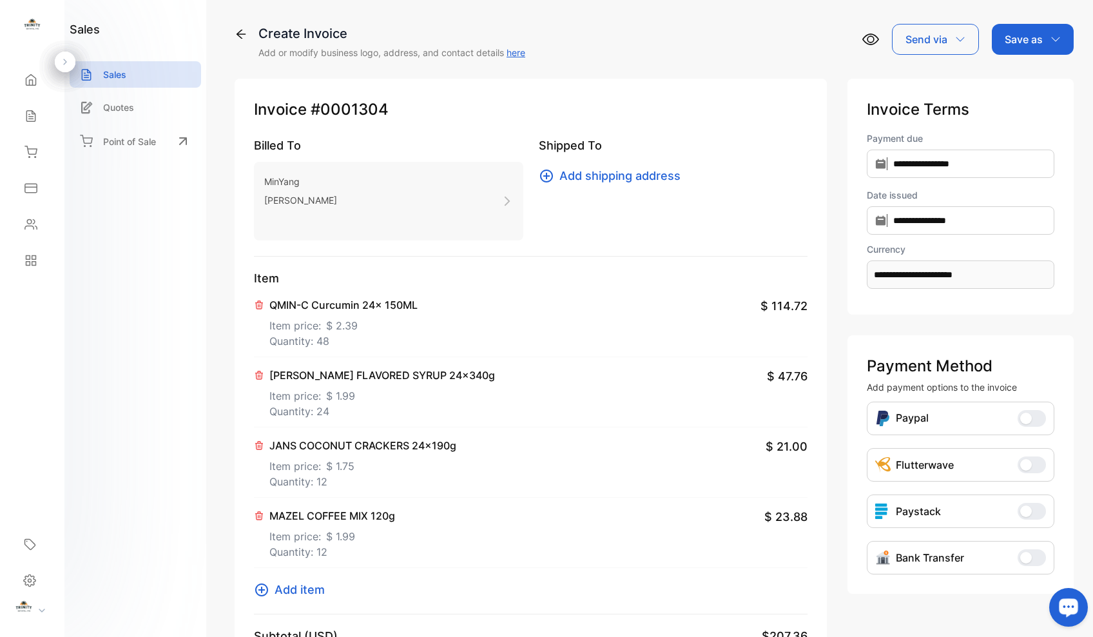
click at [261, 588] on icon at bounding box center [261, 589] width 13 height 13
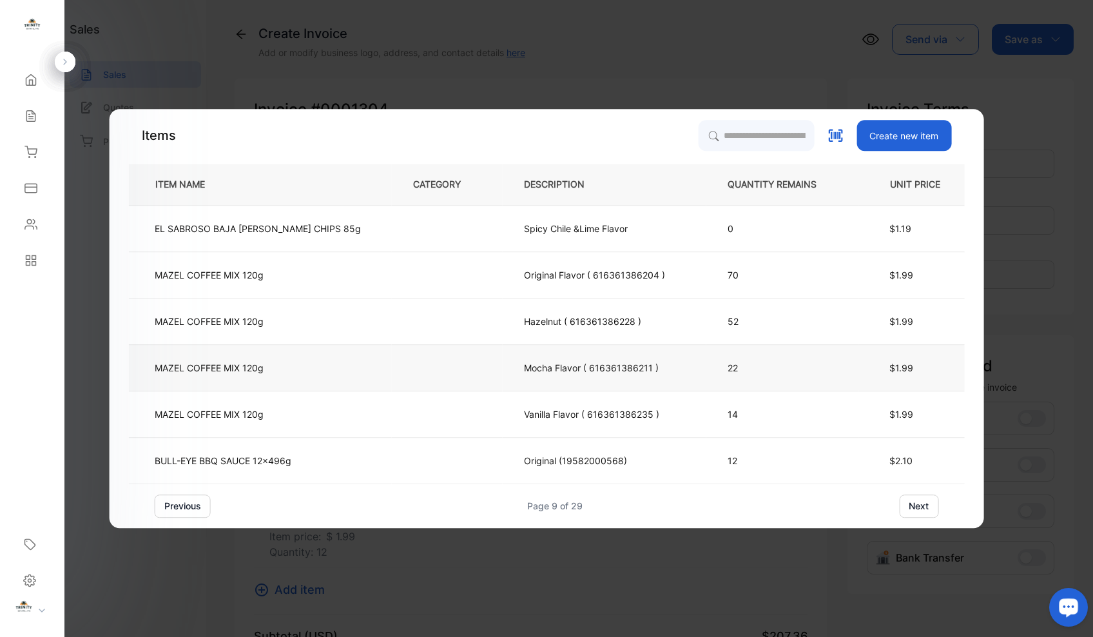
click at [264, 367] on p "MAZEL COFFEE MIX 120g" at bounding box center [209, 368] width 109 height 14
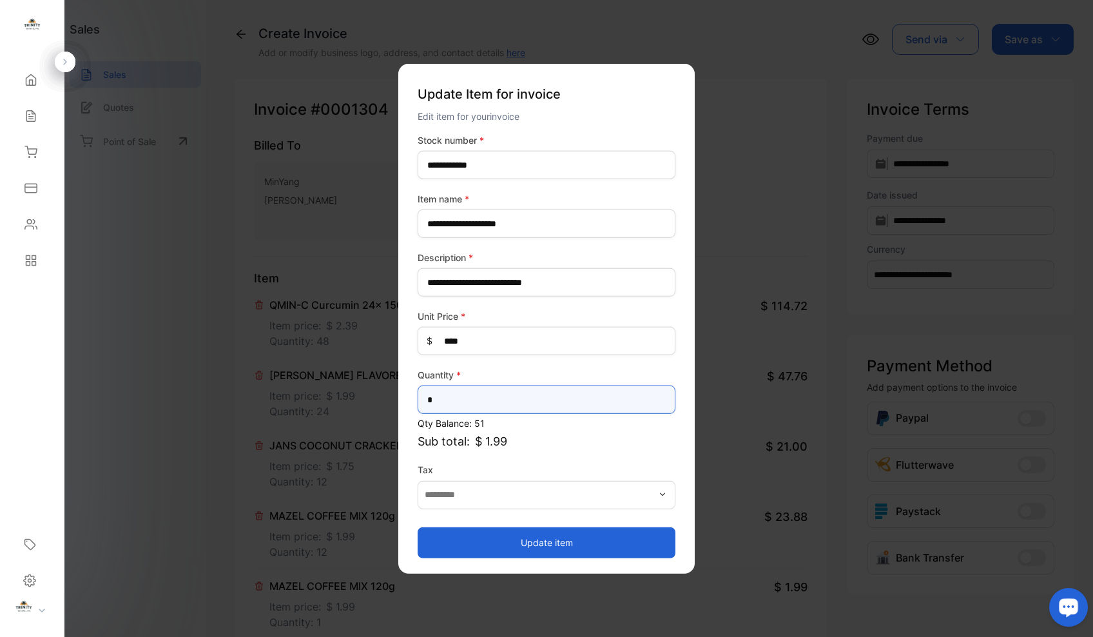
click at [485, 400] on input "*" at bounding box center [547, 399] width 258 height 28
type input "**"
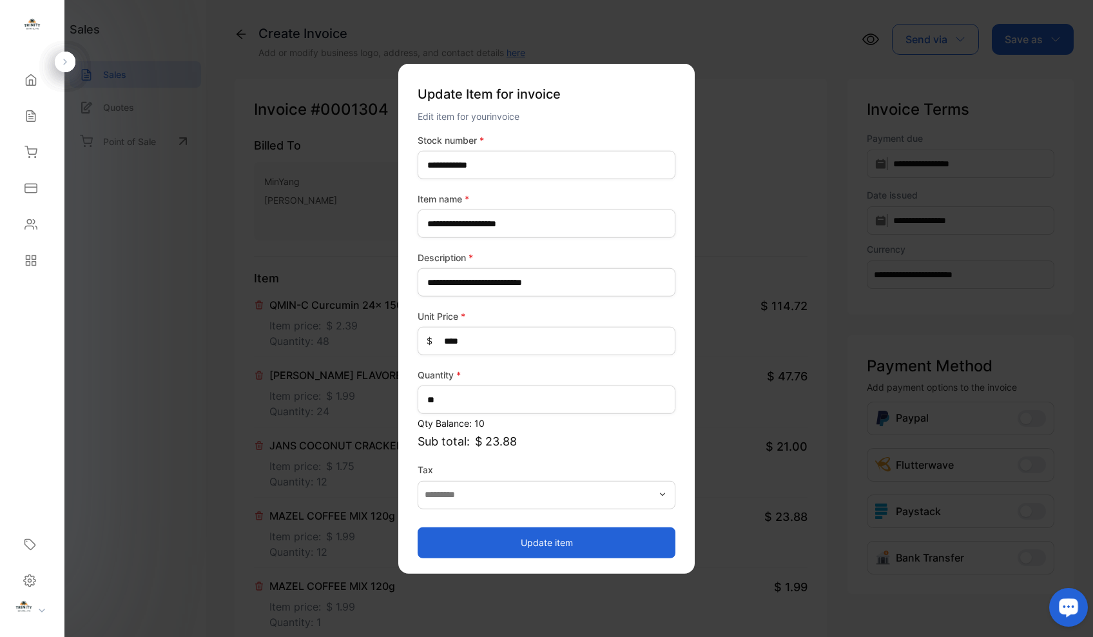
click at [559, 545] on button "Update item" at bounding box center [547, 542] width 258 height 31
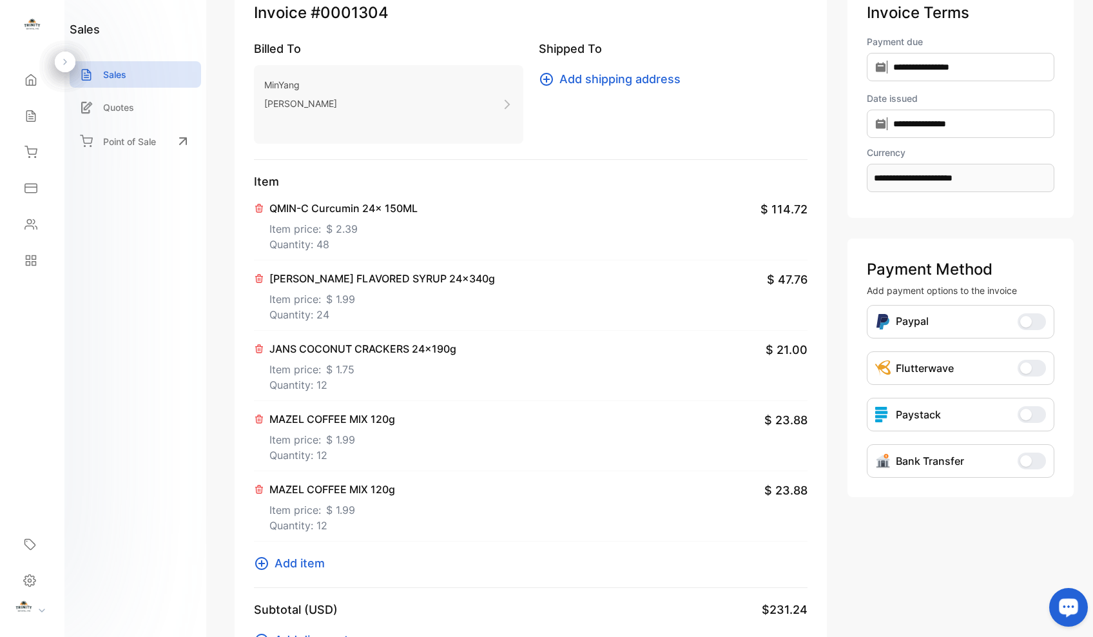
scroll to position [106, 0]
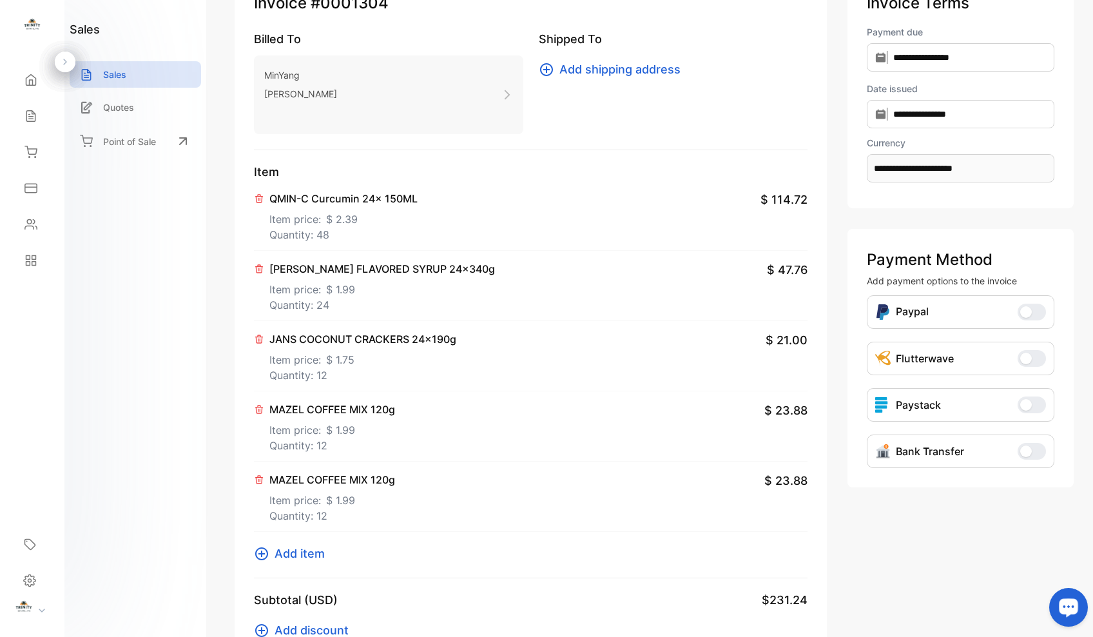
click at [260, 552] on icon at bounding box center [261, 553] width 15 height 15
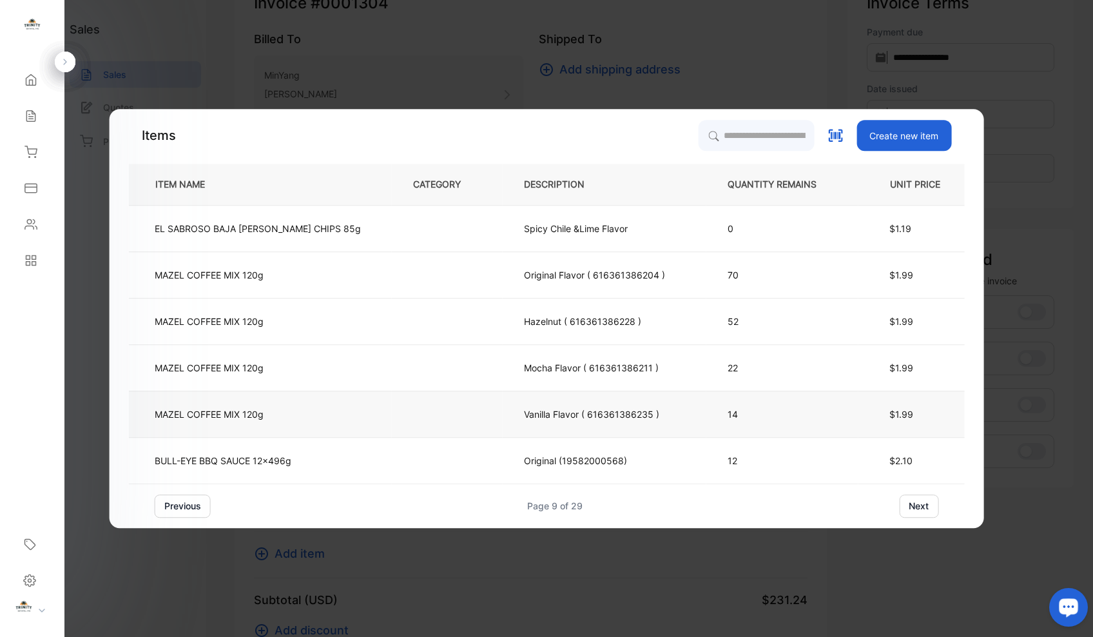
click at [264, 411] on p "MAZEL COFFEE MIX 120g" at bounding box center [209, 414] width 109 height 14
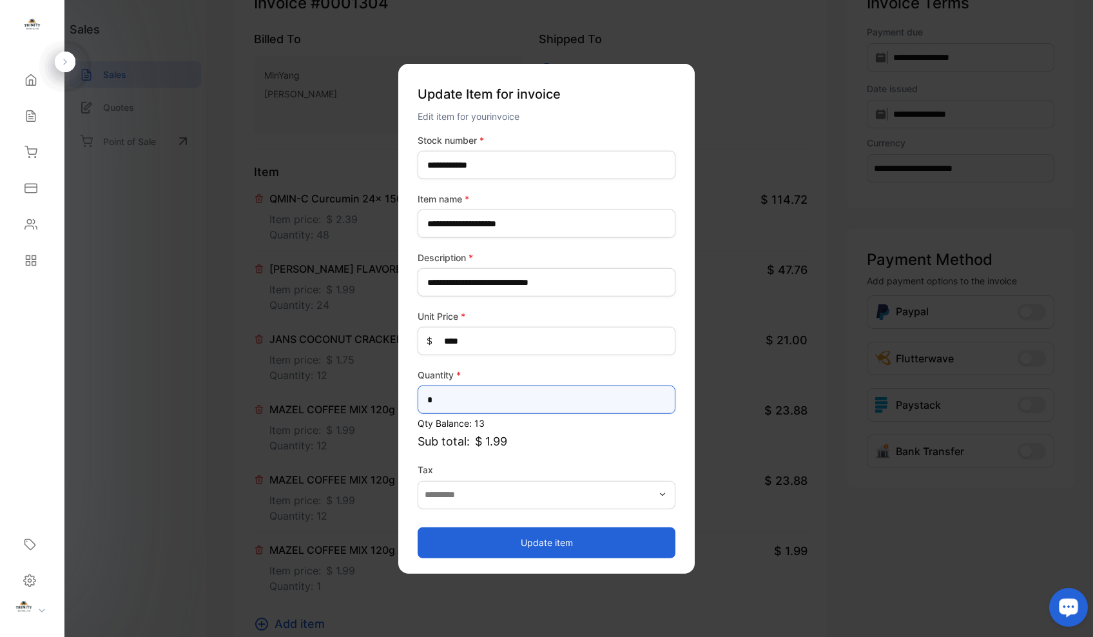
click at [485, 401] on input "*" at bounding box center [547, 399] width 258 height 28
type input "**"
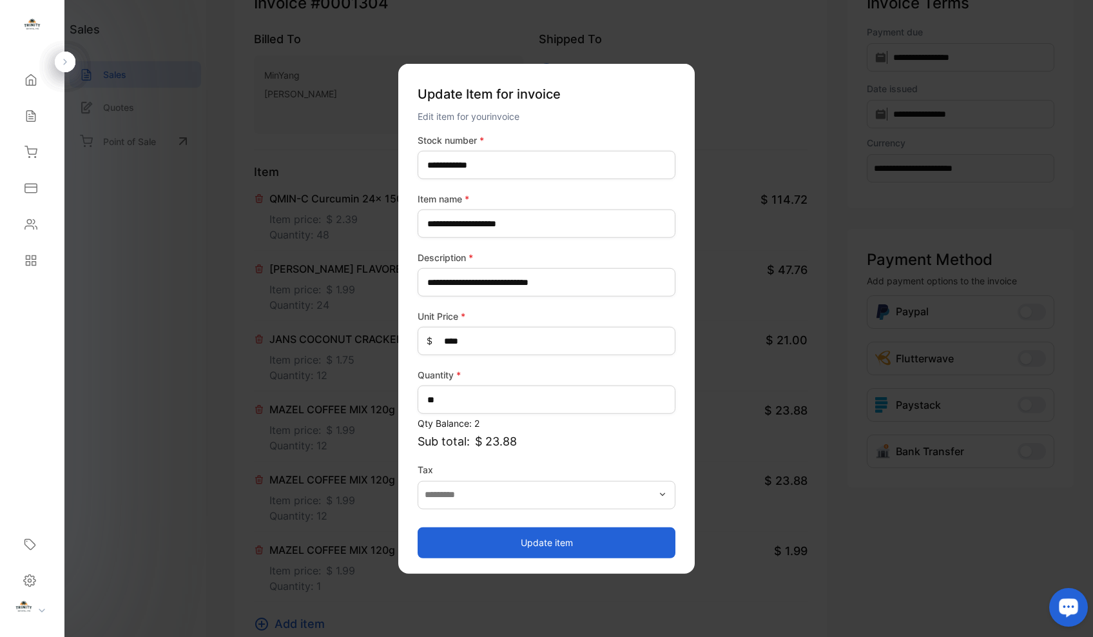
click at [537, 543] on button "Update item" at bounding box center [547, 542] width 258 height 31
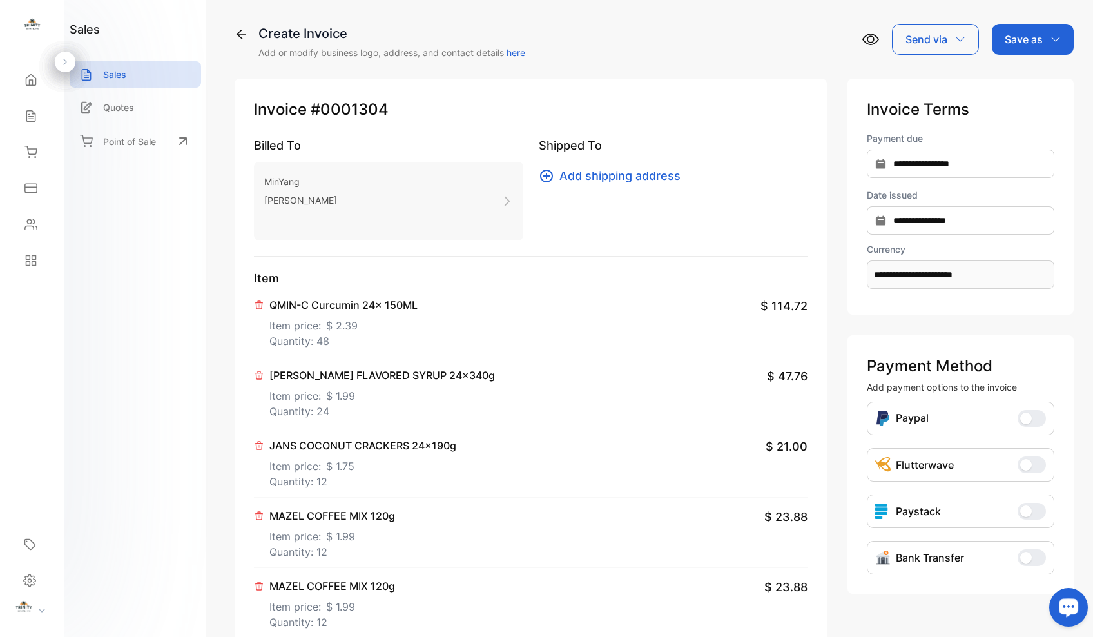
scroll to position [0, 0]
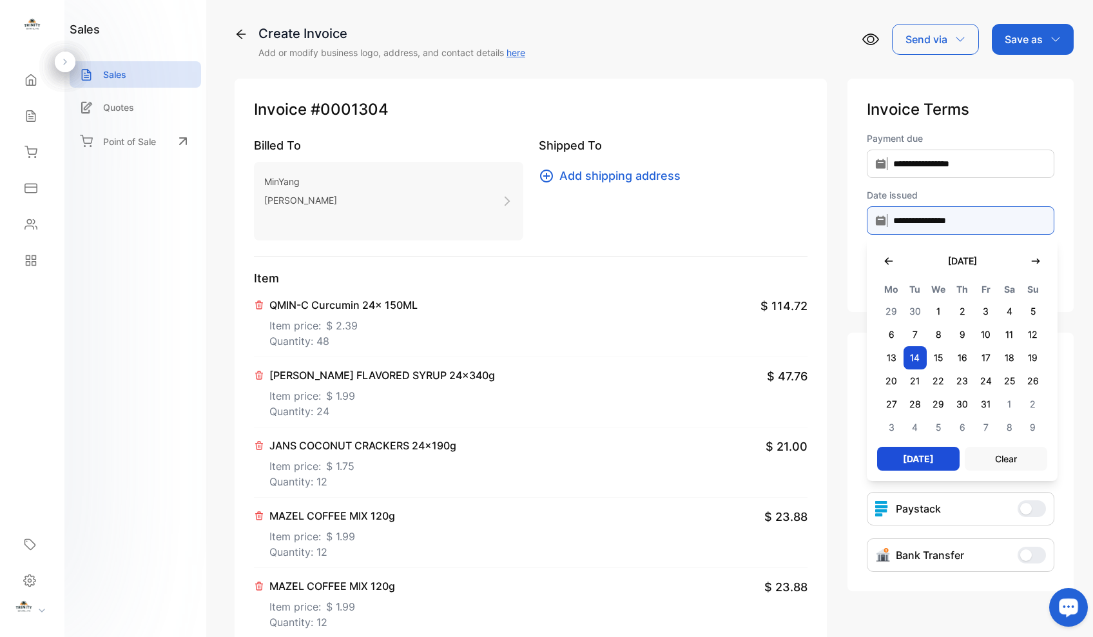
click at [943, 224] on input "**********" at bounding box center [961, 220] width 188 height 28
click at [927, 353] on span "15" at bounding box center [939, 357] width 24 height 23
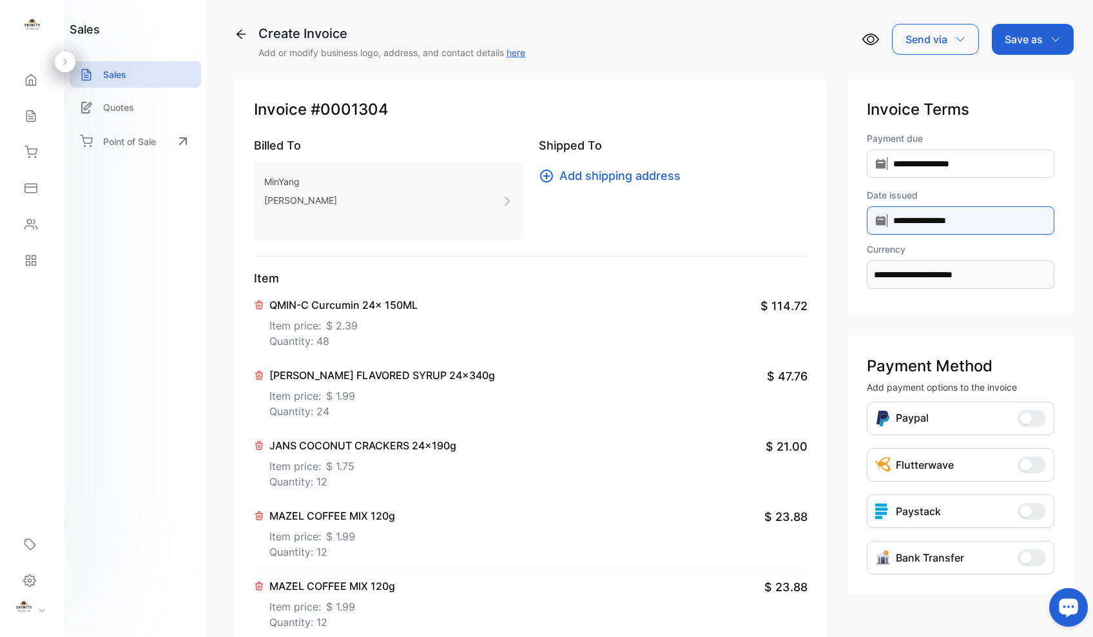
click at [951, 222] on input "**********" at bounding box center [961, 220] width 188 height 28
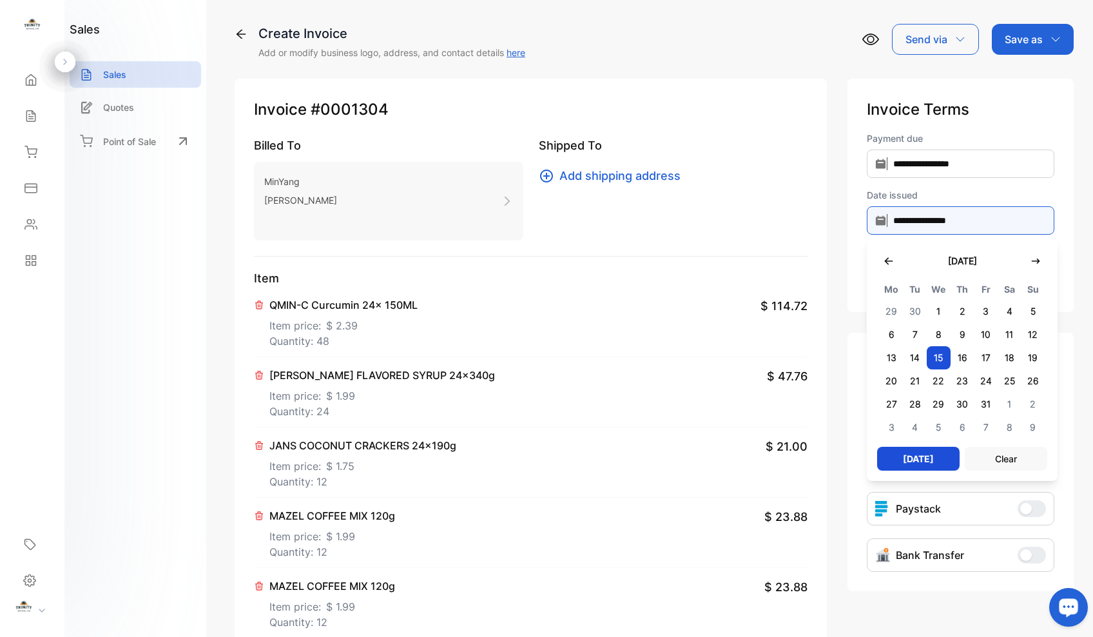
click at [951, 222] on input "**********" at bounding box center [961, 220] width 188 height 28
click at [926, 460] on button "[DATE]" at bounding box center [918, 459] width 82 height 24
click at [933, 362] on span "15" at bounding box center [939, 357] width 24 height 23
type input "**********"
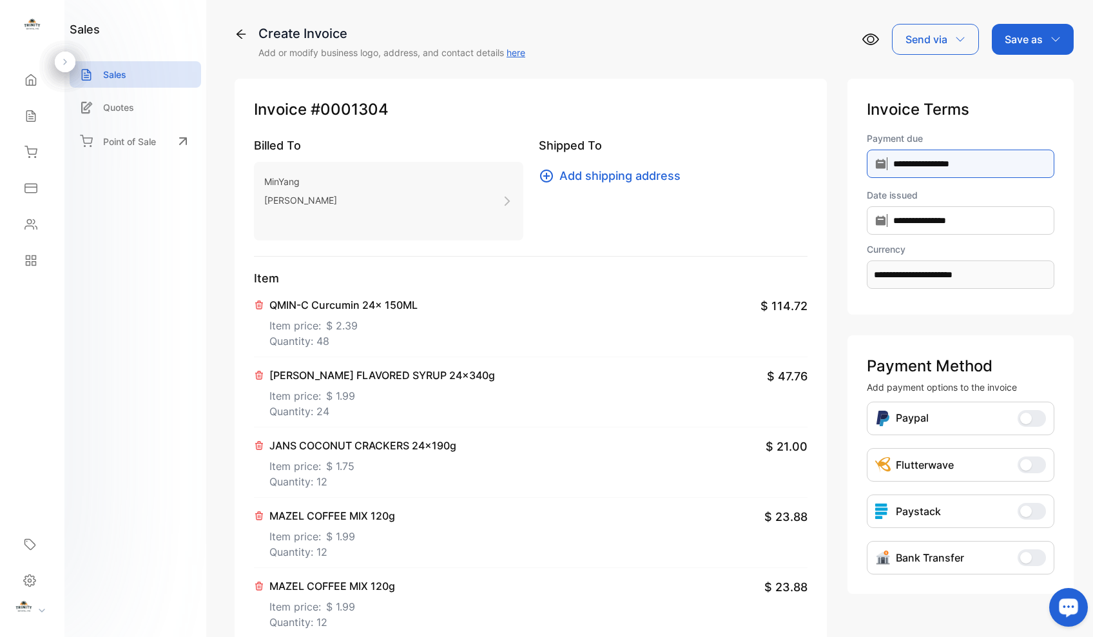
click at [982, 166] on input "**********" at bounding box center [961, 164] width 188 height 28
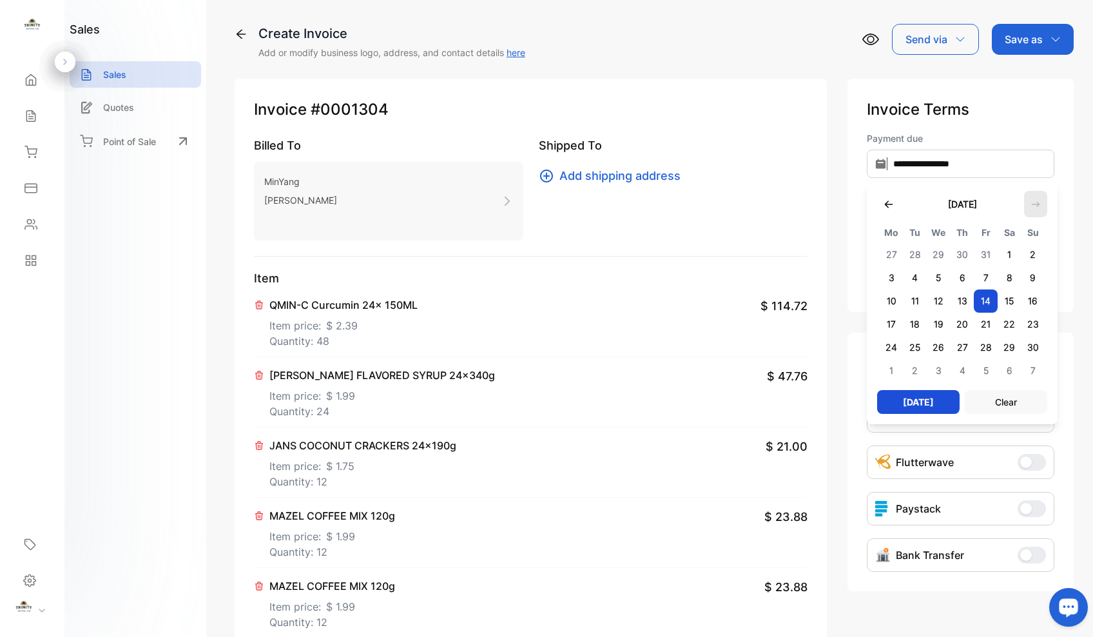
click at [1030, 202] on icon "button" at bounding box center [1035, 204] width 10 height 10
click at [885, 299] on span "15" at bounding box center [892, 300] width 24 height 23
type input "**********"
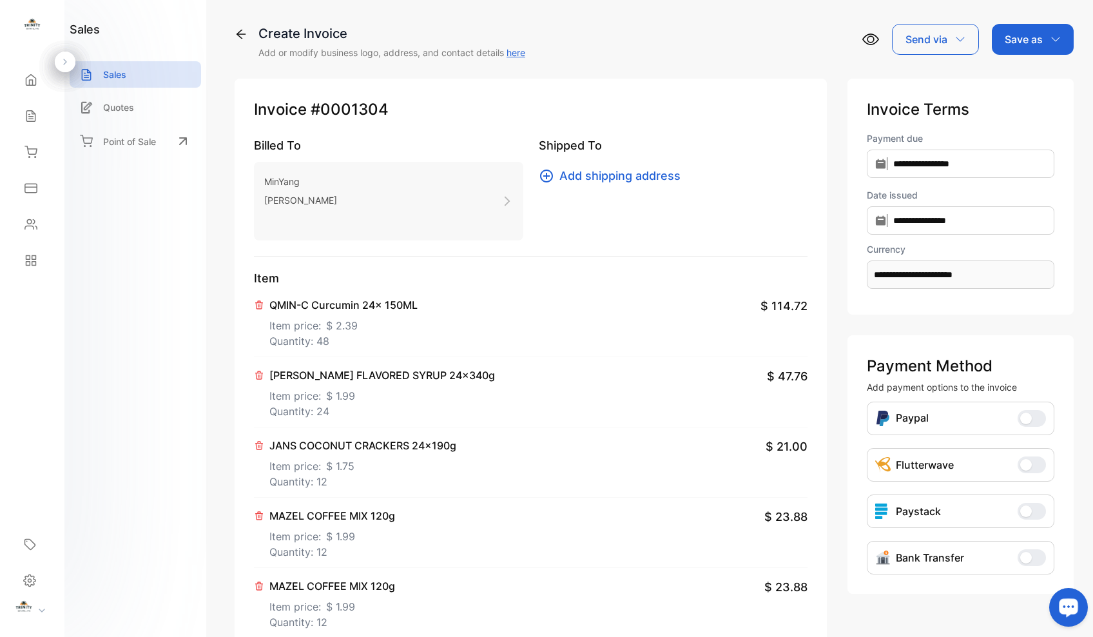
click at [1061, 43] on div "Save as" at bounding box center [1033, 39] width 82 height 31
click at [1022, 86] on div "Invoice" at bounding box center [1029, 82] width 74 height 26
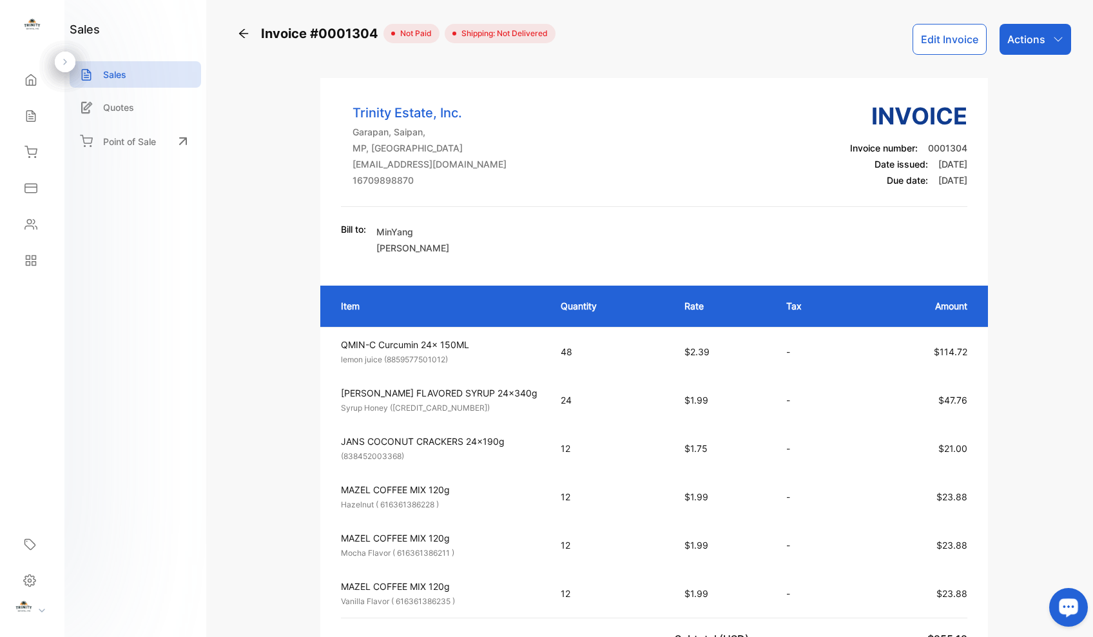
click at [1056, 39] on icon "button" at bounding box center [1058, 39] width 10 height 10
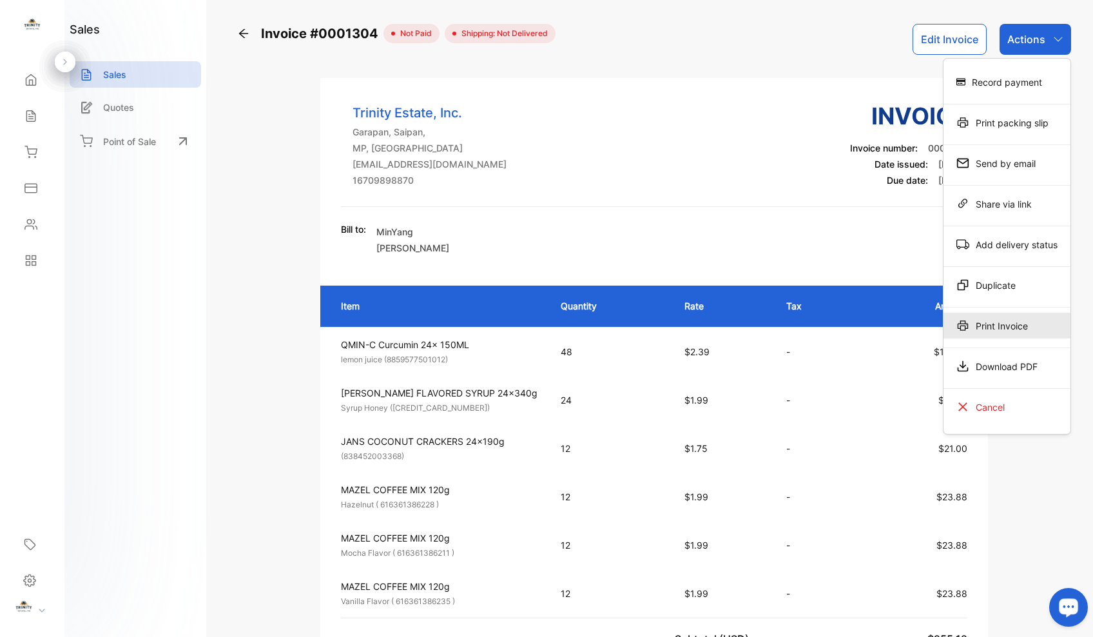
click at [974, 327] on div "Print Invoice" at bounding box center [1006, 326] width 127 height 26
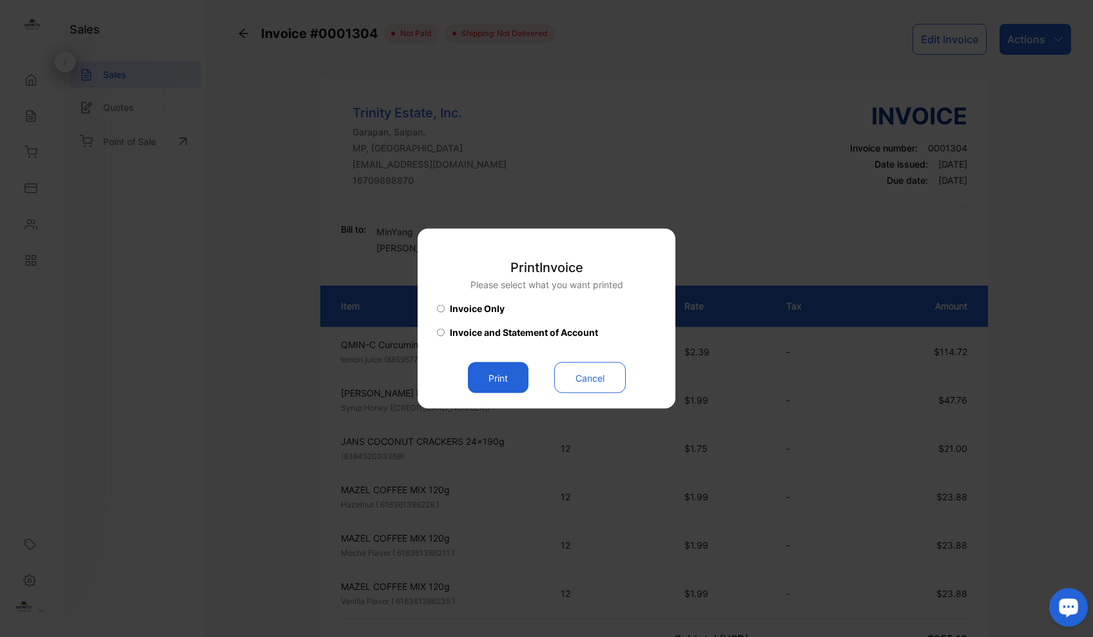
click at [484, 378] on button "Print" at bounding box center [498, 377] width 61 height 31
